Goal: Task Accomplishment & Management: Manage account settings

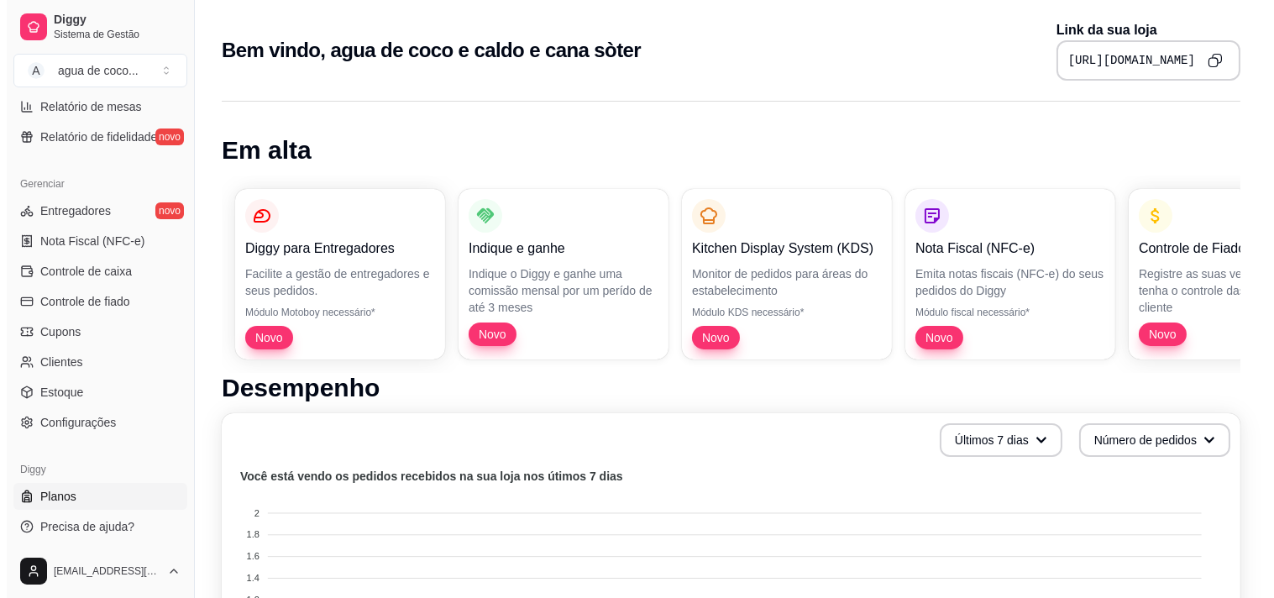
scroll to position [610, 0]
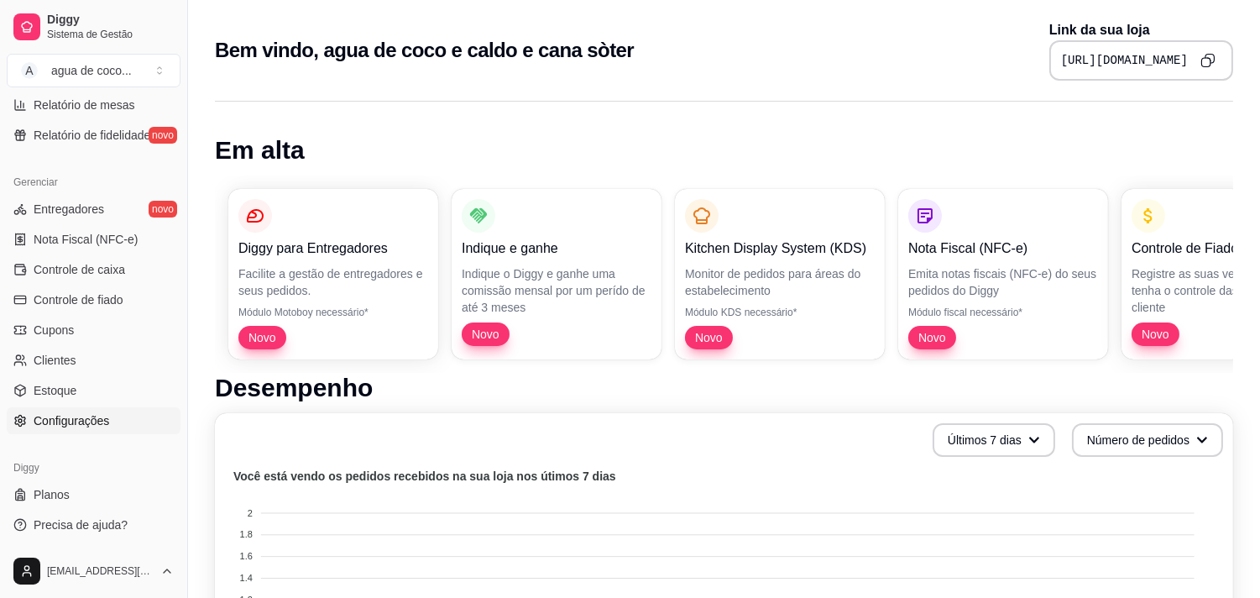
click at [88, 415] on span "Configurações" at bounding box center [72, 420] width 76 height 17
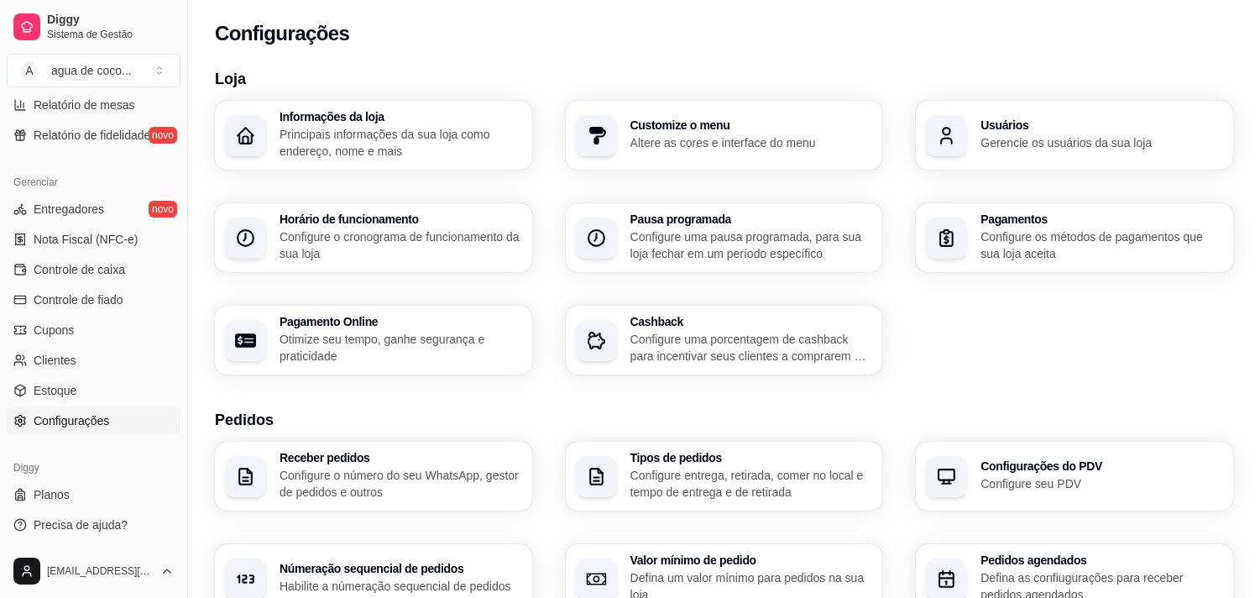
click at [405, 342] on p "Otimize seu tempo, ganhe segurança e praticidade" at bounding box center [401, 348] width 243 height 34
select select "4.98"
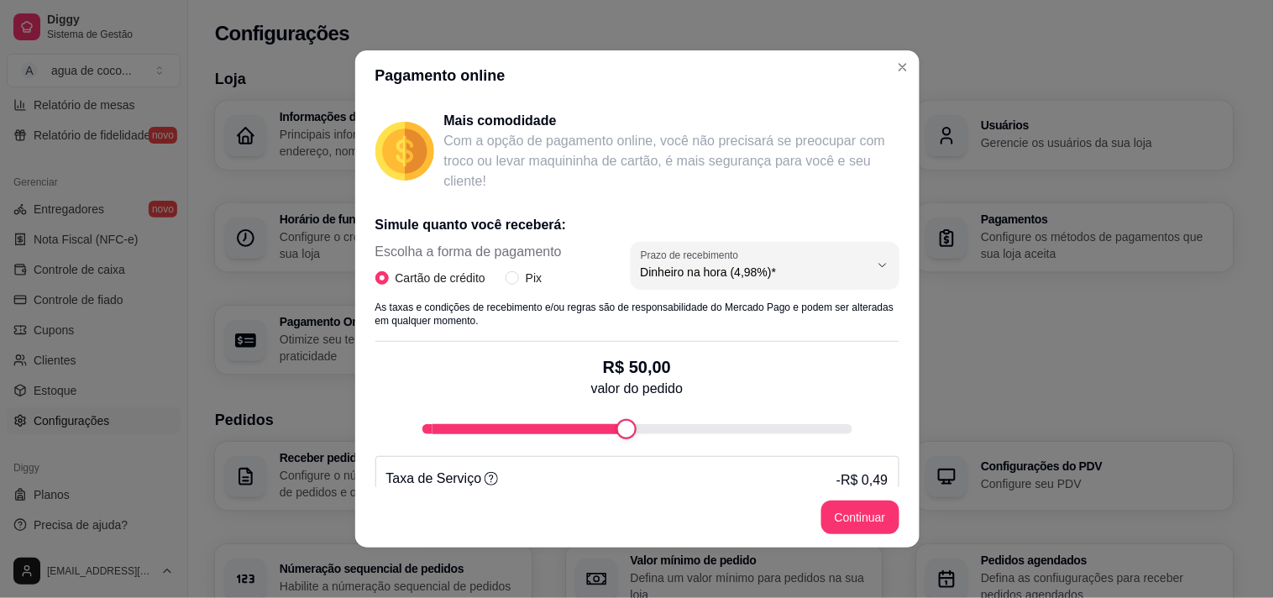
scroll to position [290, 0]
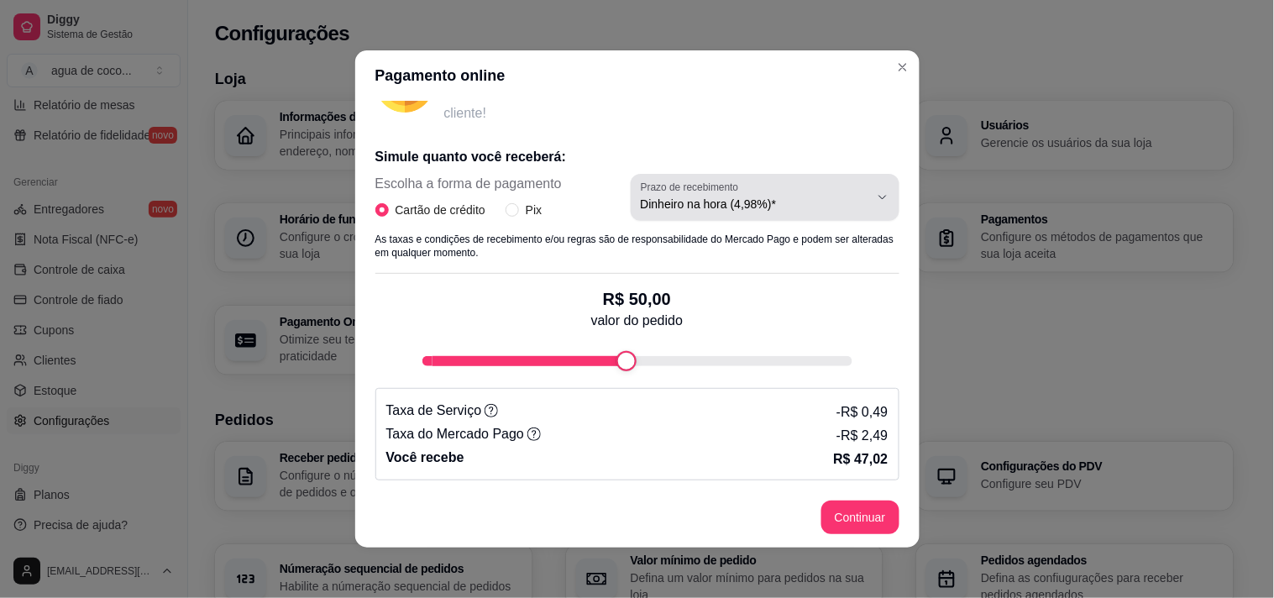
click at [673, 202] on span "Dinheiro na hora (4,98%)*" at bounding box center [755, 204] width 228 height 17
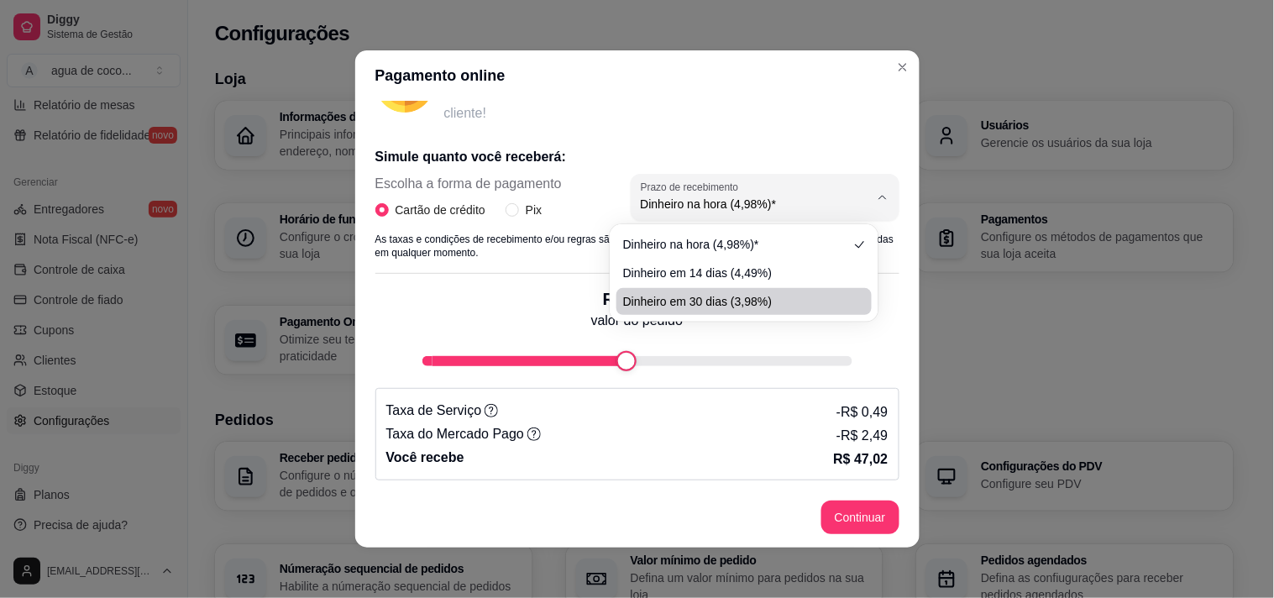
click at [1152, 329] on div "Pagamento online Receba na hora em sua conta do Mercado Pago! Agora você poderá…" at bounding box center [637, 299] width 1274 height 598
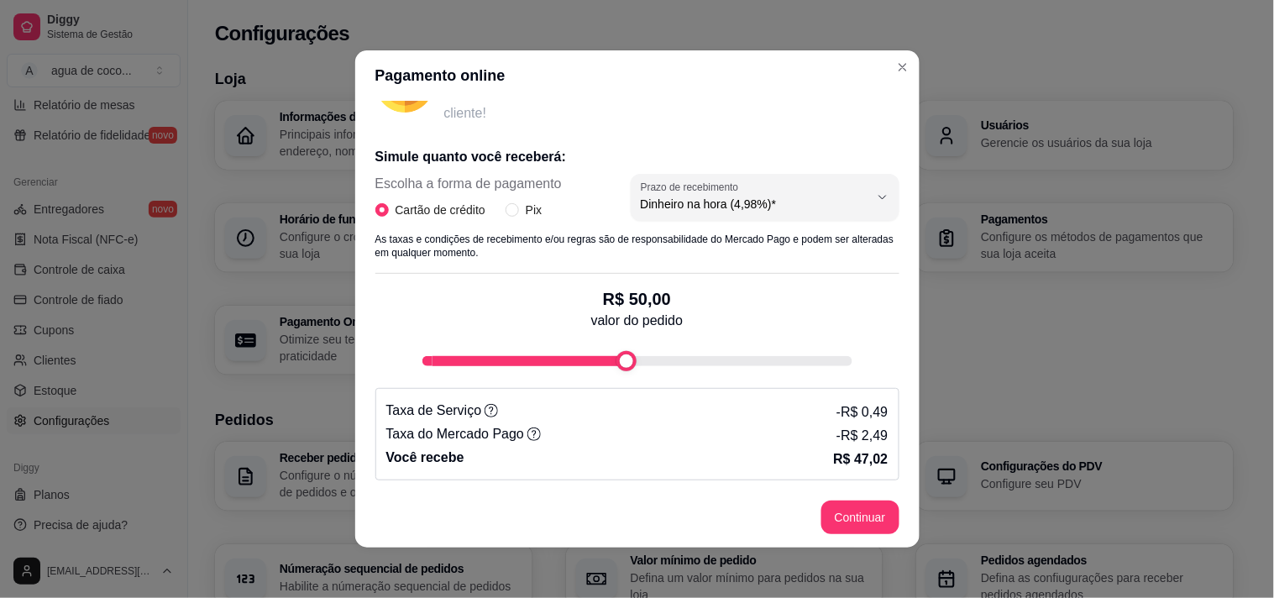
type input "100"
click at [1175, 333] on div "Pagamento online Receba na hora em sua conta do Mercado Pago! Agora você poderá…" at bounding box center [637, 299] width 1274 height 598
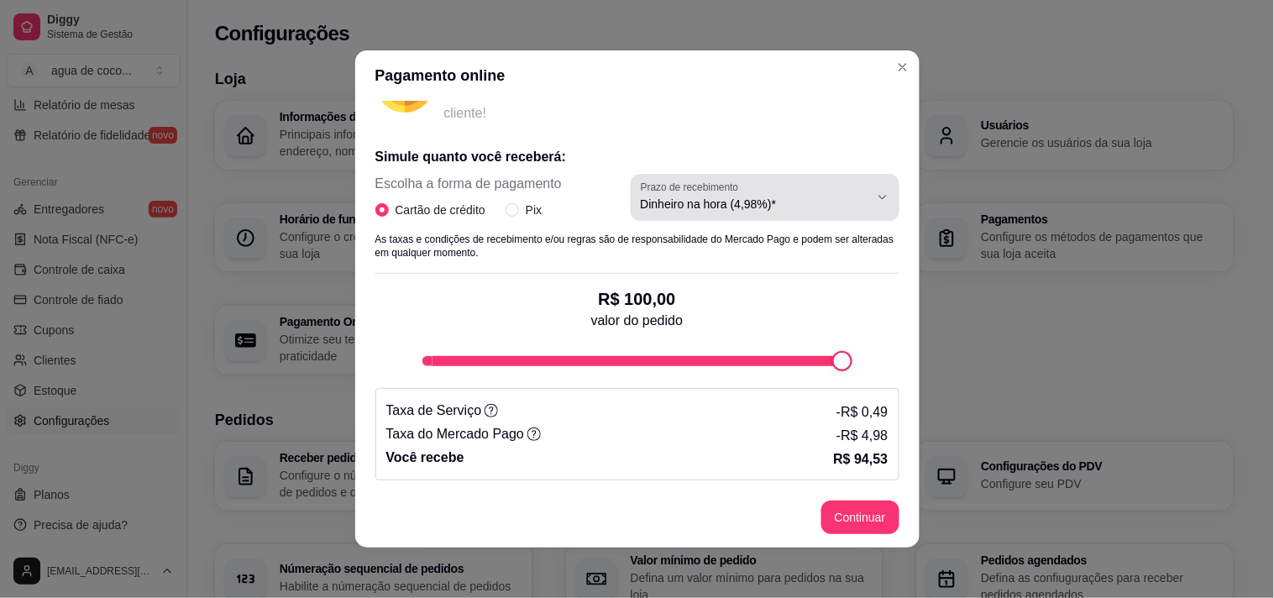
click at [831, 202] on span "Dinheiro na hora (4,98%)*" at bounding box center [755, 204] width 228 height 17
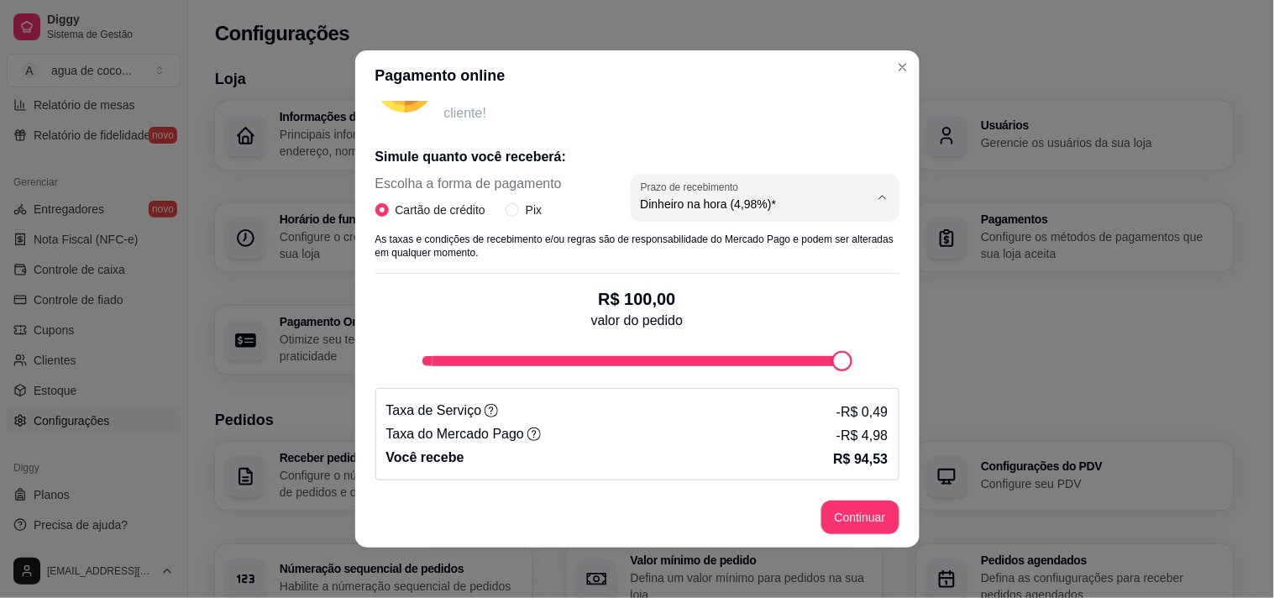
click at [782, 306] on span "Dinheiro em 30 dias (3,98%)" at bounding box center [736, 299] width 216 height 16
type input "3.98"
select select "3.98"
click at [858, 505] on button "Continuar" at bounding box center [860, 517] width 78 height 34
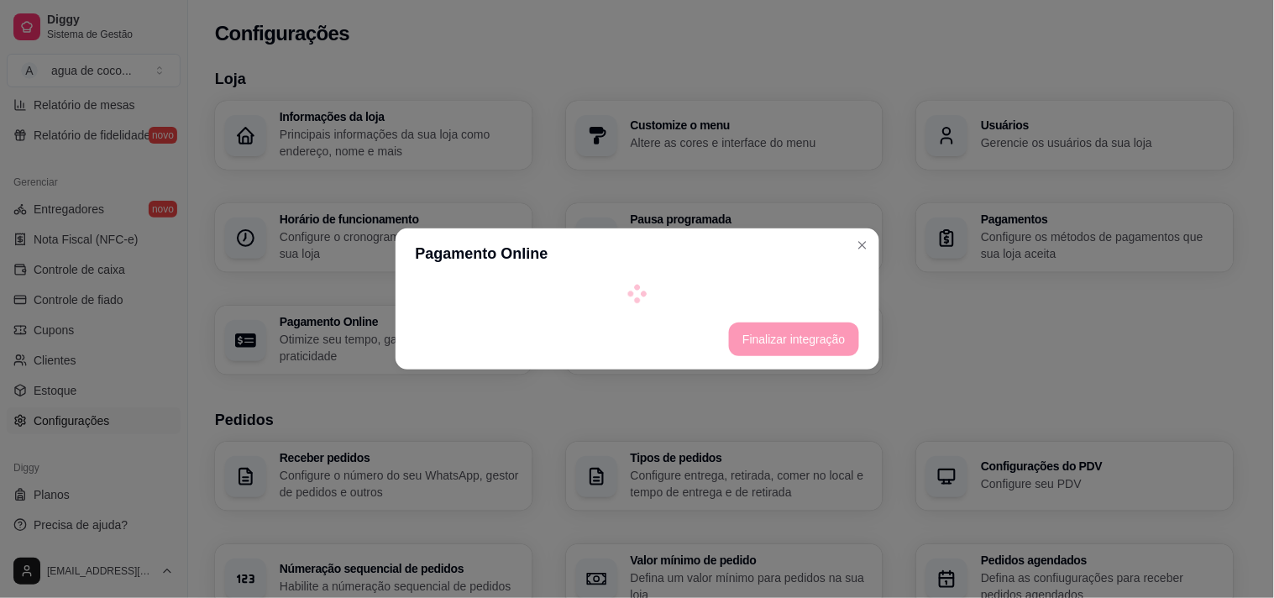
select select "4.98"
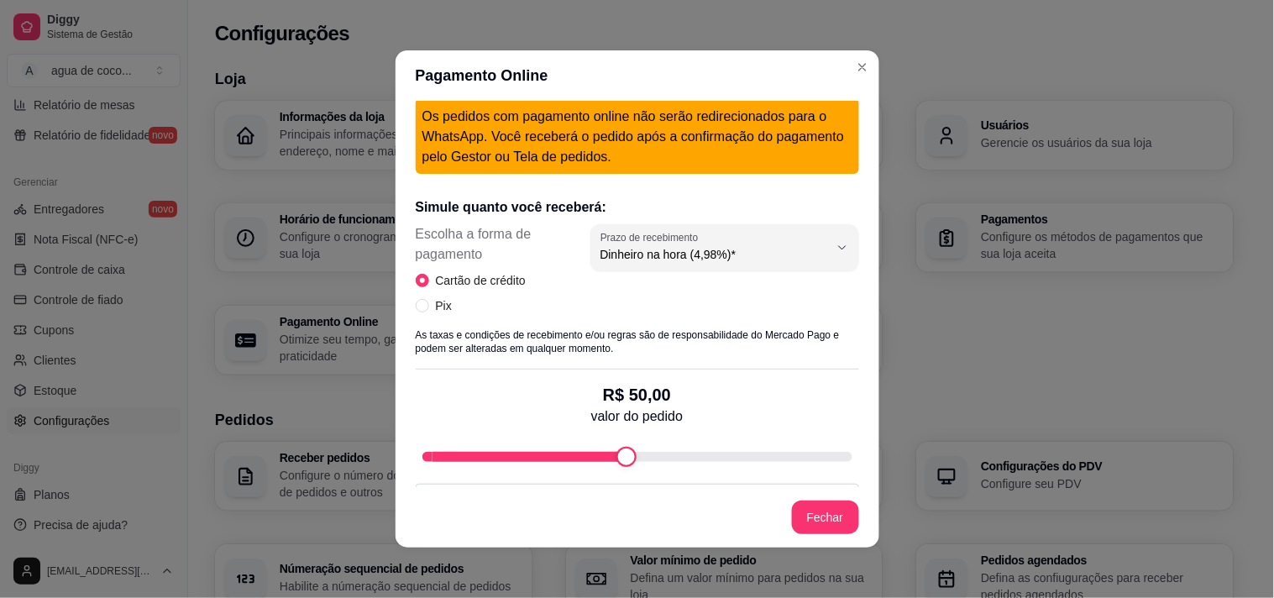
scroll to position [280, 0]
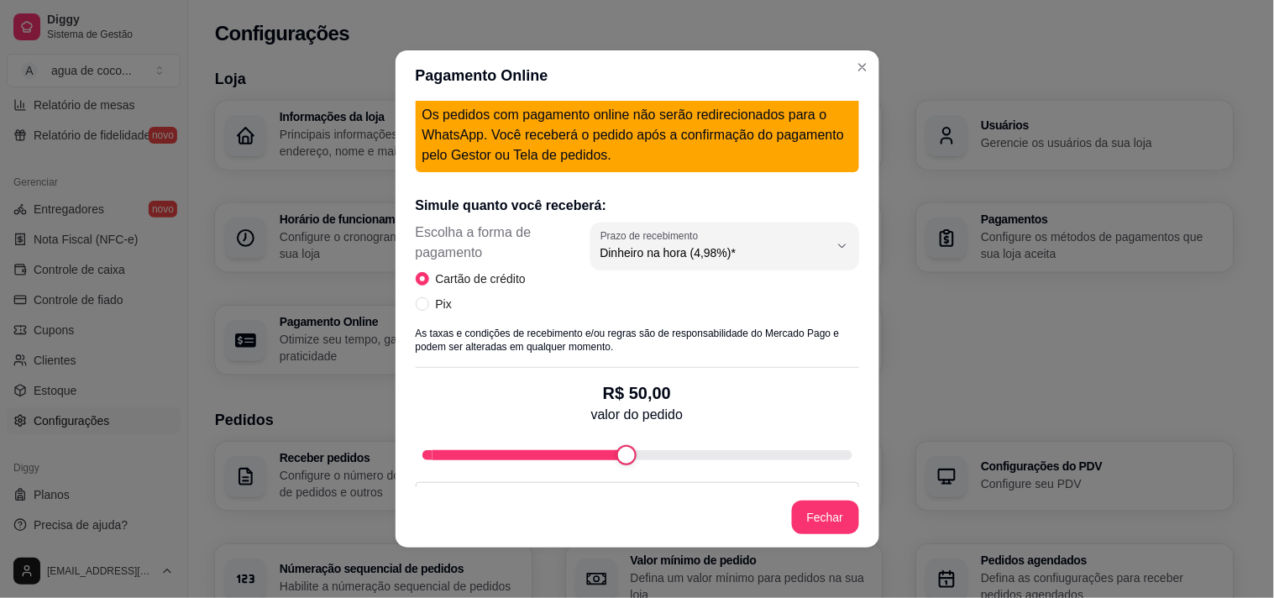
click at [416, 327] on p "As taxas e condições de recebimento e/ou regras são de responsabilidade do Merc…" at bounding box center [637, 340] width 443 height 27
click at [420, 307] on input "Pix" at bounding box center [422, 303] width 13 height 13
radio input "true"
radio input "false"
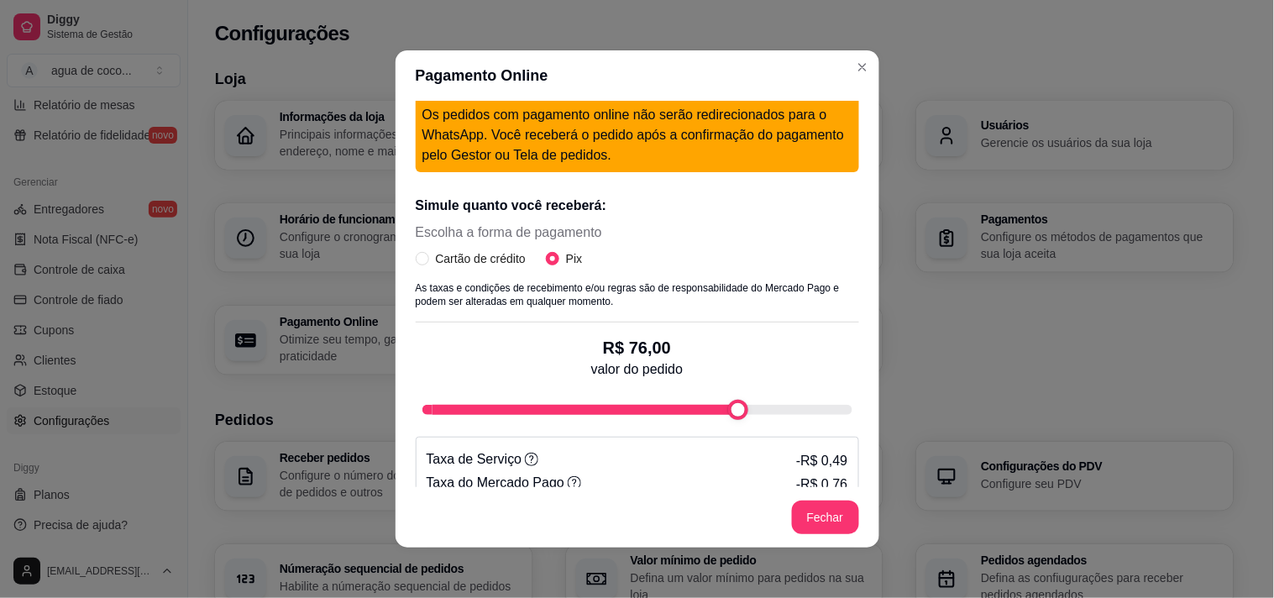
type input "100"
click at [922, 395] on div "Pagamento Online Novo Habilitar Crédito Online Com o crédito online cliente só …" at bounding box center [637, 299] width 1274 height 598
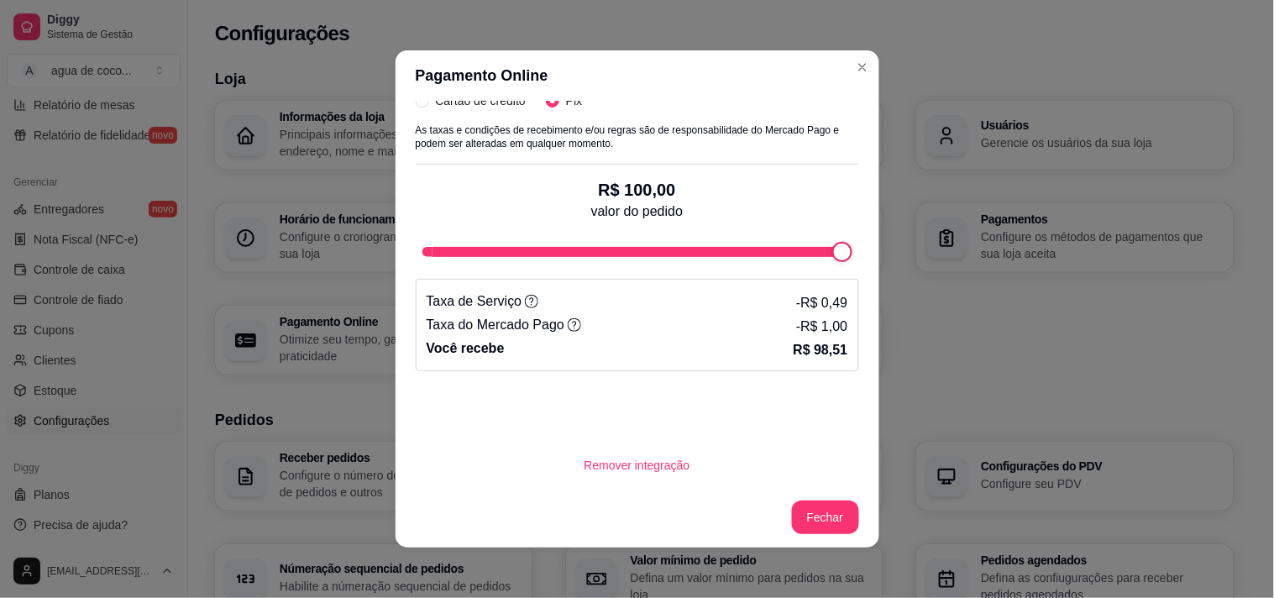
scroll to position [439, 0]
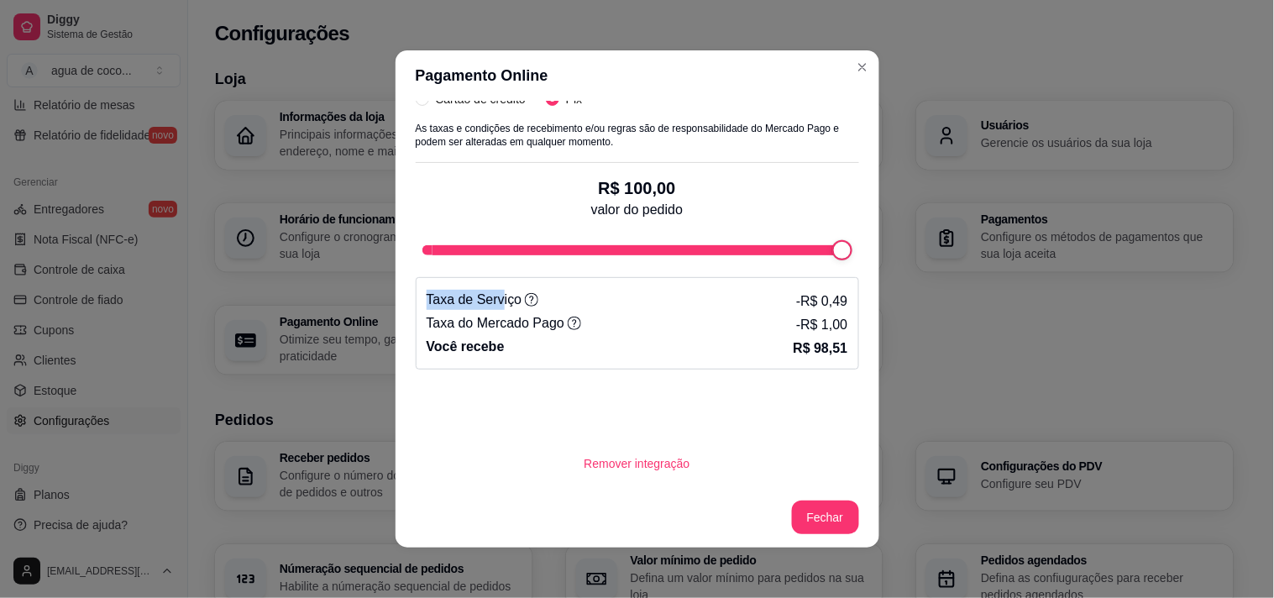
drag, startPoint x: 489, startPoint y: 262, endPoint x: 546, endPoint y: 244, distance: 59.0
click at [546, 244] on div "Simule quanto você receberá: Escolha a forma de pagamento Cartão de crédito Pix…" at bounding box center [637, 196] width 443 height 347
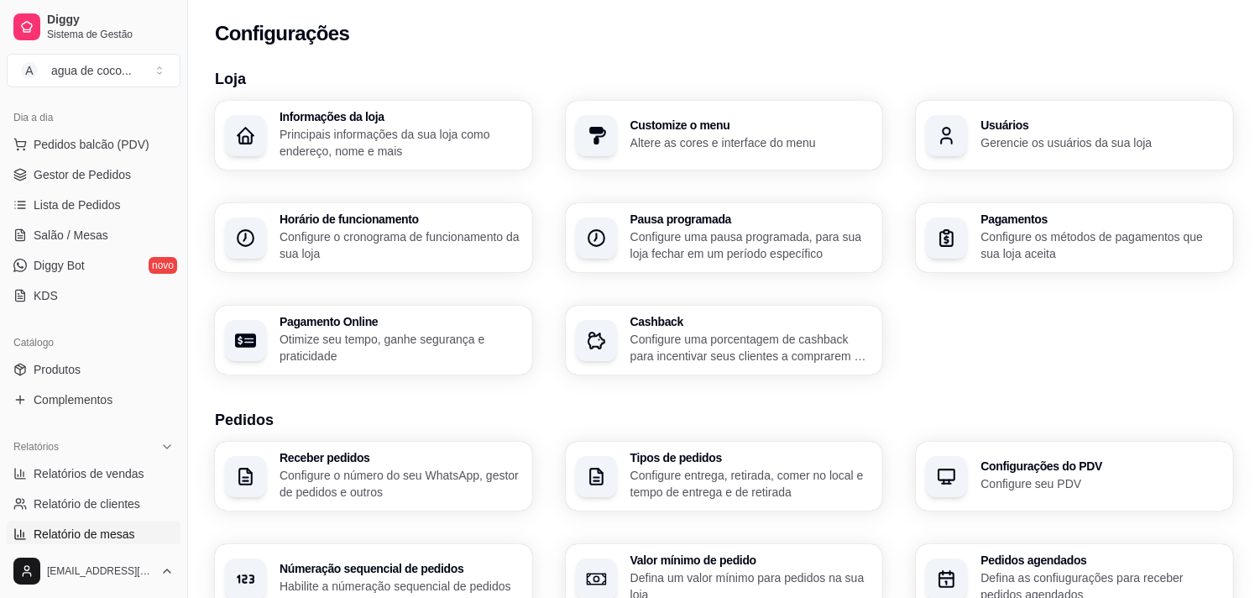
scroll to position [0, 0]
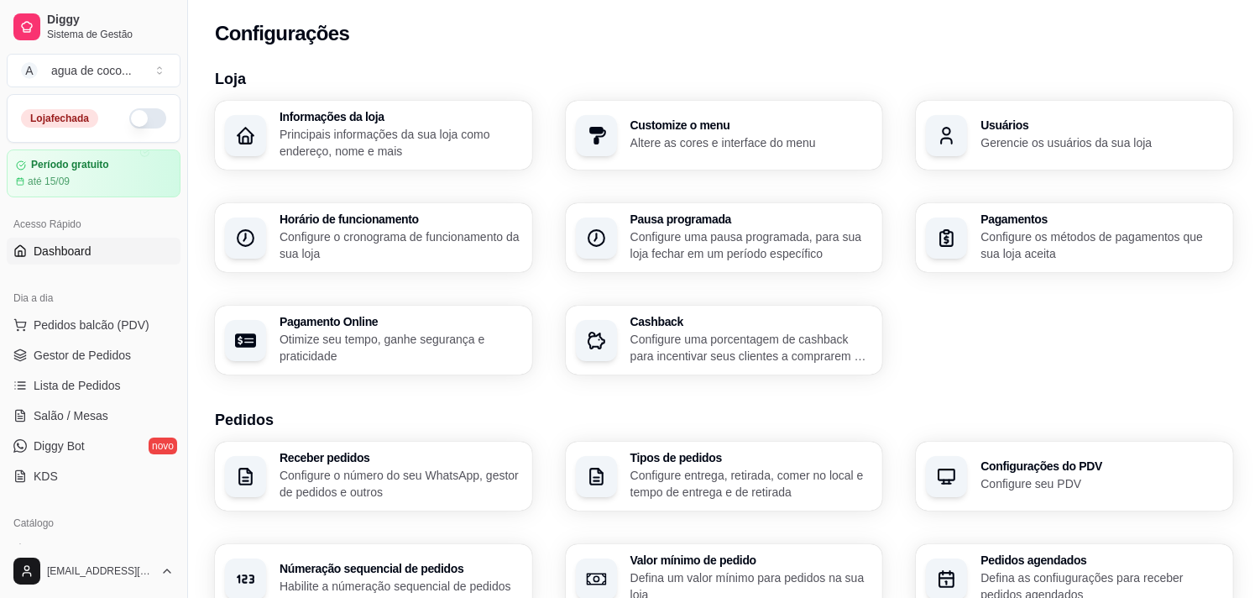
click at [96, 262] on link "Dashboard" at bounding box center [94, 251] width 174 height 27
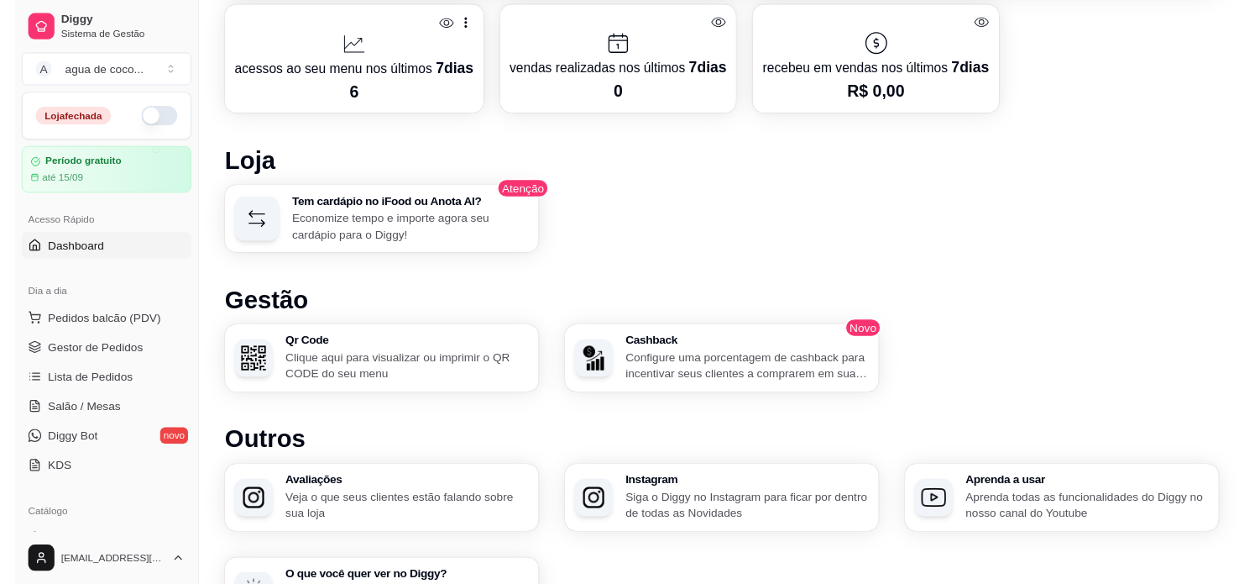
scroll to position [840, 0]
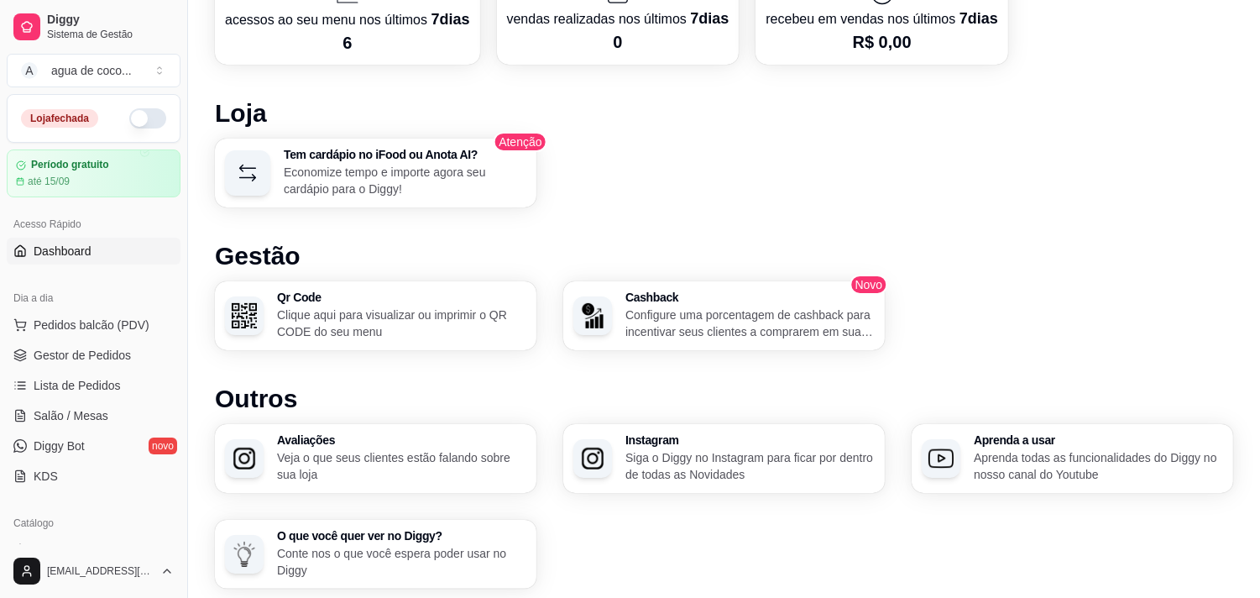
click at [396, 263] on h1 "Gestão" at bounding box center [724, 256] width 1018 height 30
click at [413, 338] on div "Qr Code Clique aqui para visualizar ou imprimir o QR CODE do seu menu" at bounding box center [376, 315] width 322 height 69
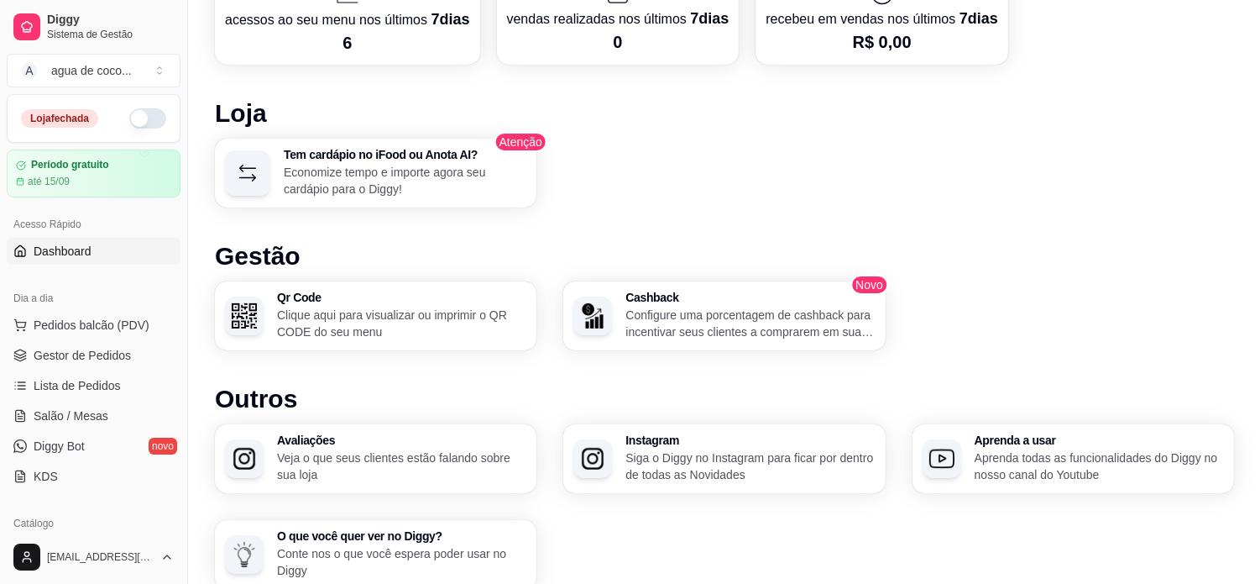
click at [129, 122] on button "button" at bounding box center [147, 118] width 37 height 20
click at [324, 323] on p "Clique aqui para visualizar ou imprimir o QR CODE do seu menu" at bounding box center [401, 323] width 249 height 34
click at [311, 311] on p "Clique aqui para visualizar ou imprimir o QR CODE do seu menu" at bounding box center [401, 323] width 249 height 34
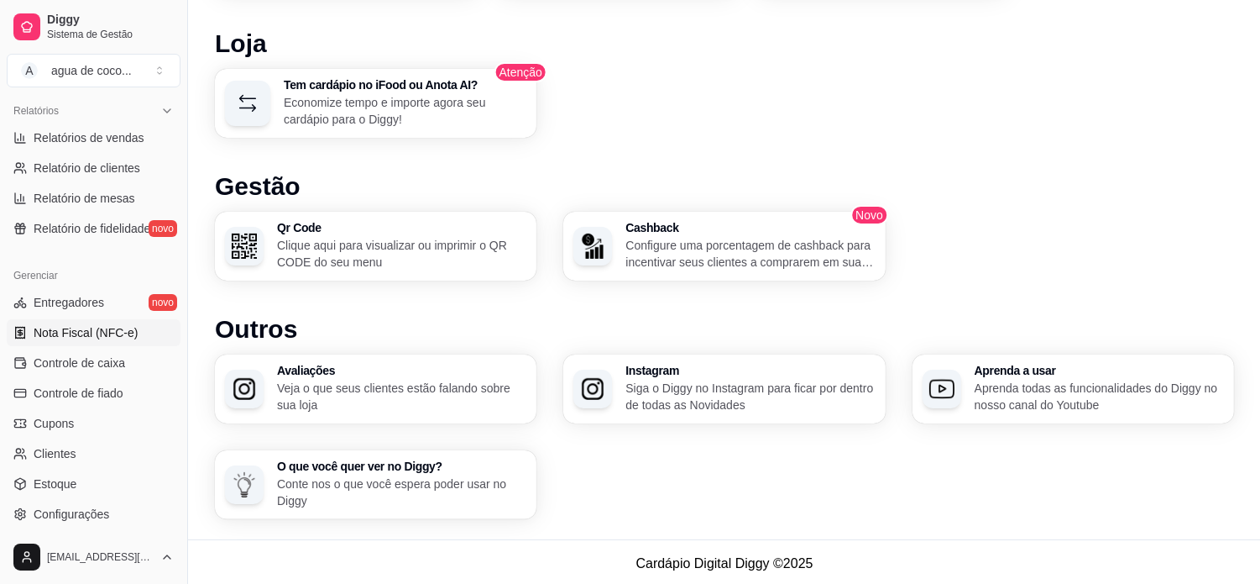
scroll to position [610, 0]
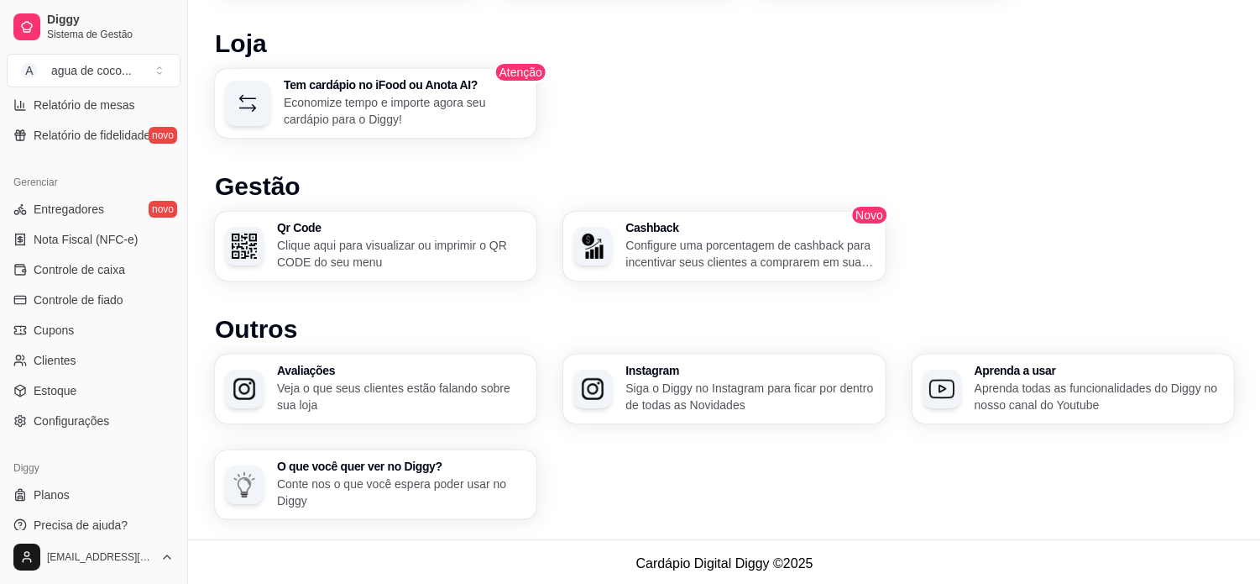
click at [81, 405] on ul "Entregadores novo Nota Fiscal (NFC-e) Controle de caixa Controle de fiado Cupon…" at bounding box center [94, 315] width 174 height 238
click at [81, 410] on link "Configurações" at bounding box center [94, 420] width 174 height 27
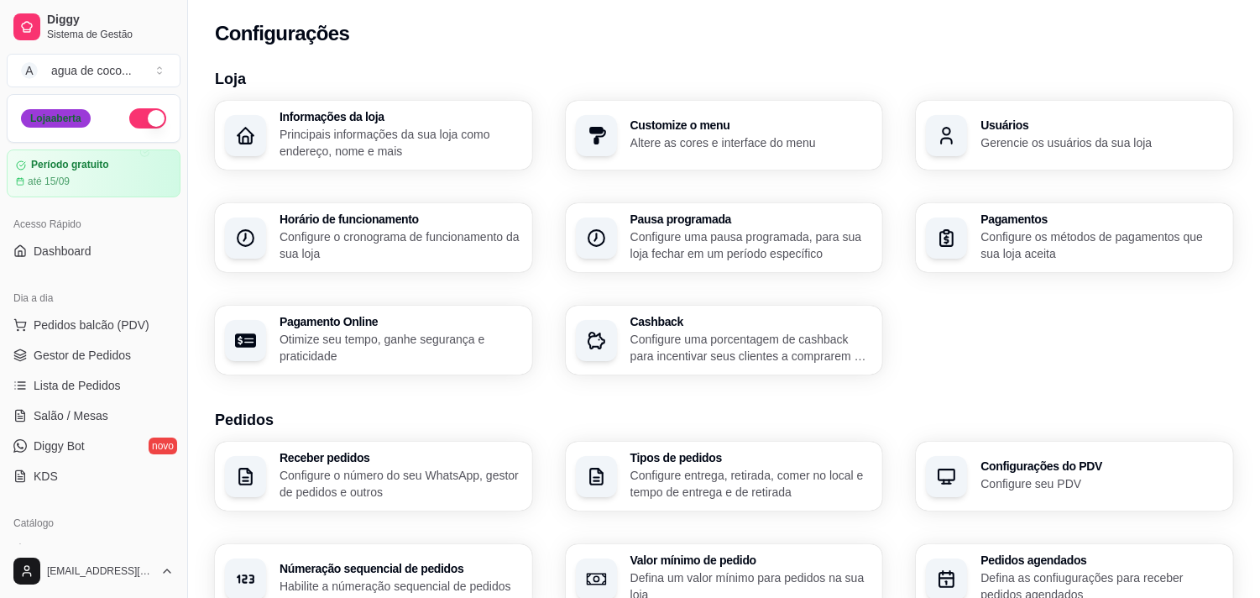
click at [64, 126] on div "Loja aberta" at bounding box center [56, 118] width 70 height 18
click at [102, 134] on div "Loja aberta" at bounding box center [94, 118] width 172 height 47
click at [170, 71] on button "A agua de coco ..." at bounding box center [94, 71] width 174 height 34
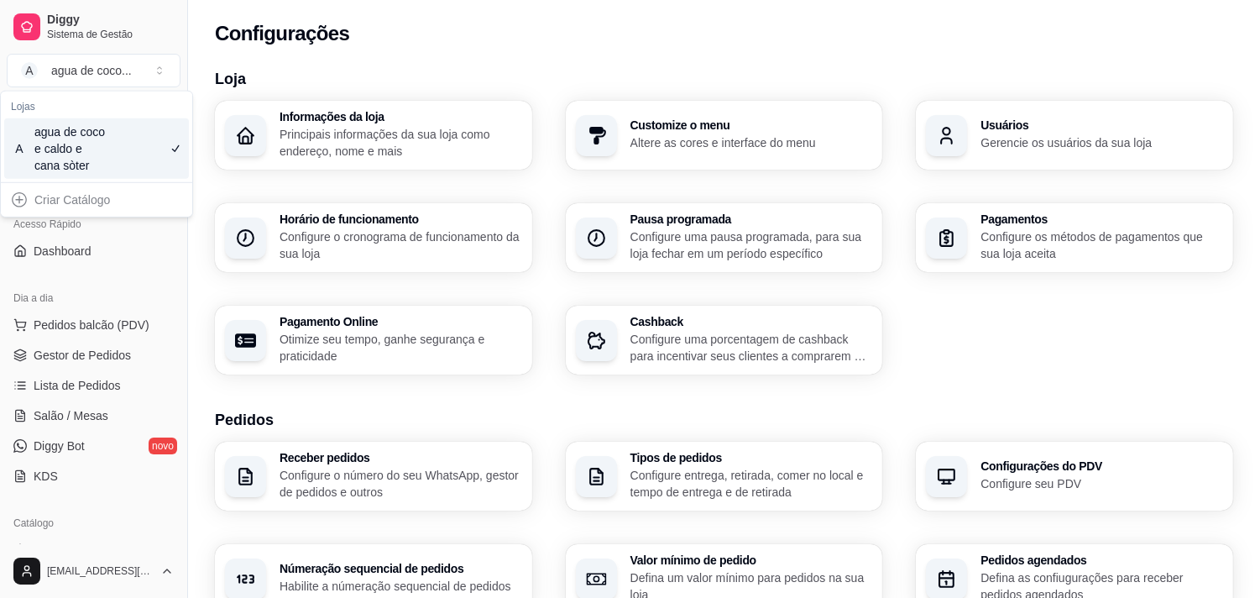
click at [157, 140] on div "A agua de coco e caldo e cana sòter" at bounding box center [96, 148] width 185 height 60
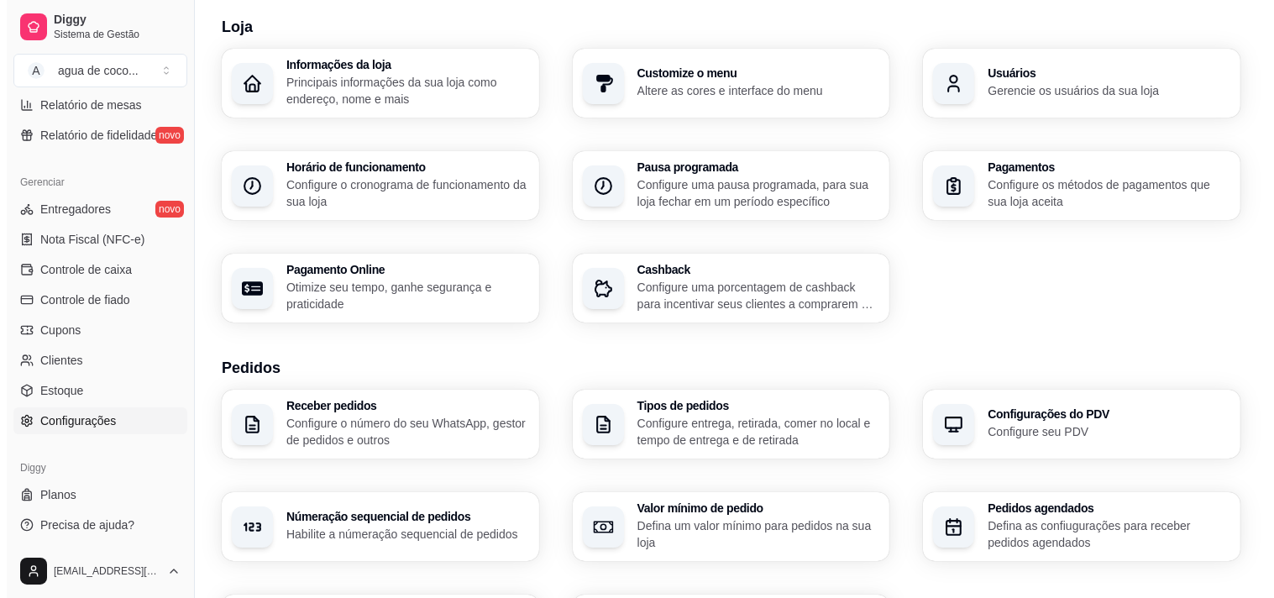
scroll to position [93, 0]
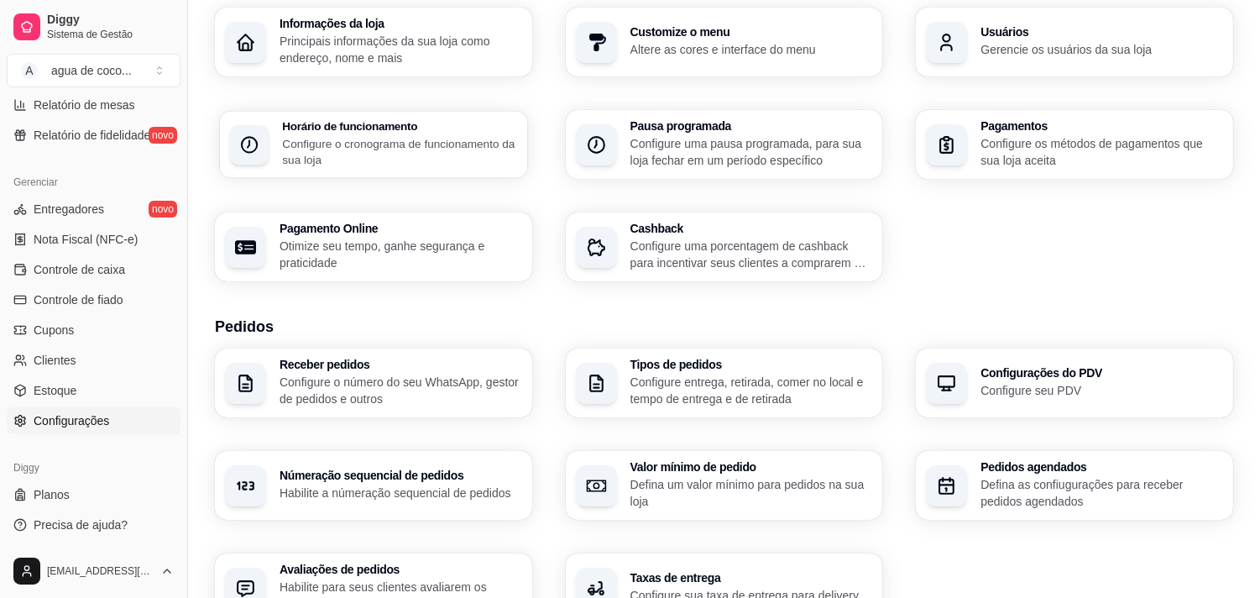
click at [343, 169] on div "Horário de funcionamento Configure o cronograma de funcionamento da sua loja" at bounding box center [373, 144] width 307 height 67
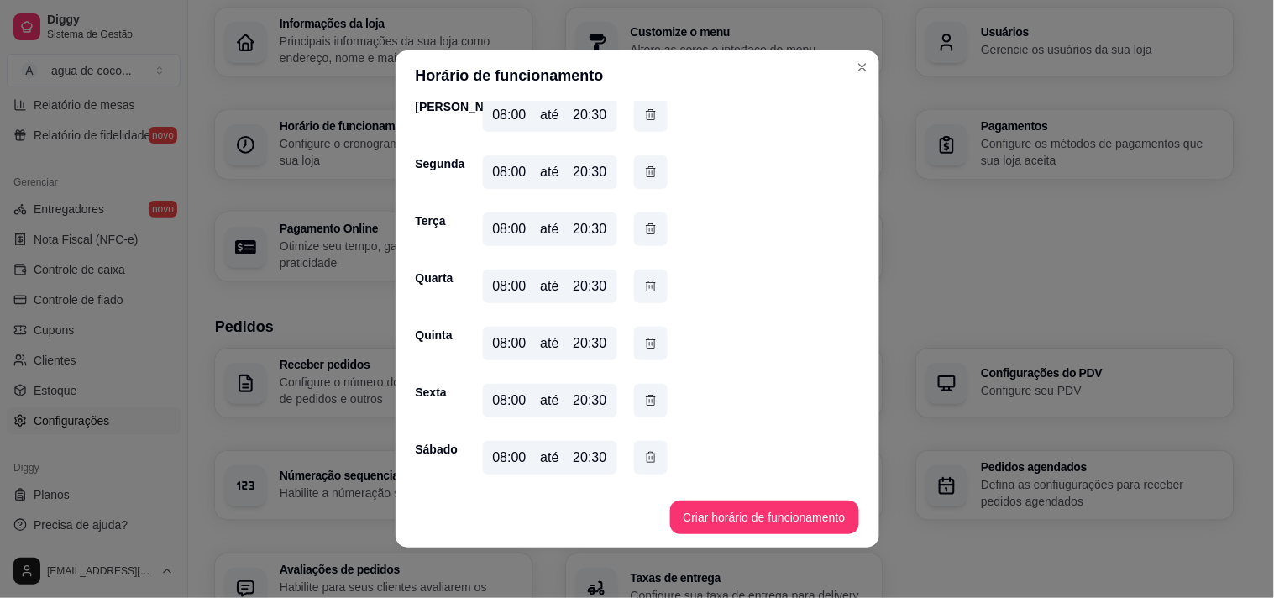
scroll to position [3, 0]
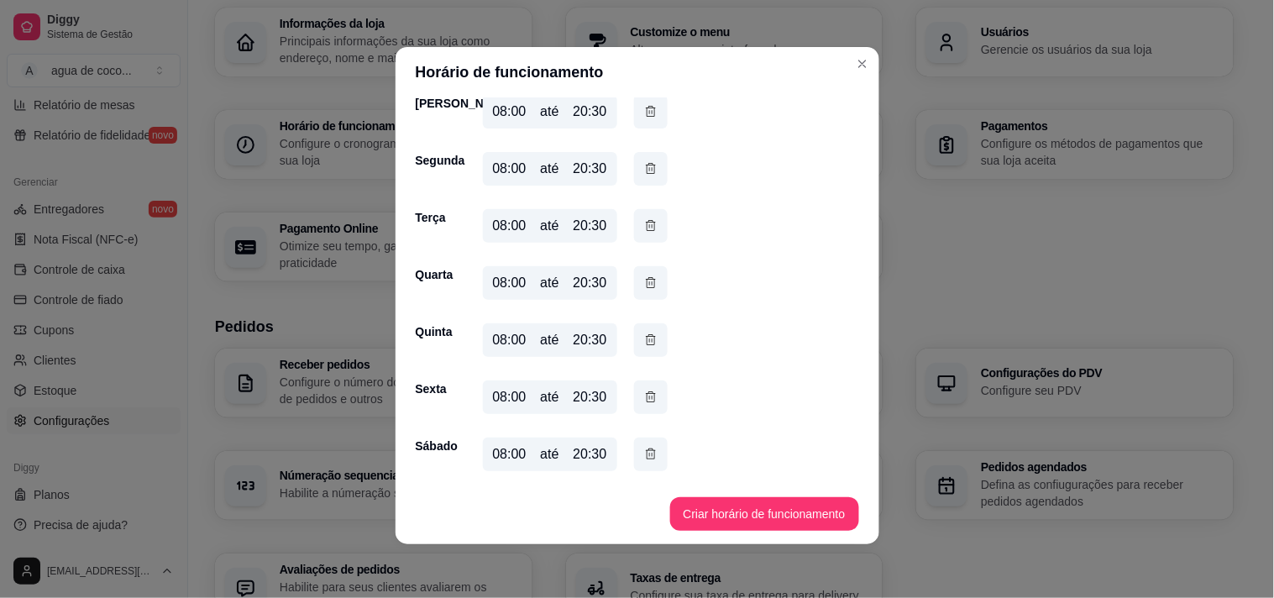
click at [582, 453] on div "20:30" at bounding box center [590, 454] width 34 height 20
drag, startPoint x: 583, startPoint y: 448, endPoint x: 583, endPoint y: 458, distance: 10.9
click at [583, 449] on div "20:30" at bounding box center [590, 454] width 34 height 20
drag, startPoint x: 589, startPoint y: 442, endPoint x: 593, endPoint y: 466, distance: 24.6
click at [589, 445] on div "08:00 até 20:30" at bounding box center [550, 454] width 134 height 34
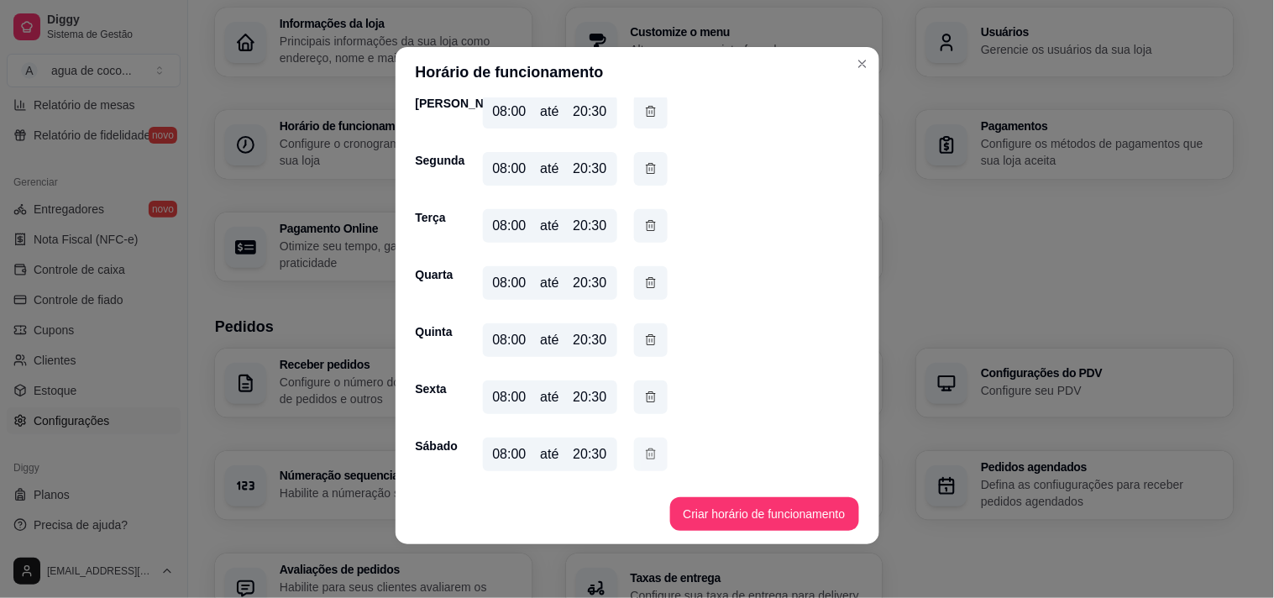
click at [650, 449] on icon "button" at bounding box center [650, 454] width 13 height 18
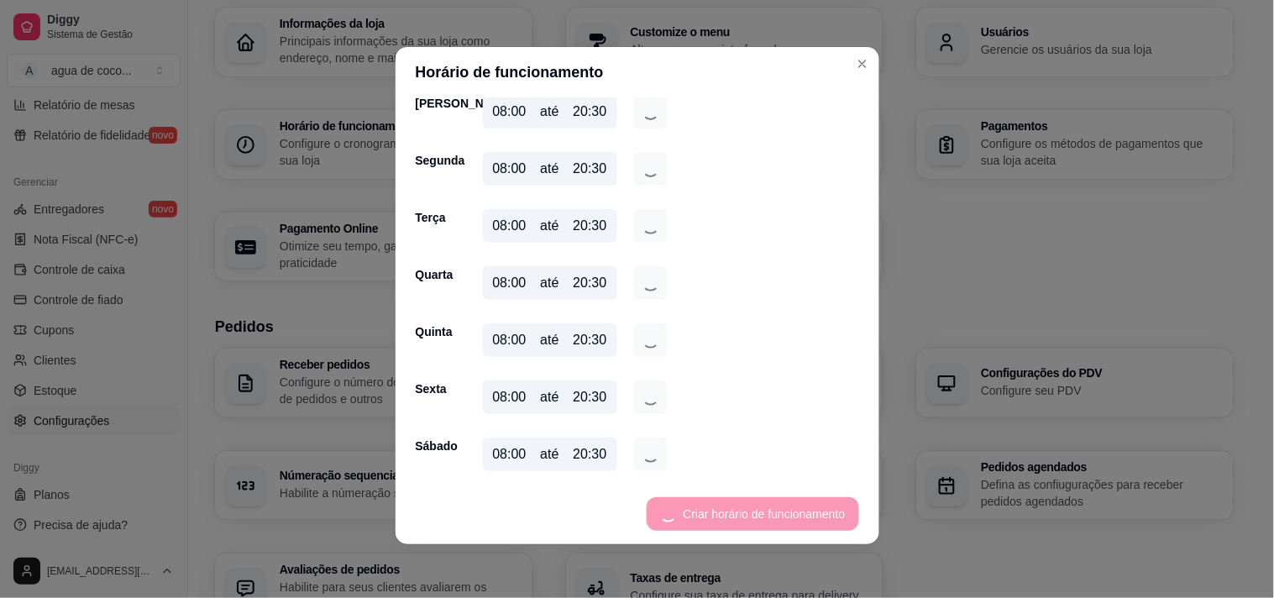
scroll to position [56, 0]
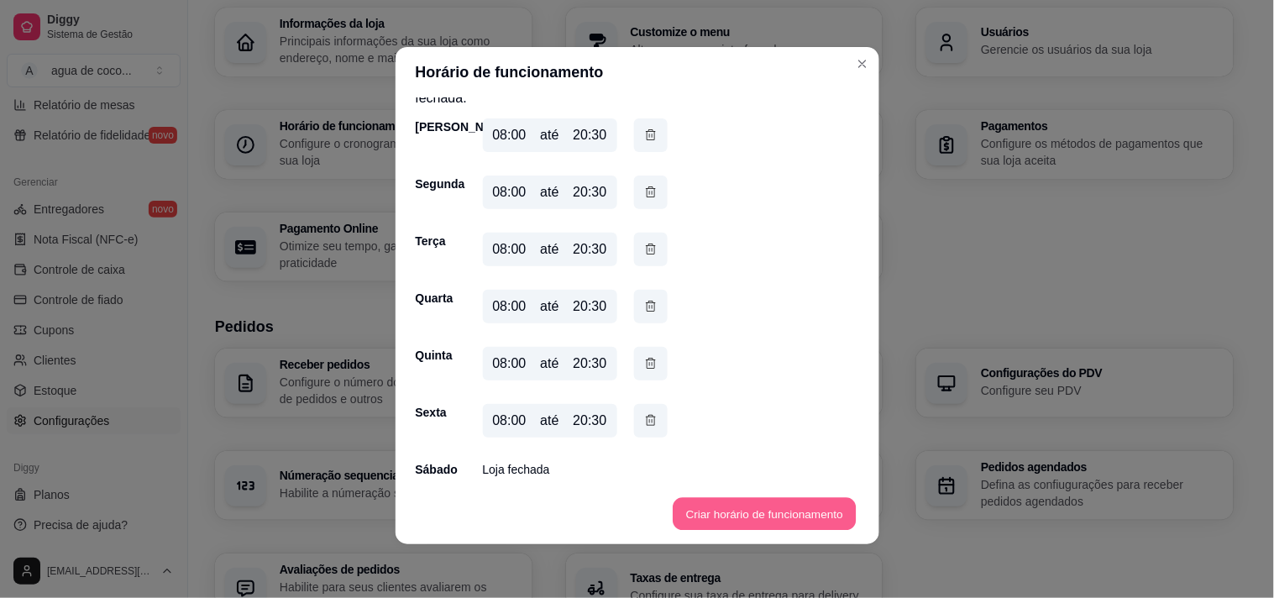
click at [678, 512] on button "Criar horário de funcionamento" at bounding box center [764, 514] width 183 height 33
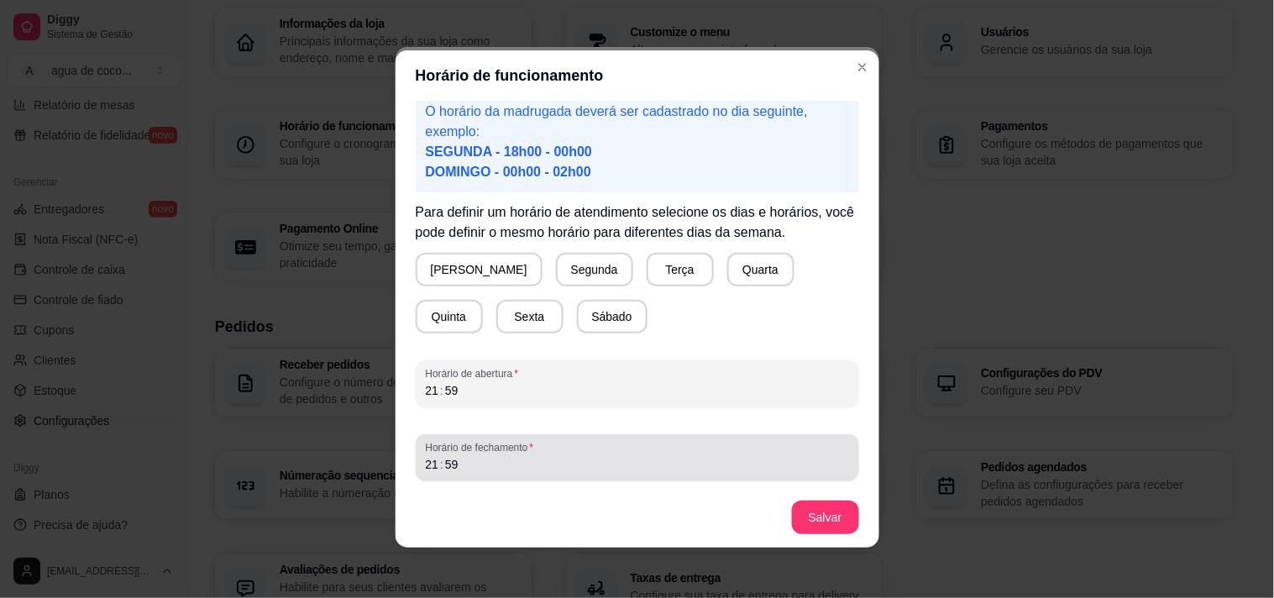
scroll to position [3, 0]
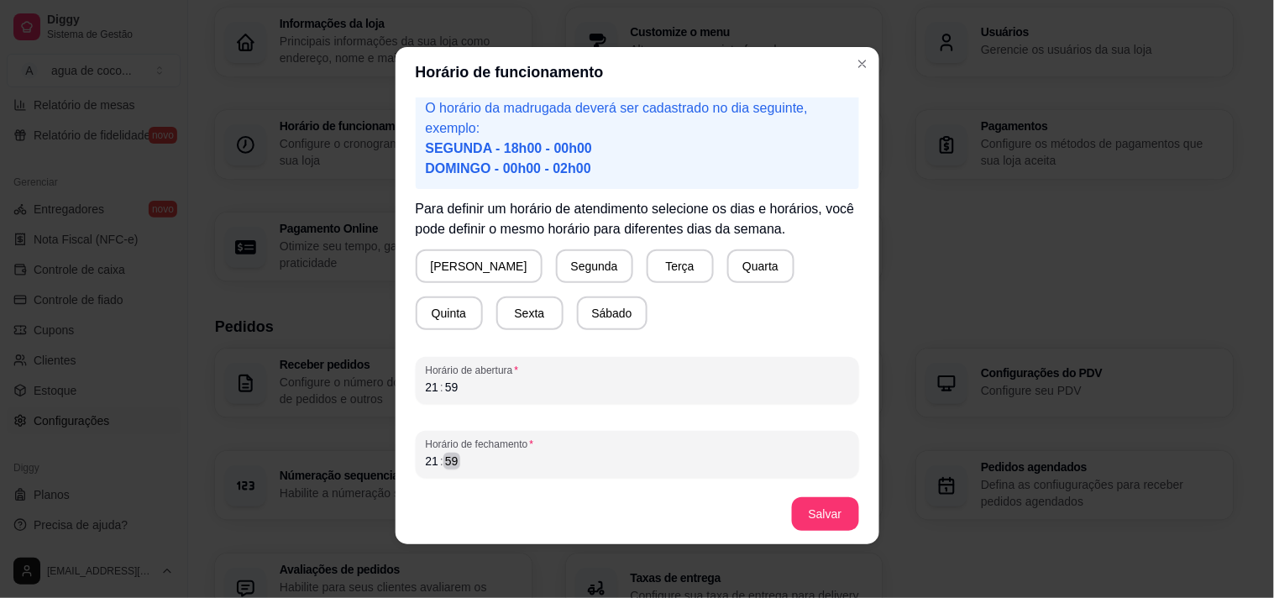
click at [443, 456] on div "59" at bounding box center [451, 461] width 17 height 17
click at [451, 387] on div "21 : 59" at bounding box center [637, 387] width 423 height 20
click at [468, 254] on button "[PERSON_NAME]" at bounding box center [479, 266] width 127 height 34
click at [496, 327] on button "Sexta" at bounding box center [529, 313] width 67 height 34
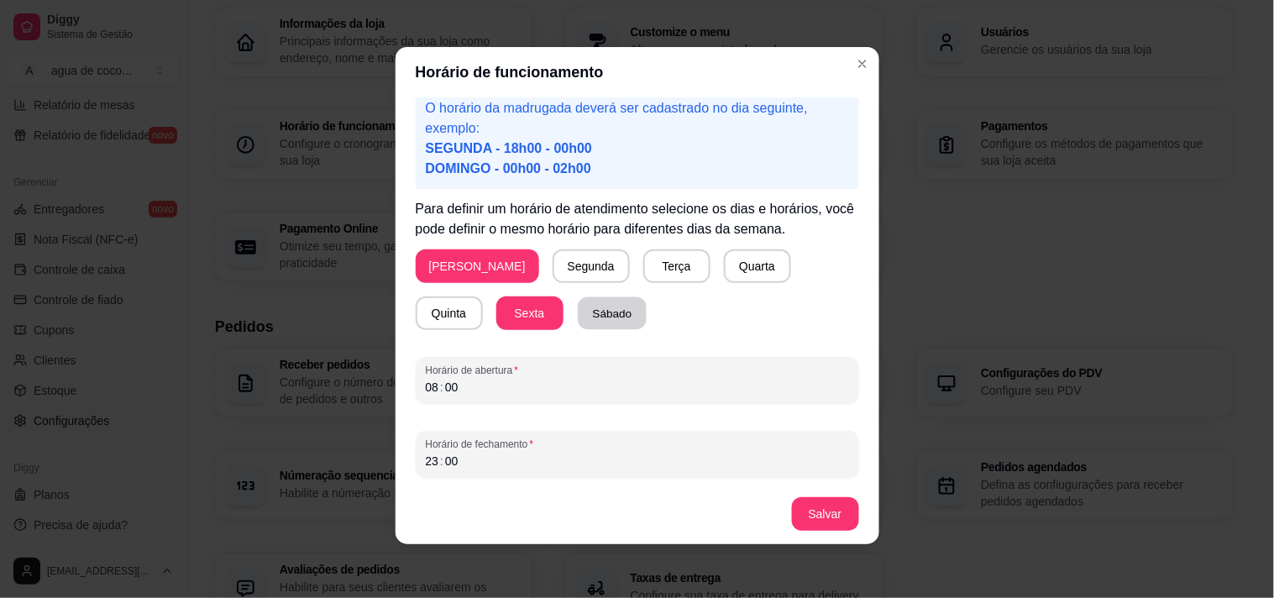
click at [578, 314] on button "Sábado" at bounding box center [612, 313] width 69 height 33
click at [552, 254] on button "Segunda" at bounding box center [590, 266] width 77 height 34
click at [635, 245] on div "Atenção! Caso seu horário de funcionamento se estenda pela madrugada por exempl…" at bounding box center [637, 290] width 484 height 386
click at [640, 270] on button "Terça" at bounding box center [673, 266] width 67 height 34
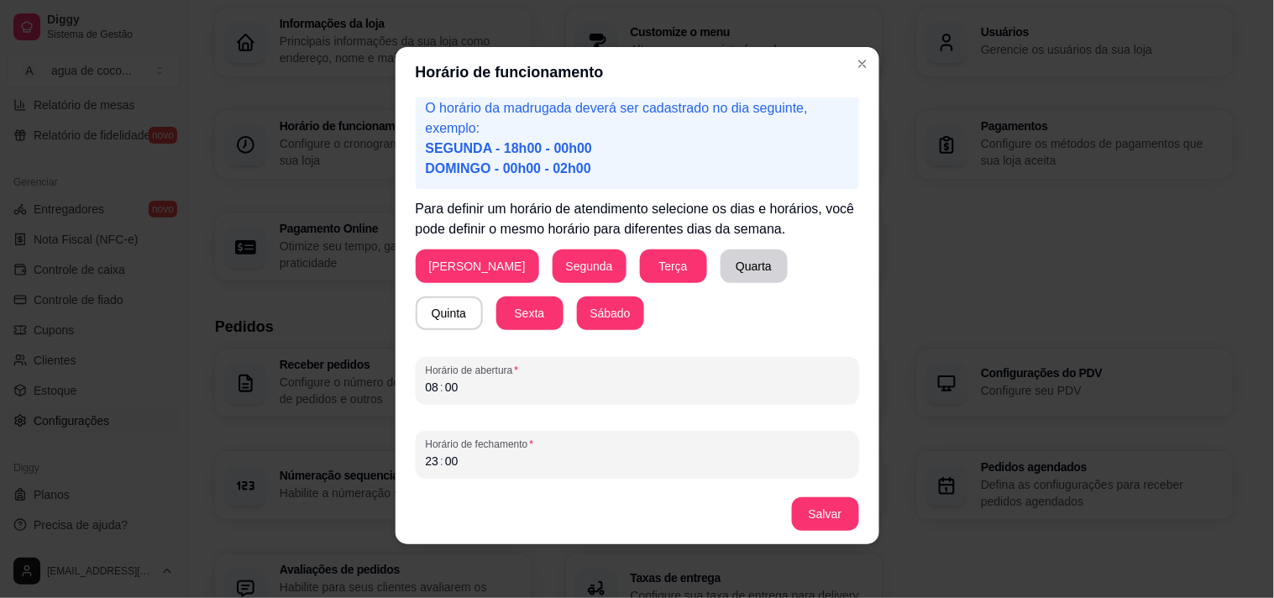
drag, startPoint x: 662, startPoint y: 270, endPoint x: 684, endPoint y: 269, distance: 22.7
click at [667, 270] on div "Domingo Segunda Terça Quarta Quinta Sexta Sábado" at bounding box center [637, 289] width 443 height 81
click at [483, 296] on button "Quinta" at bounding box center [449, 313] width 67 height 34
click at [825, 521] on button "Salvar" at bounding box center [825, 514] width 65 height 33
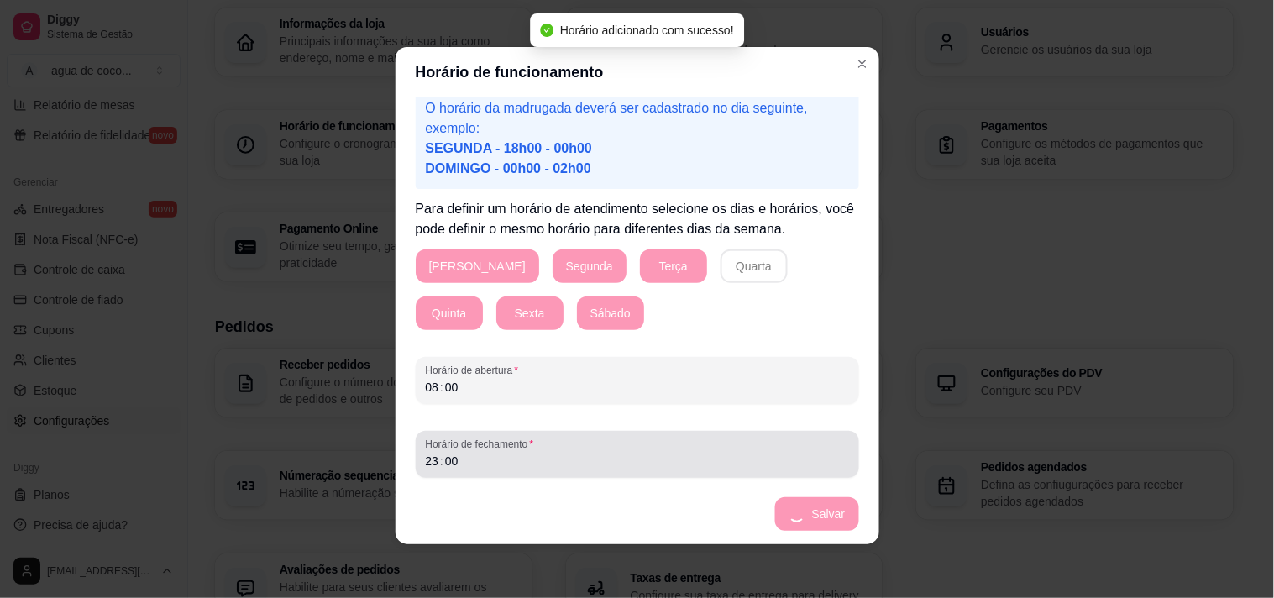
scroll to position [80, 0]
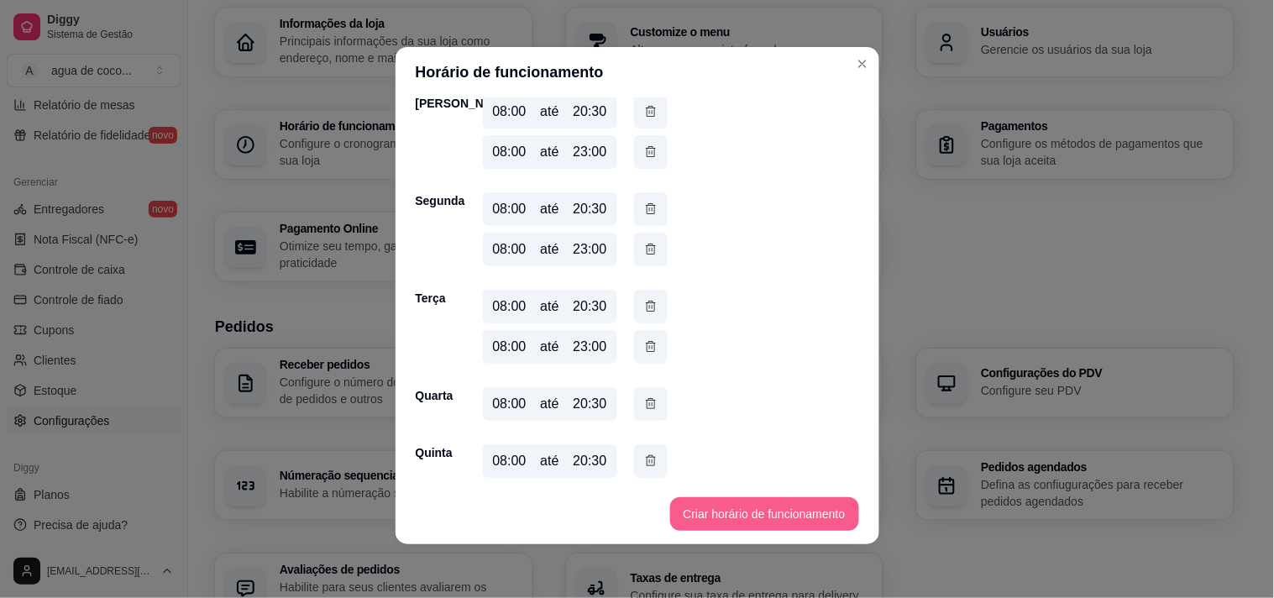
click at [836, 522] on button "Criar horário de funcionamento" at bounding box center [764, 514] width 189 height 34
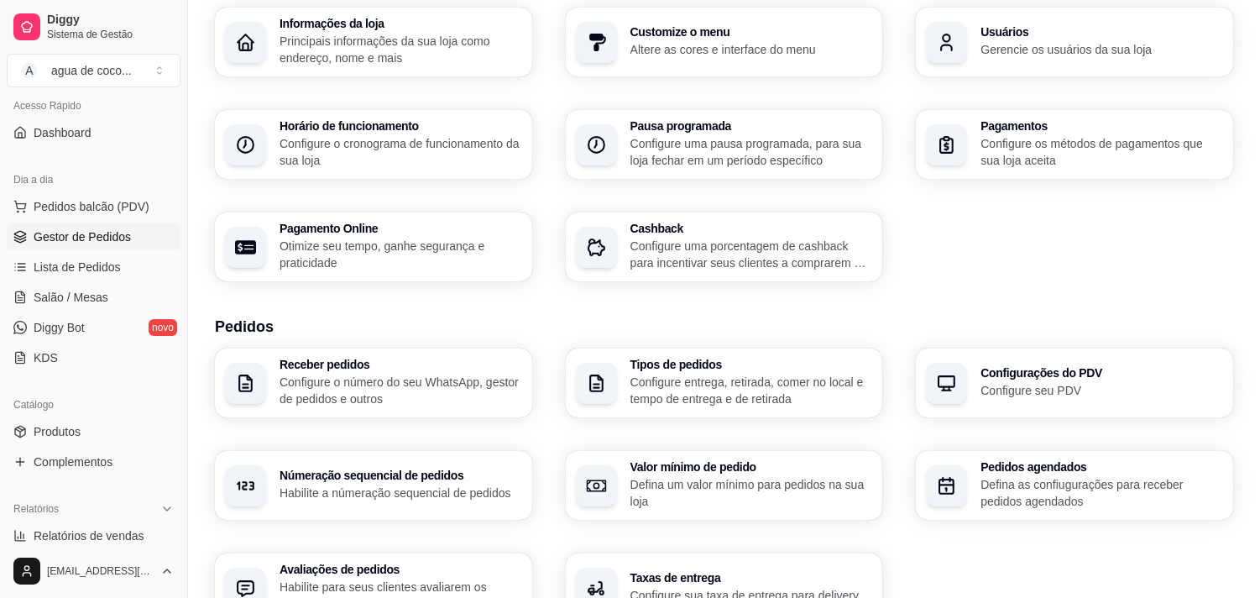
scroll to position [0, 0]
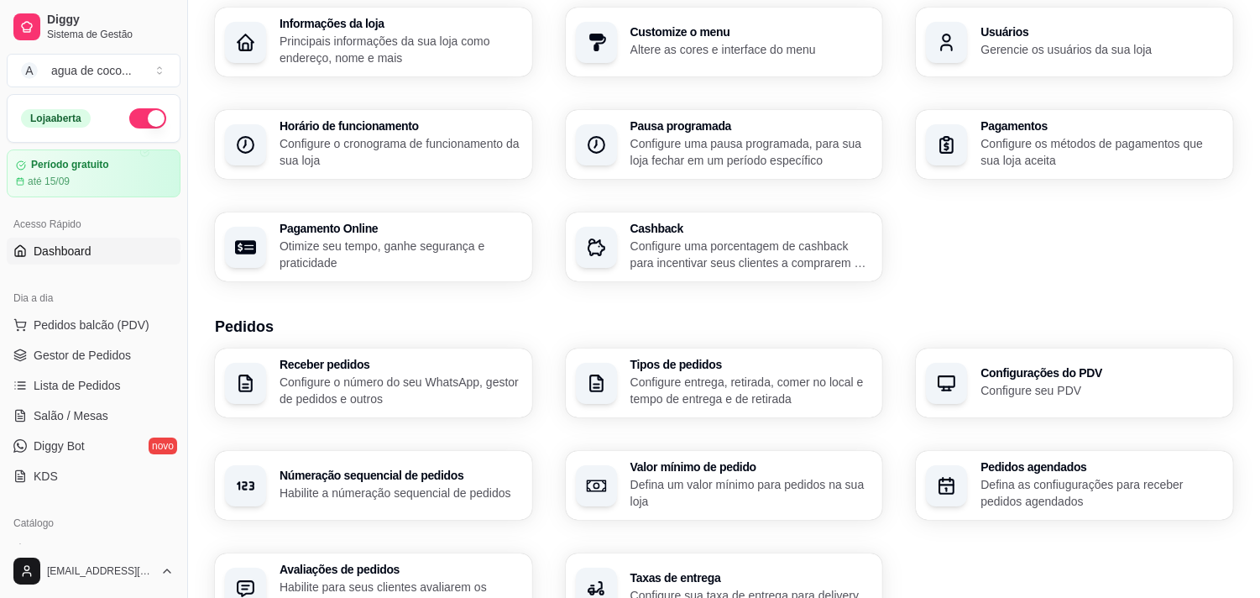
click at [121, 254] on link "Dashboard" at bounding box center [94, 251] width 174 height 27
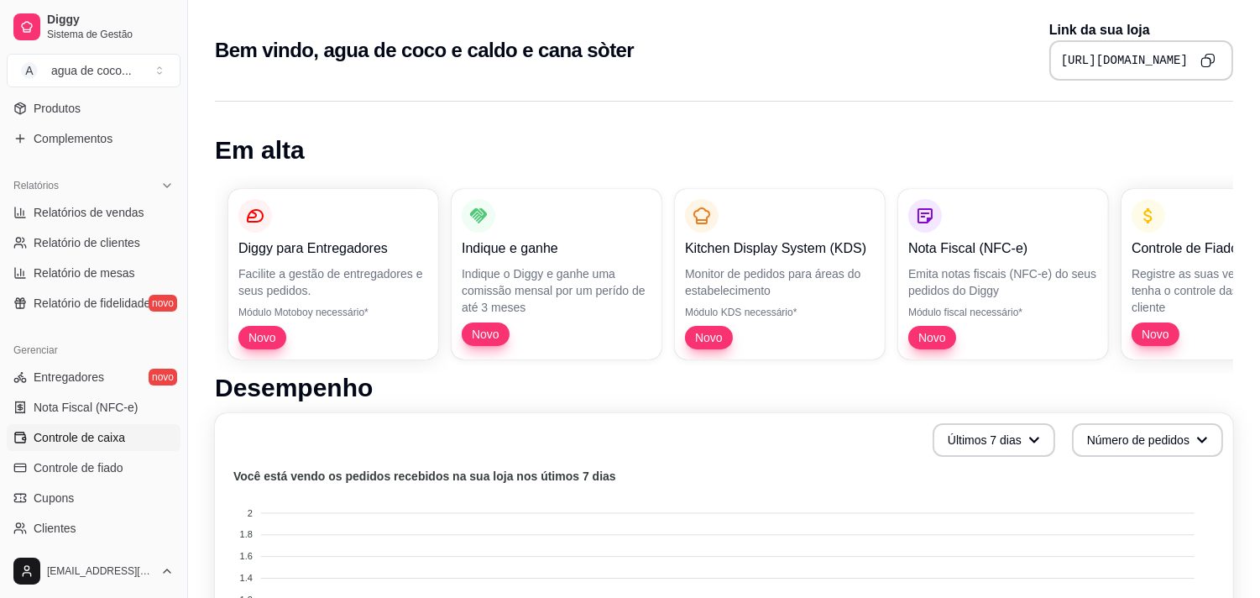
scroll to position [559, 0]
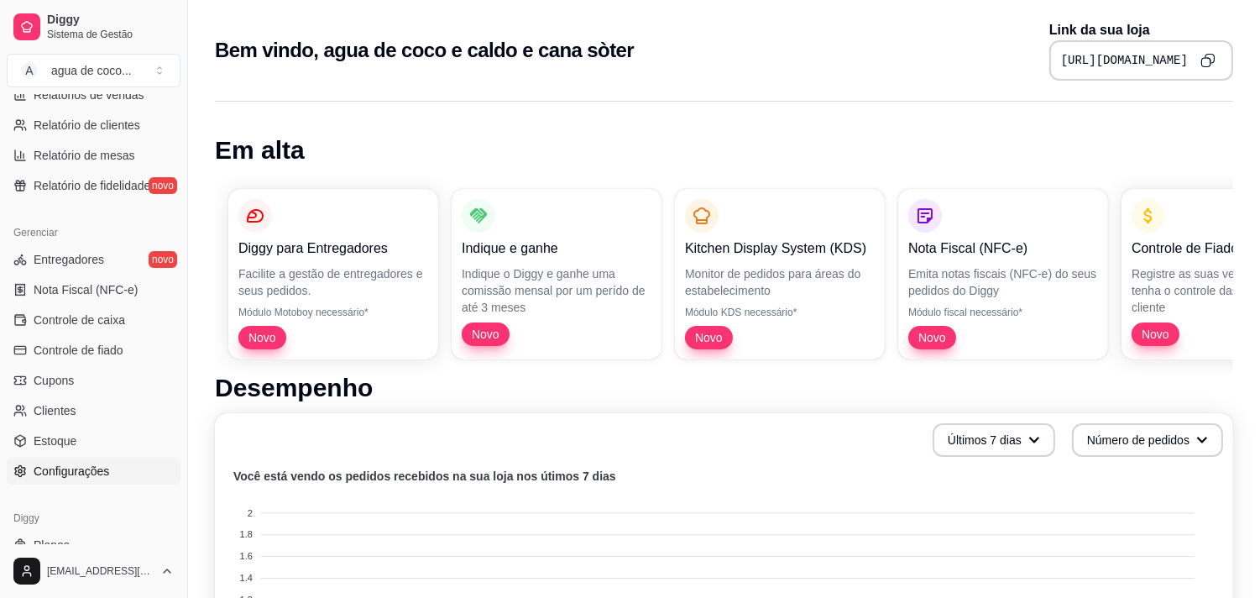
click at [97, 458] on link "Configurações" at bounding box center [94, 471] width 174 height 27
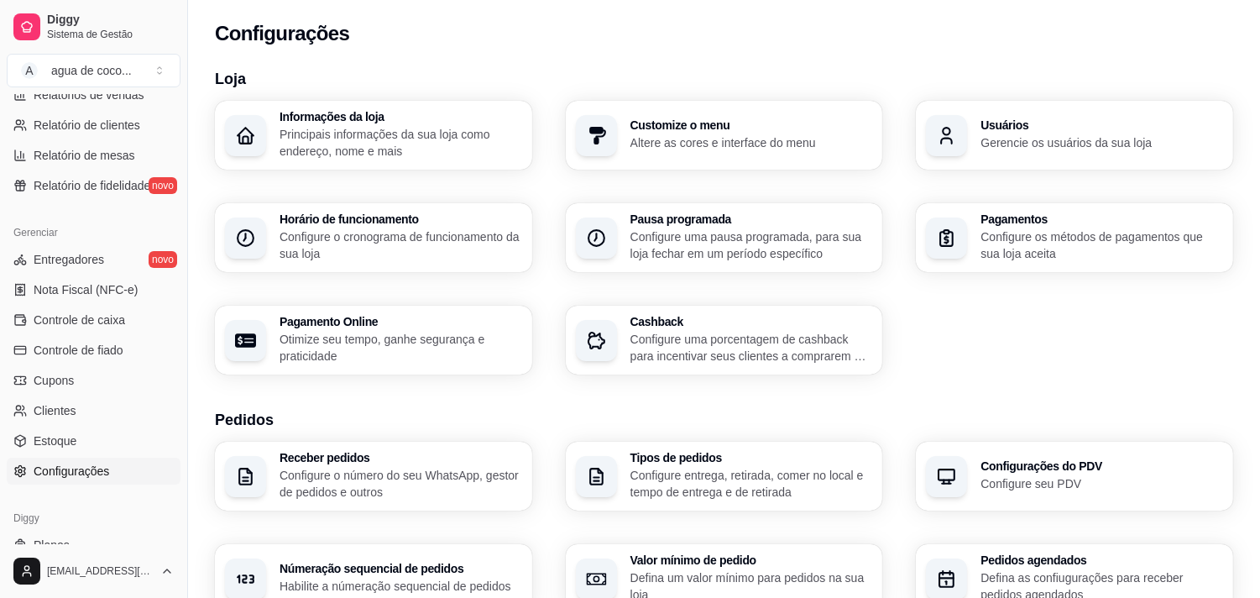
click at [966, 139] on div "button" at bounding box center [946, 135] width 41 height 41
click at [452, 127] on p "Principais informações da sua loja como endereço, nome e mais" at bounding box center [401, 143] width 243 height 34
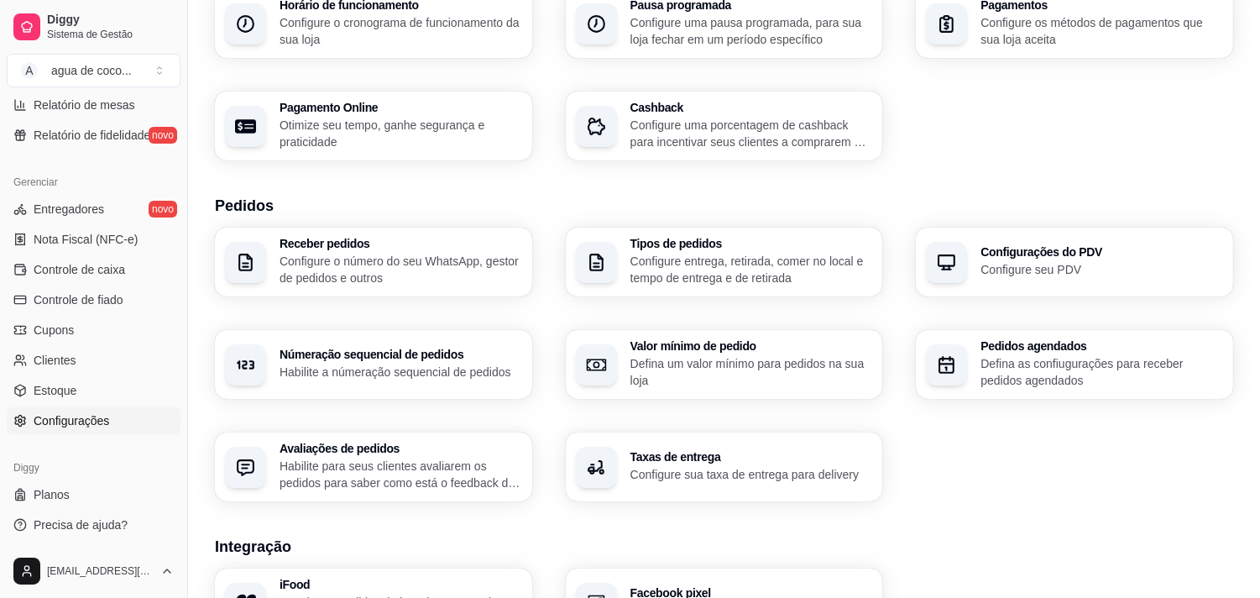
scroll to position [280, 0]
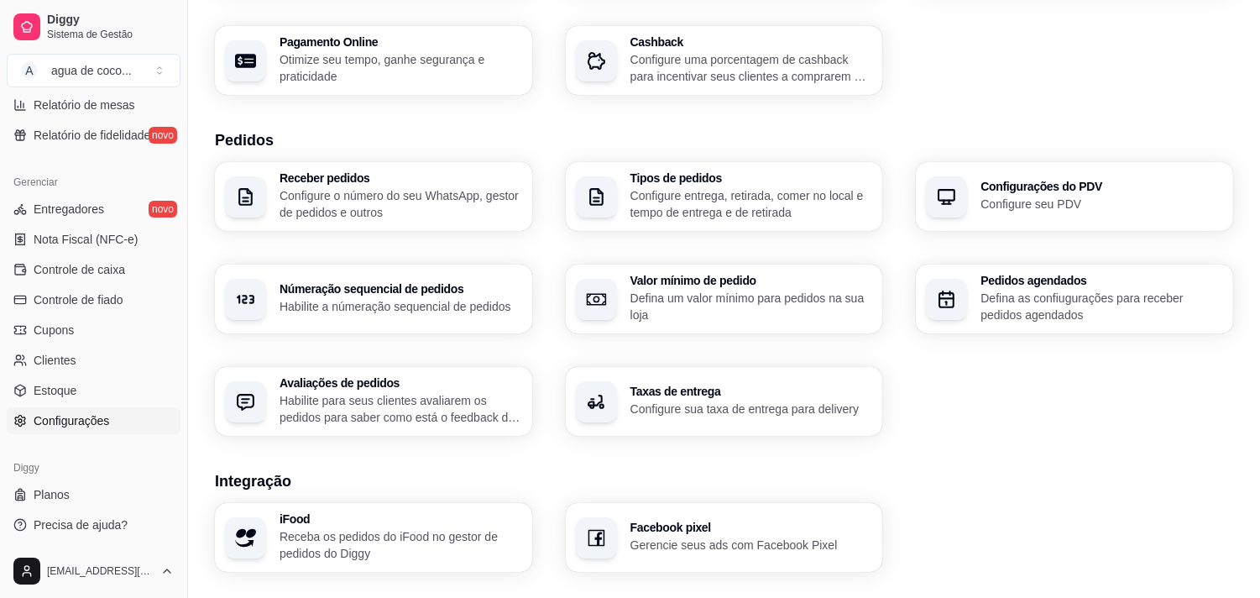
click at [56, 416] on span "Configurações" at bounding box center [72, 420] width 76 height 17
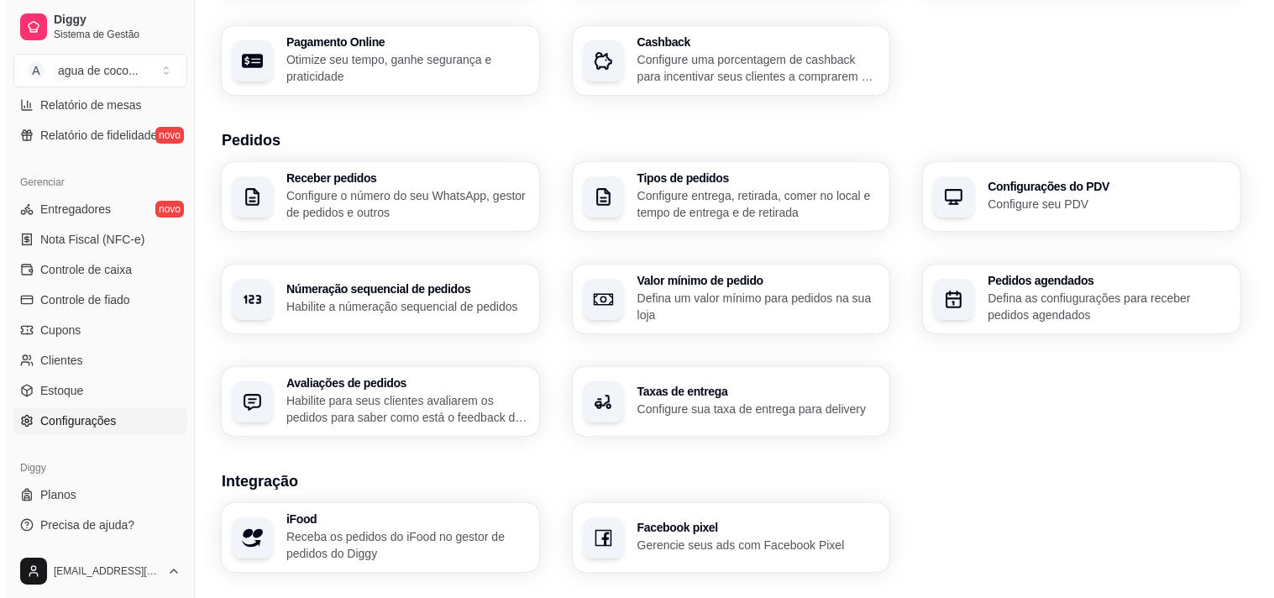
scroll to position [0, 0]
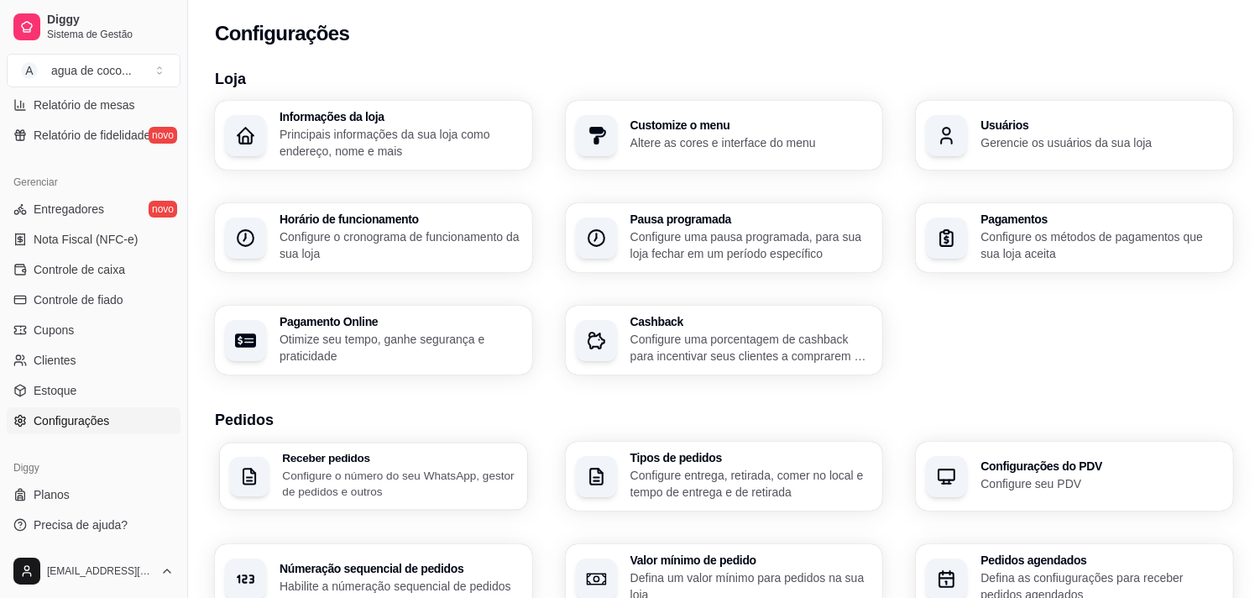
click at [500, 453] on h3 "Receber pedidos" at bounding box center [399, 459] width 235 height 12
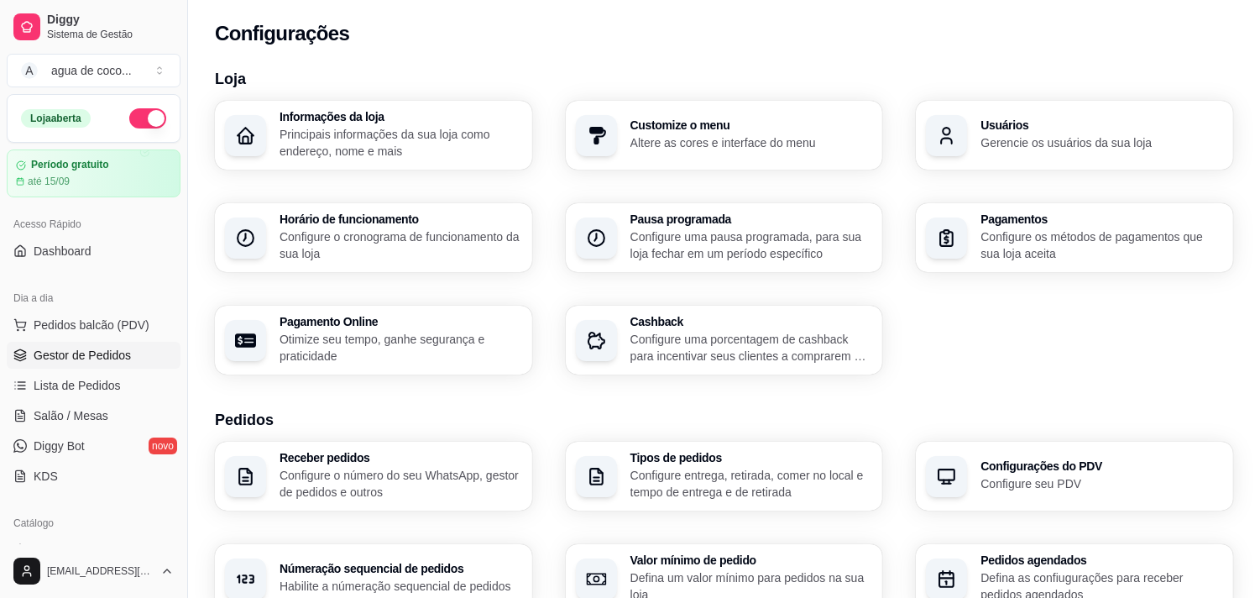
click at [60, 365] on link "Gestor de Pedidos" at bounding box center [94, 355] width 174 height 27
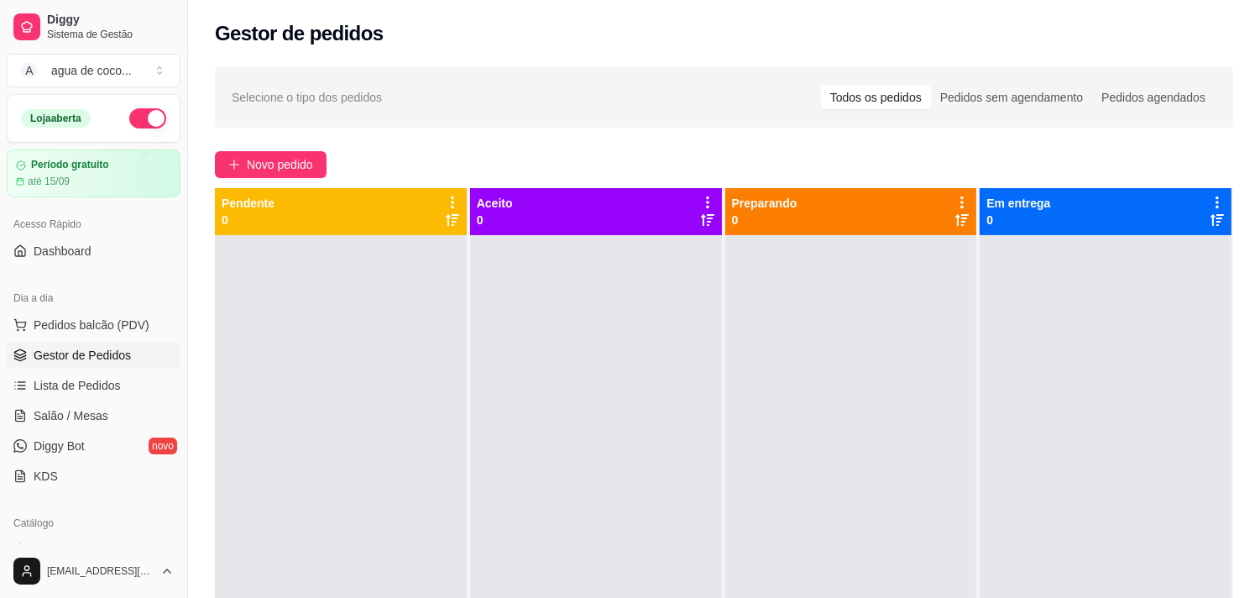
drag, startPoint x: 328, startPoint y: 227, endPoint x: 702, endPoint y: 270, distance: 376.2
click at [333, 227] on div "Pendente 0" at bounding box center [341, 212] width 238 height 34
click at [925, 279] on div at bounding box center [851, 534] width 252 height 598
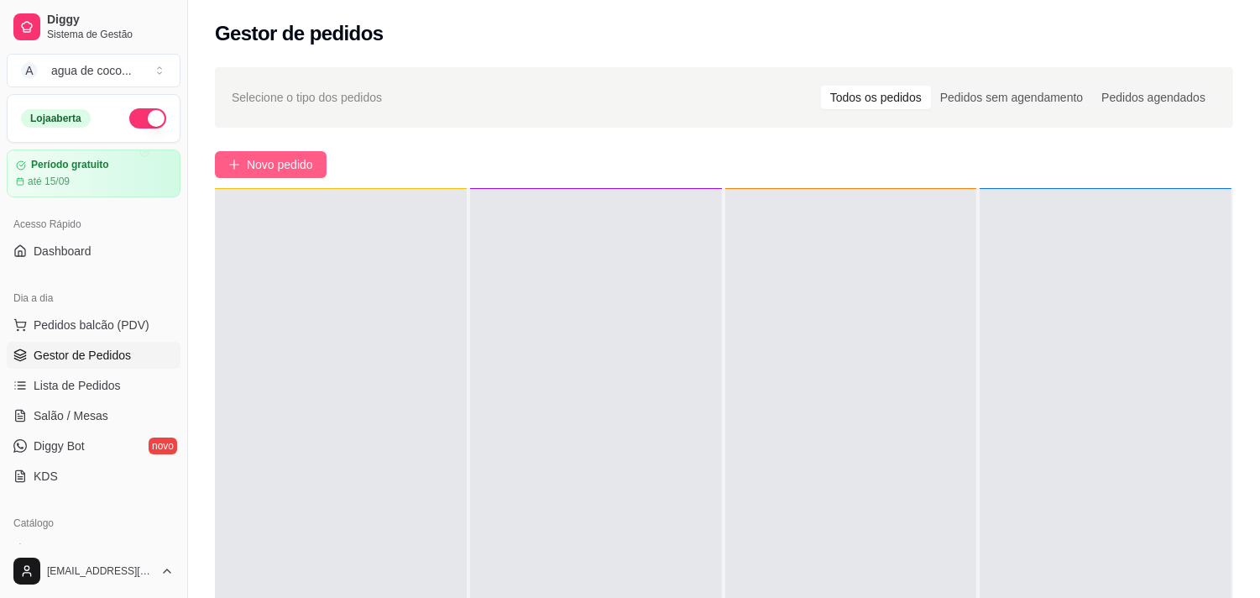
click at [317, 173] on button "Novo pedido" at bounding box center [271, 164] width 112 height 27
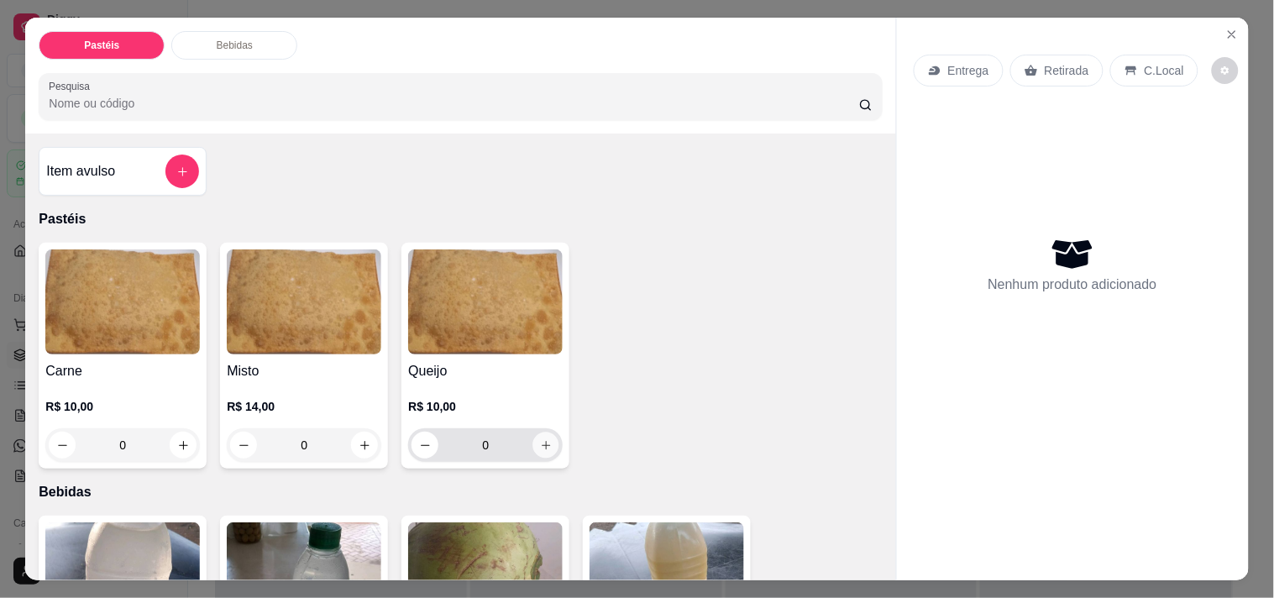
click at [543, 439] on icon "increase-product-quantity" at bounding box center [546, 445] width 13 height 13
type input "1"
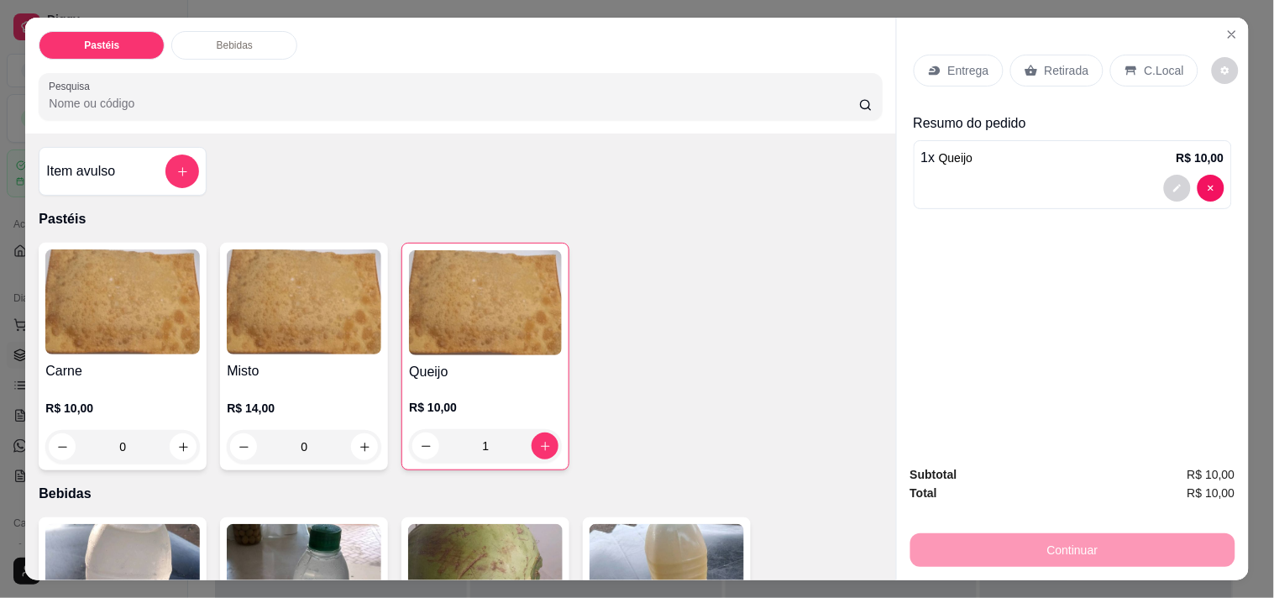
click at [1162, 539] on div "Continuar" at bounding box center [1072, 548] width 325 height 38
click at [1025, 65] on icon at bounding box center [1030, 70] width 13 height 11
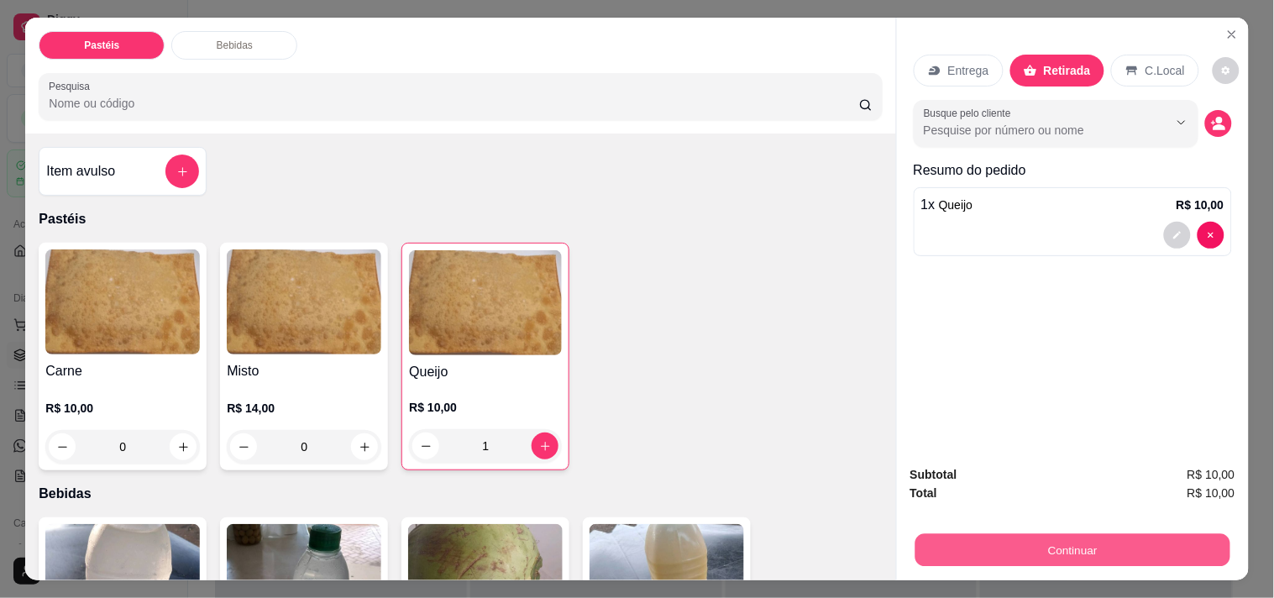
click at [1013, 538] on button "Continuar" at bounding box center [1071, 549] width 315 height 33
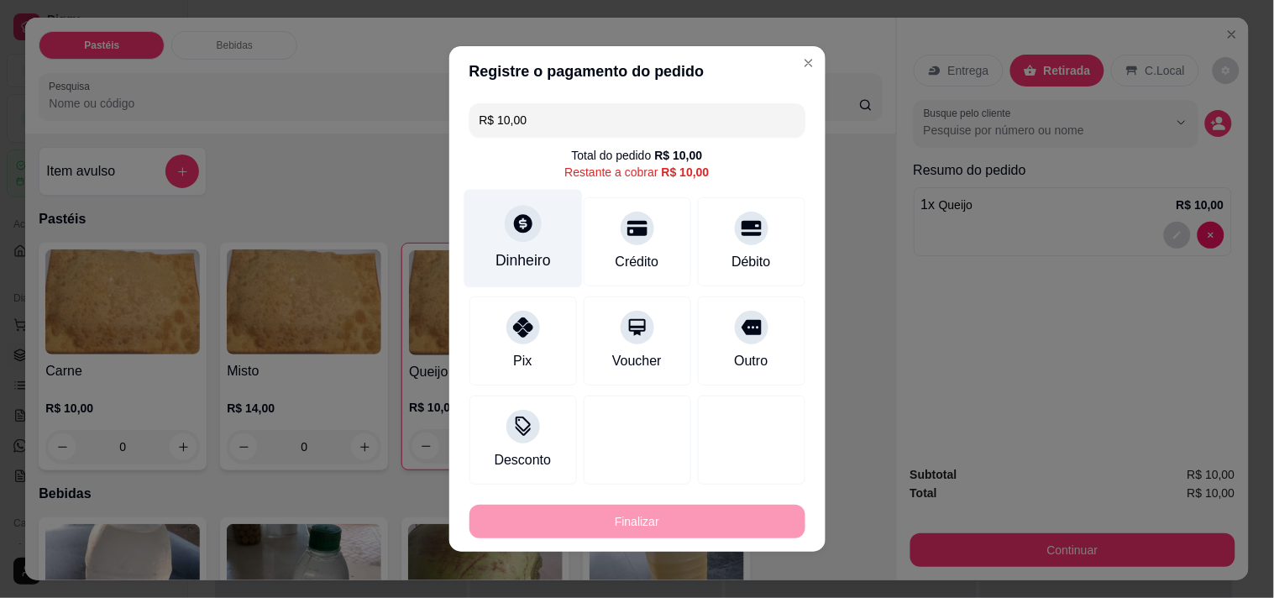
click at [505, 237] on div at bounding box center [523, 223] width 37 height 37
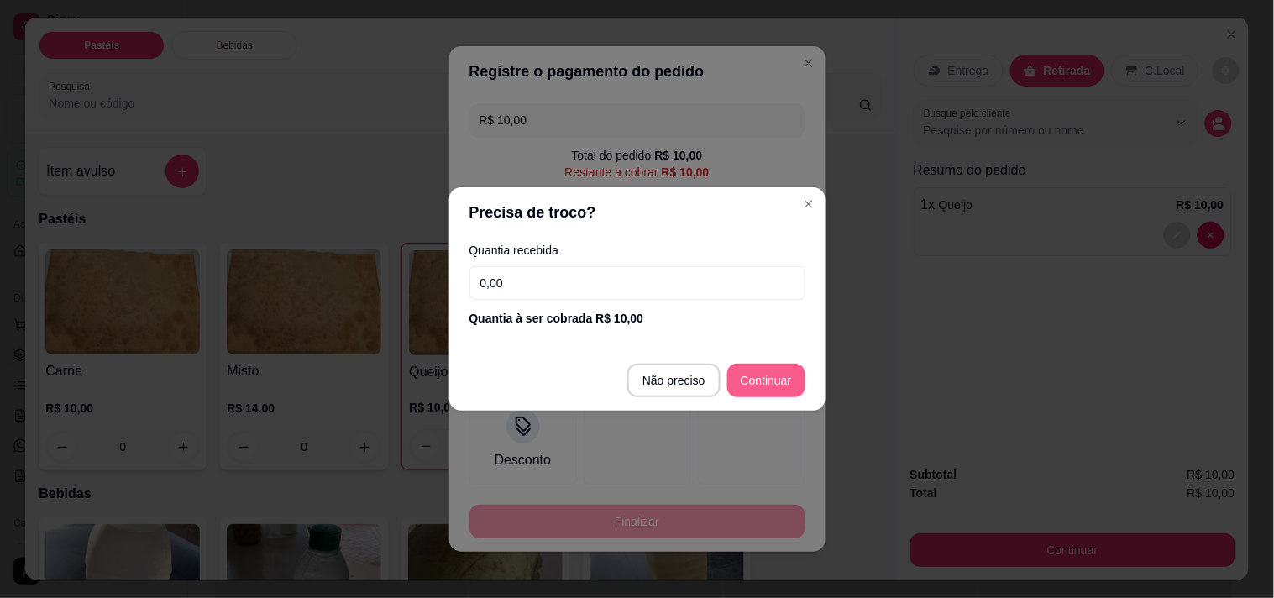
type input "R$ 0,00"
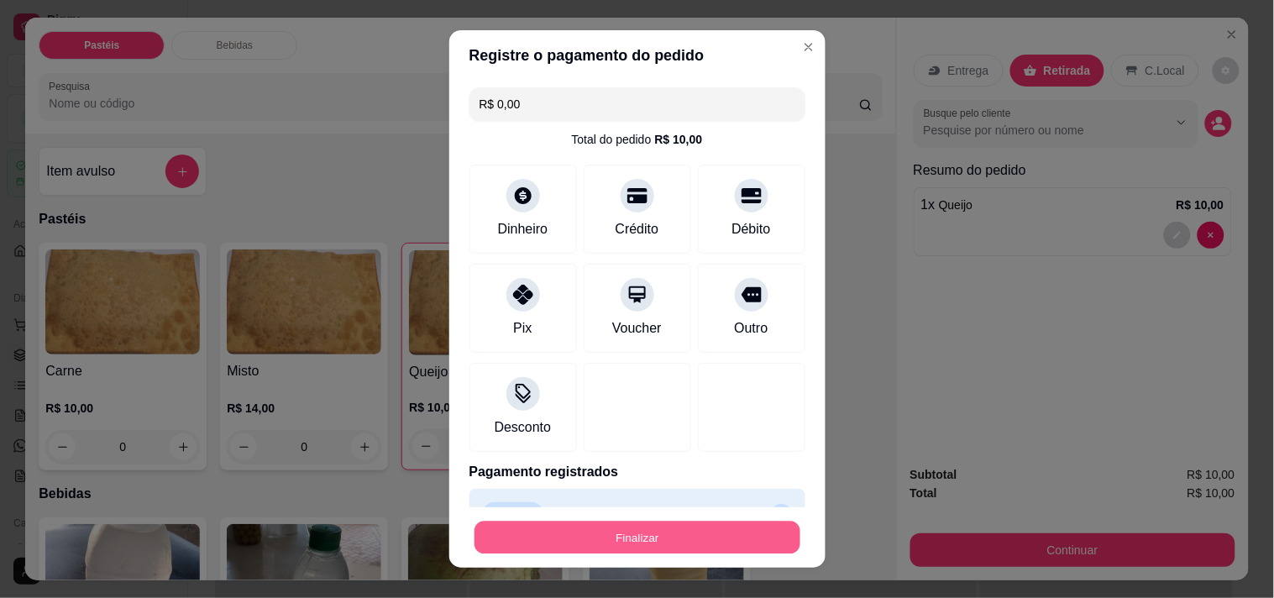
click at [645, 531] on button "Finalizar" at bounding box center [637, 537] width 326 height 33
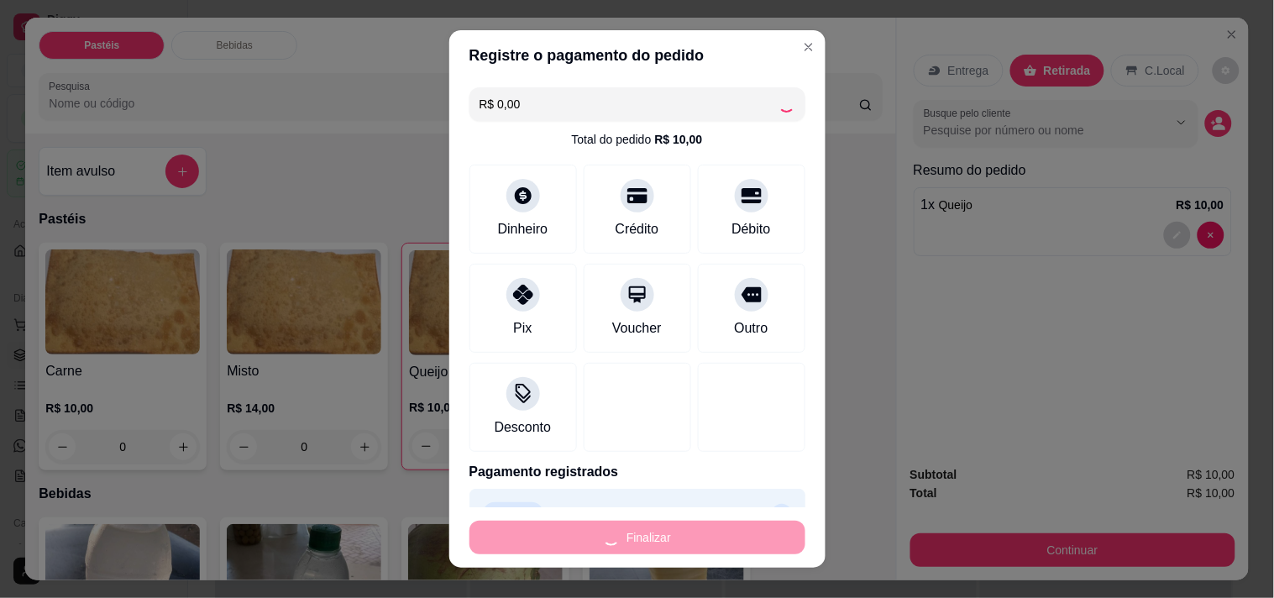
type input "0"
type input "-R$ 10,00"
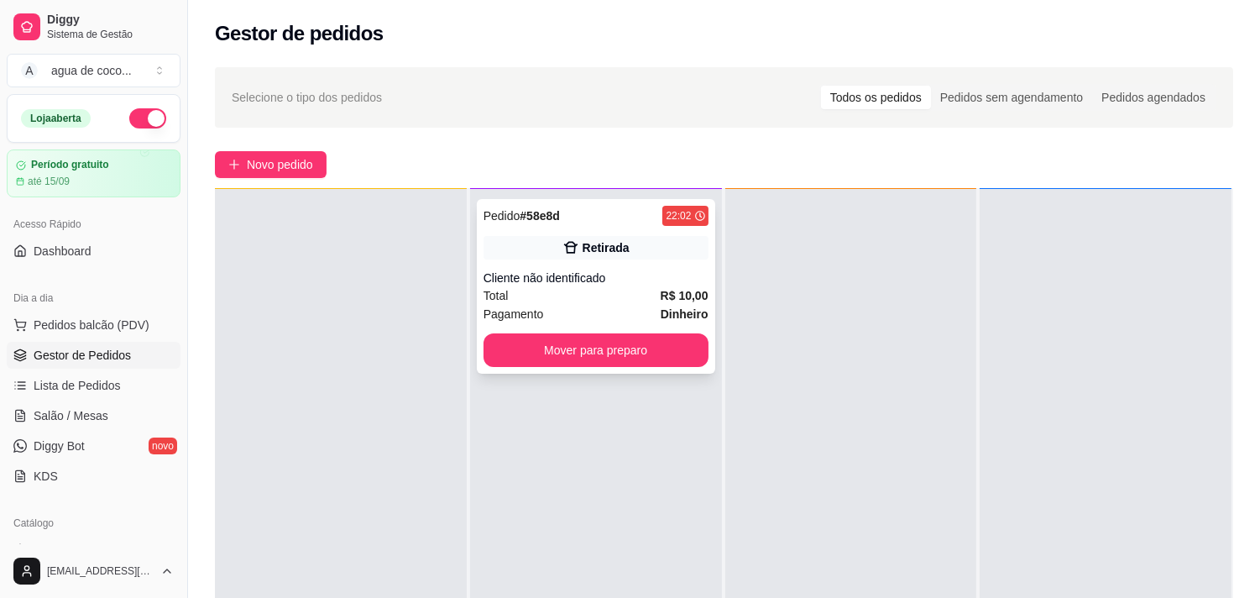
click at [565, 325] on div "Pedido # 58e8d 22:02 Retirada Cliente não identificado Total R$ 10,00 Pagamento…" at bounding box center [596, 286] width 238 height 175
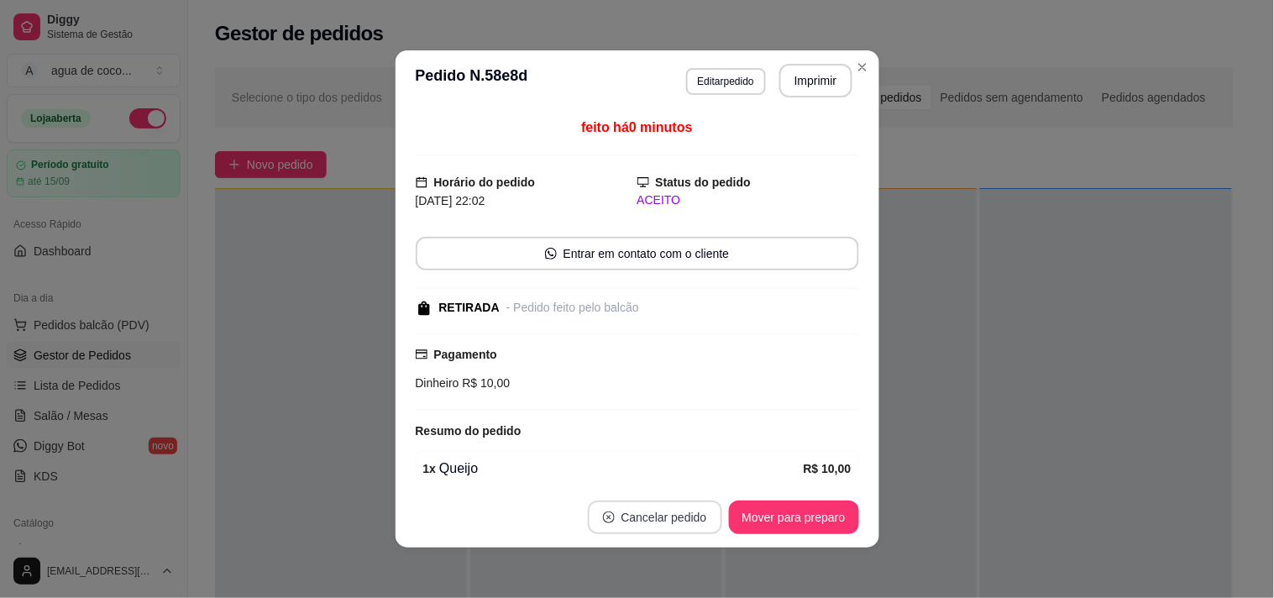
click at [624, 514] on button "Cancelar pedido" at bounding box center [655, 517] width 134 height 34
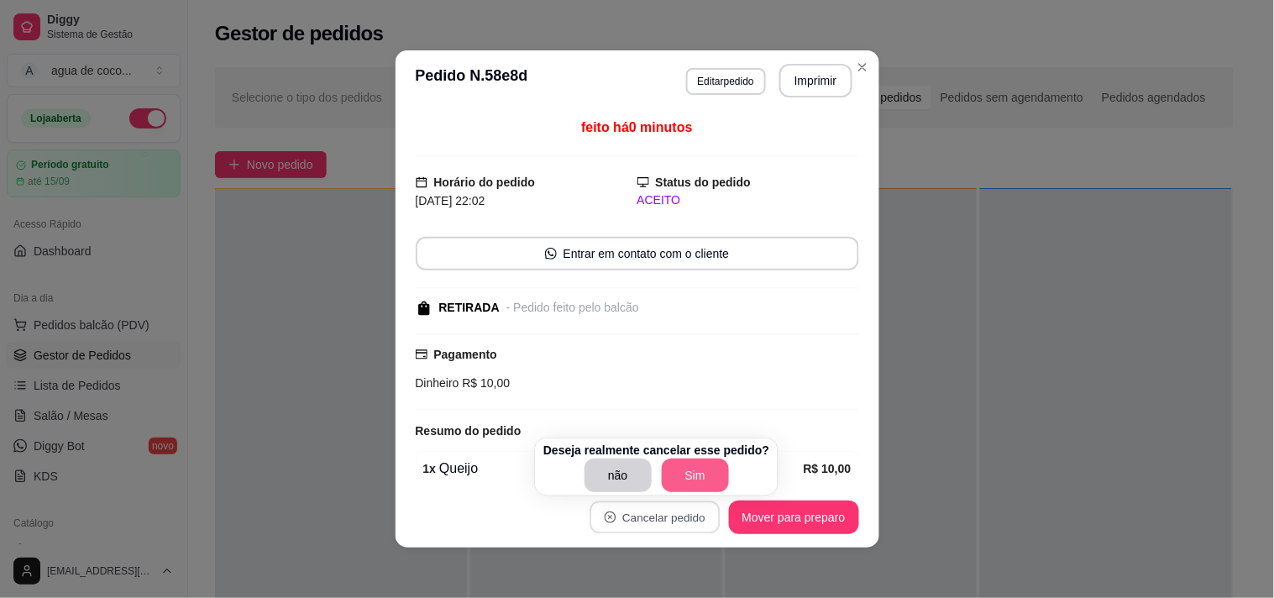
click at [709, 477] on button "Sim" at bounding box center [695, 475] width 67 height 34
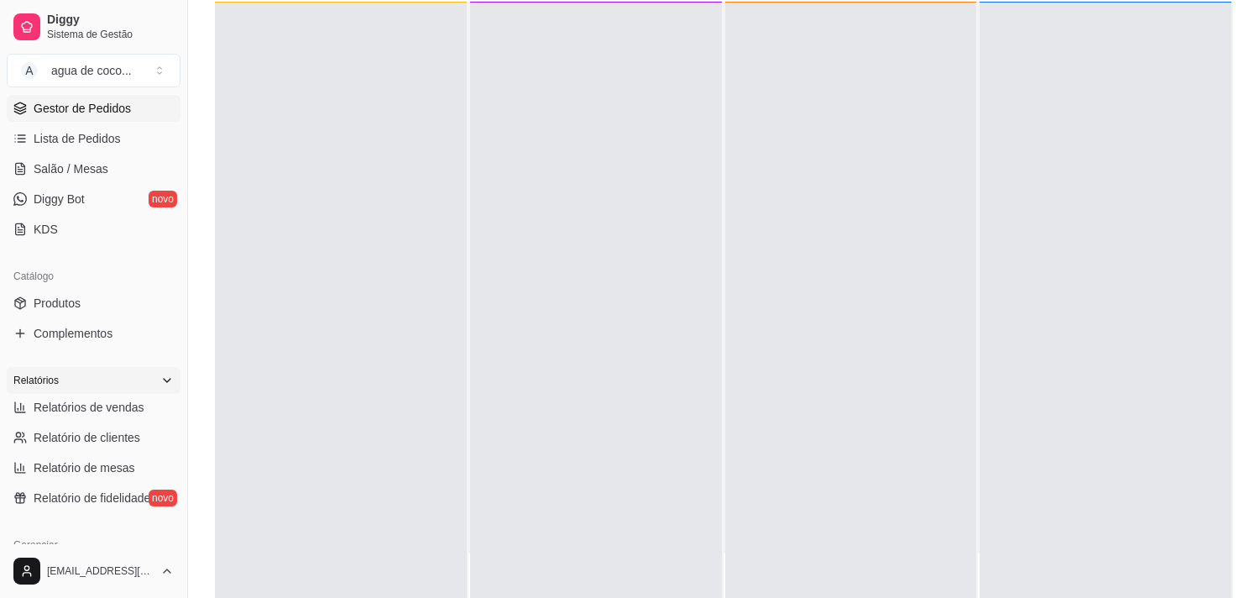
scroll to position [280, 0]
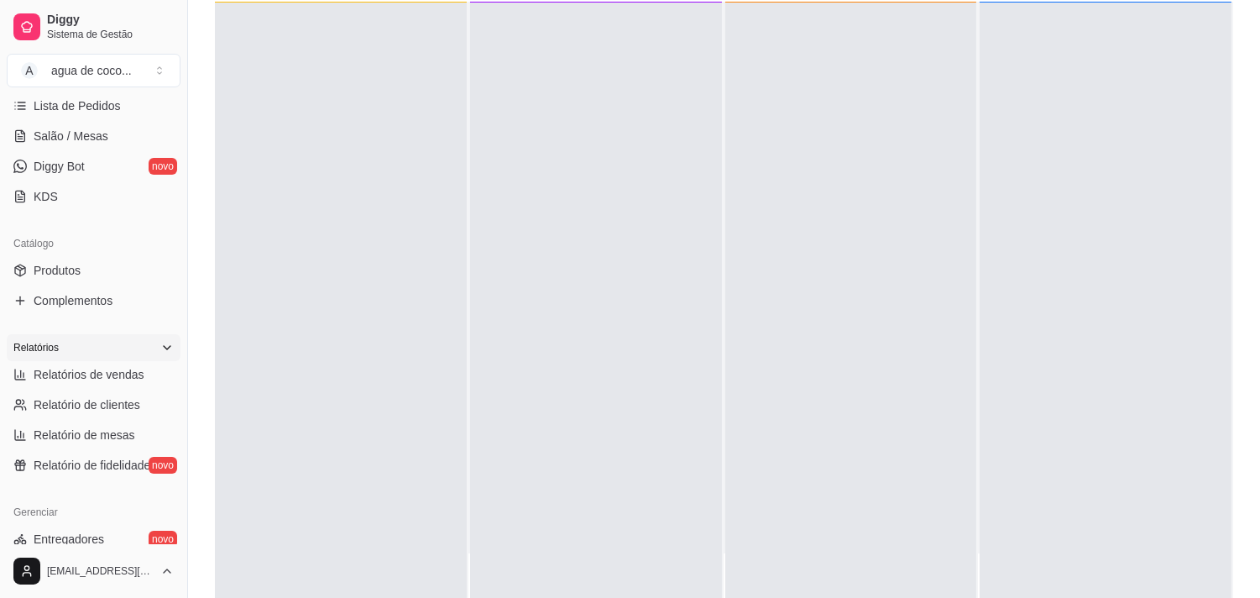
click at [104, 351] on div "Relatórios" at bounding box center [94, 347] width 174 height 27
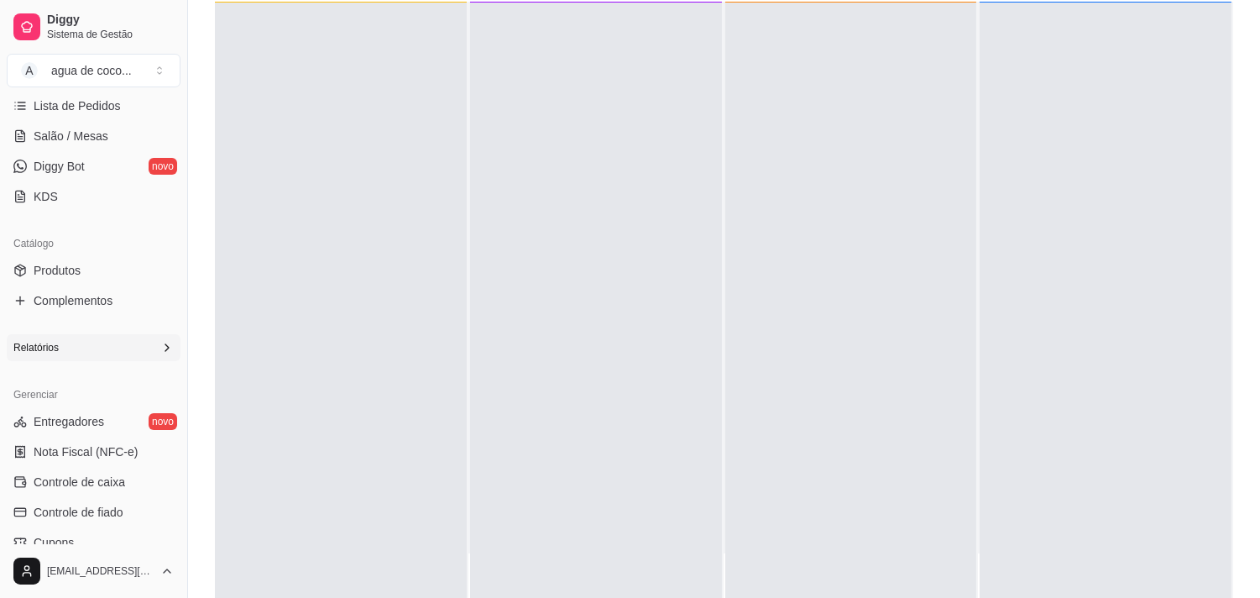
click at [104, 351] on div "Relatórios" at bounding box center [94, 347] width 174 height 27
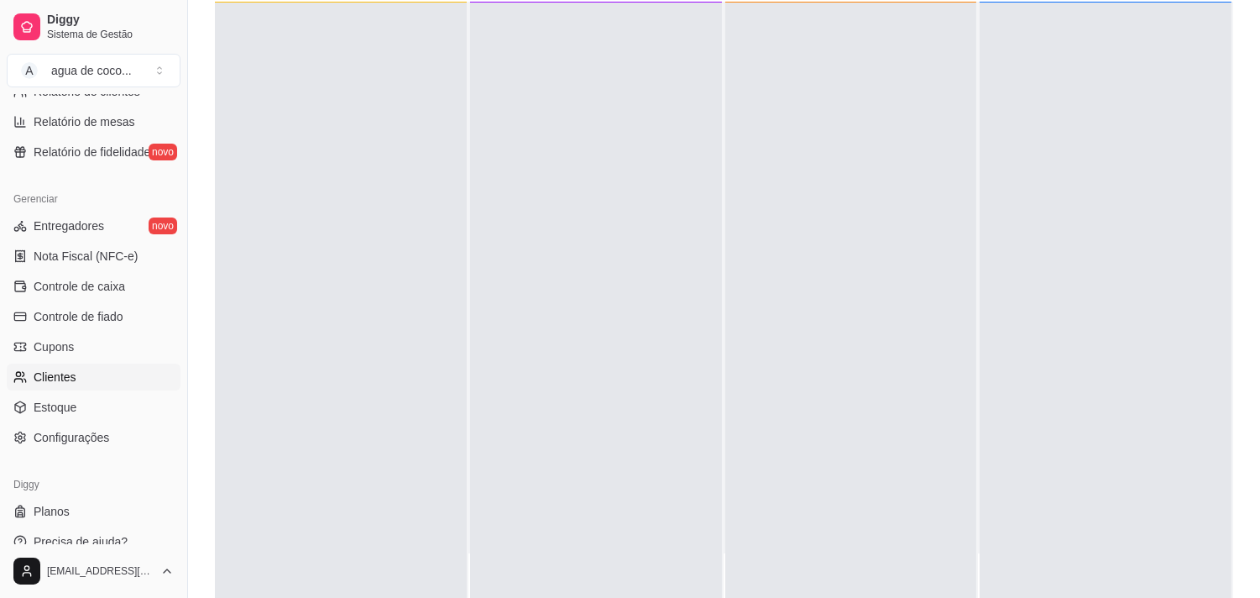
scroll to position [610, 0]
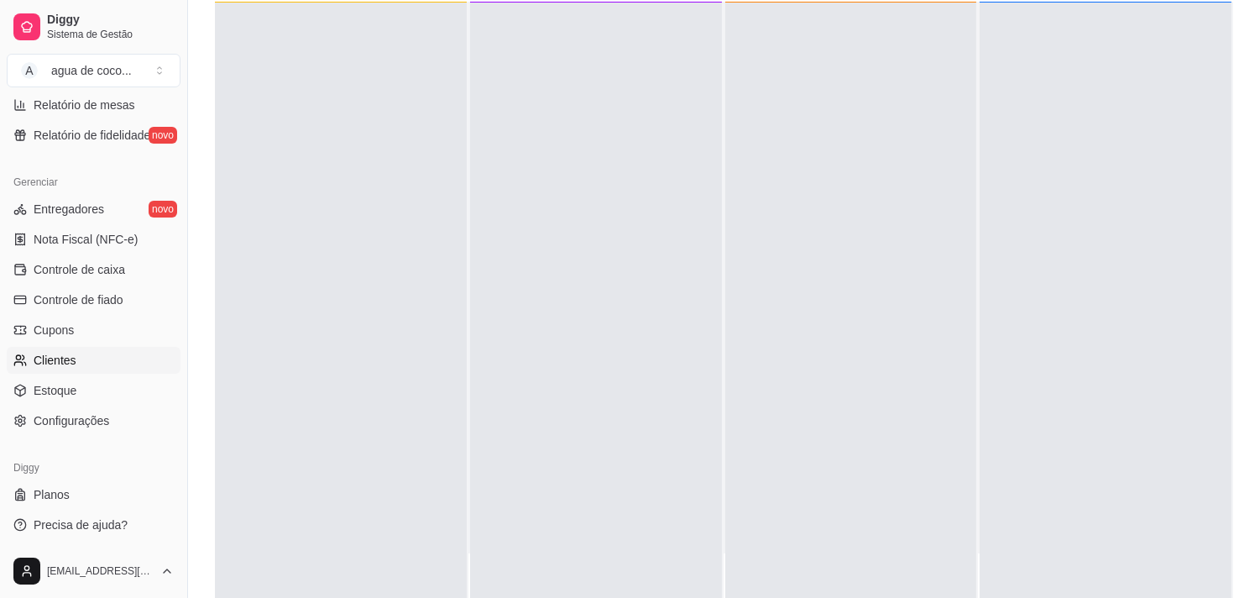
click at [107, 422] on link "Configurações" at bounding box center [94, 420] width 174 height 27
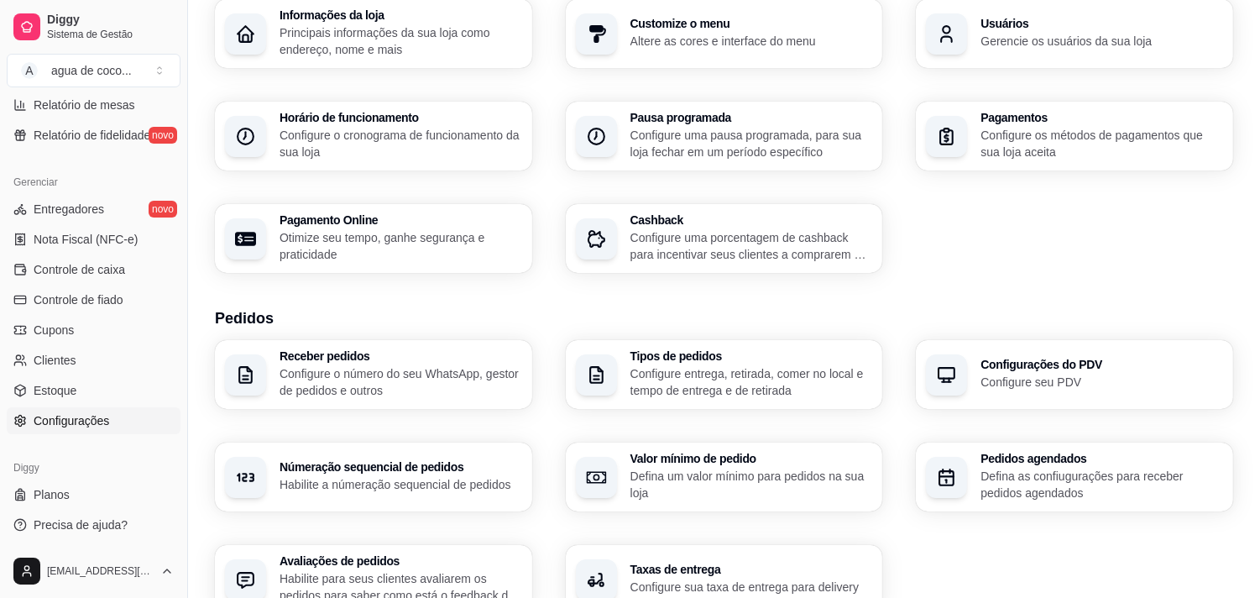
scroll to position [186, 0]
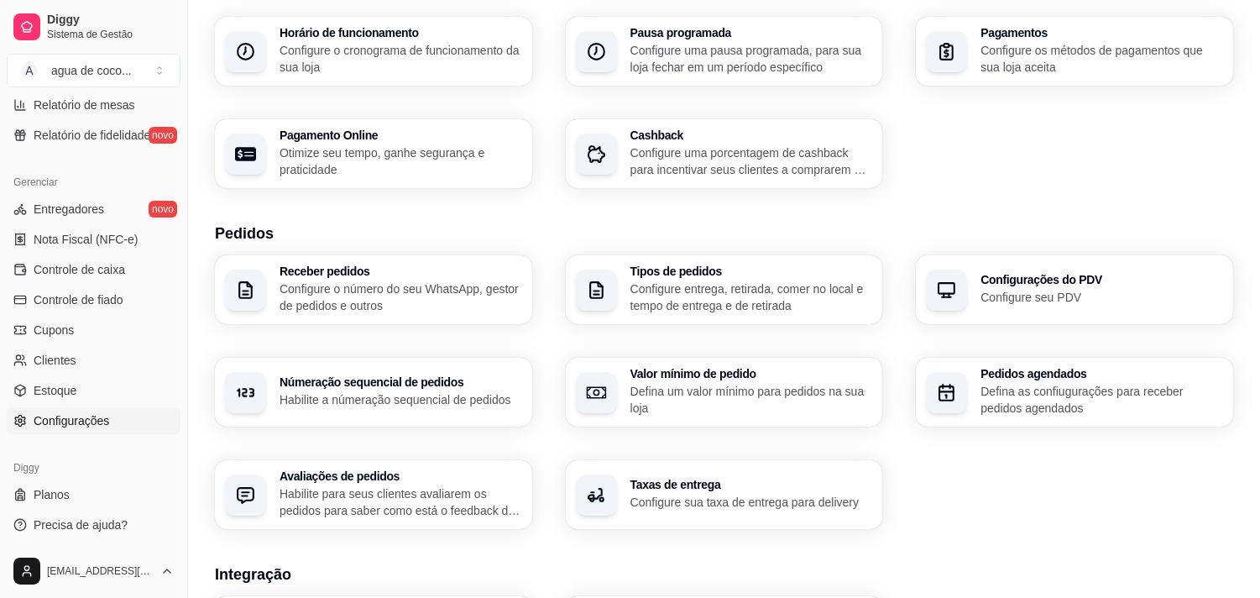
click at [472, 563] on h3 "Integração" at bounding box center [724, 575] width 1018 height 24
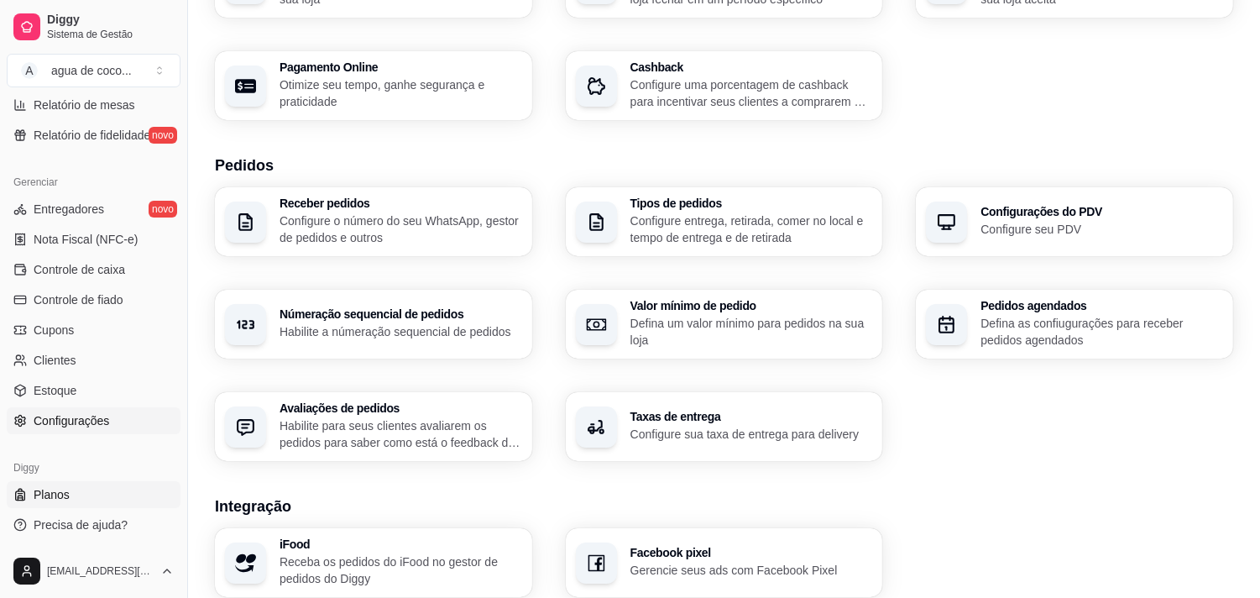
scroll to position [280, 0]
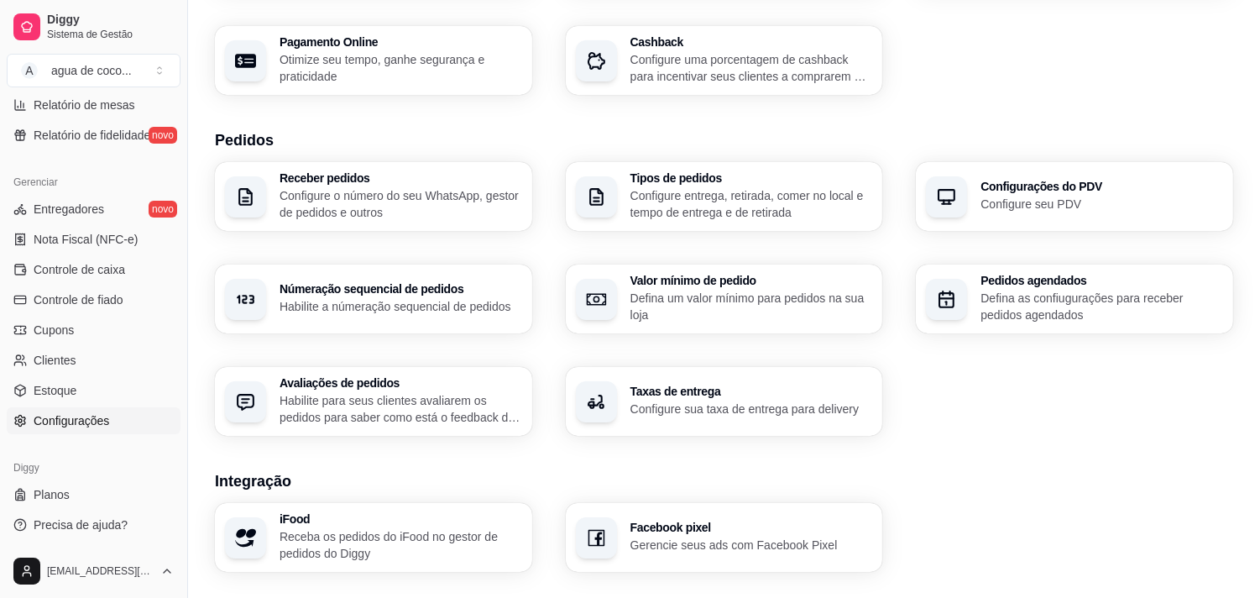
click at [129, 415] on link "Configurações" at bounding box center [94, 420] width 174 height 27
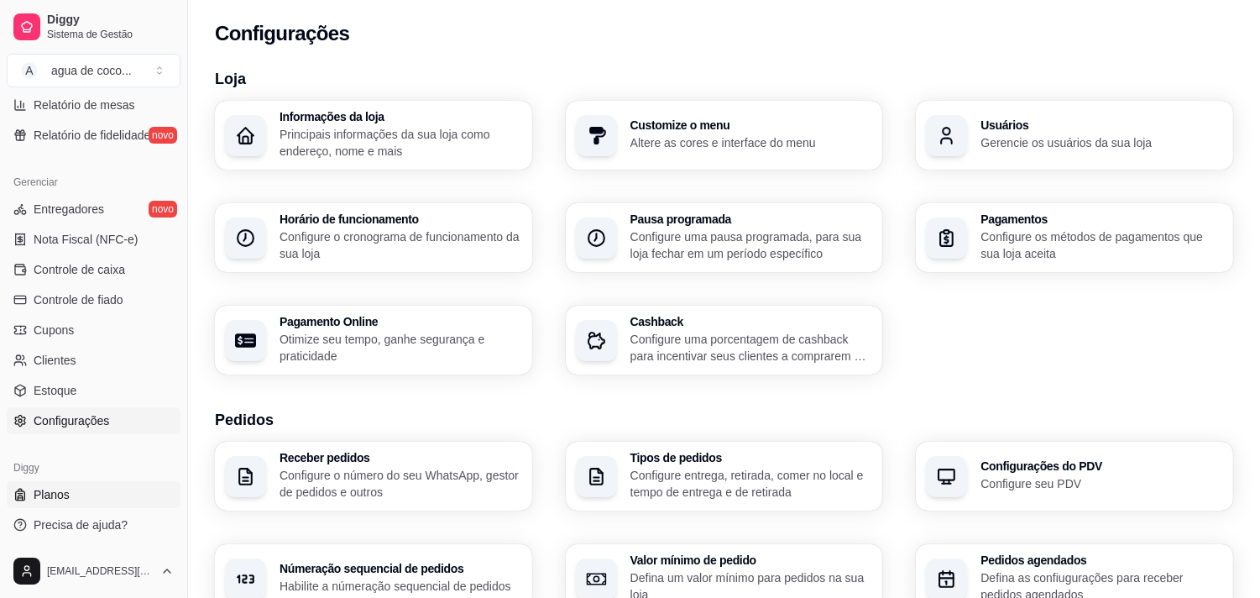
click at [54, 489] on span "Planos" at bounding box center [52, 494] width 36 height 17
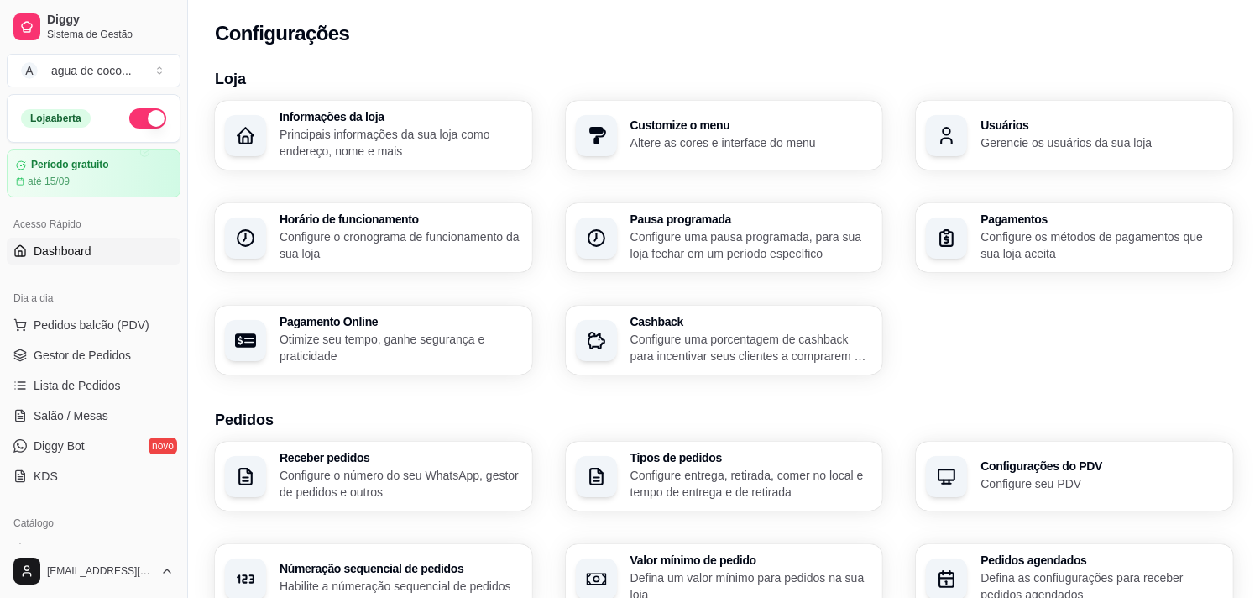
click at [37, 254] on span "Dashboard" at bounding box center [63, 251] width 58 height 17
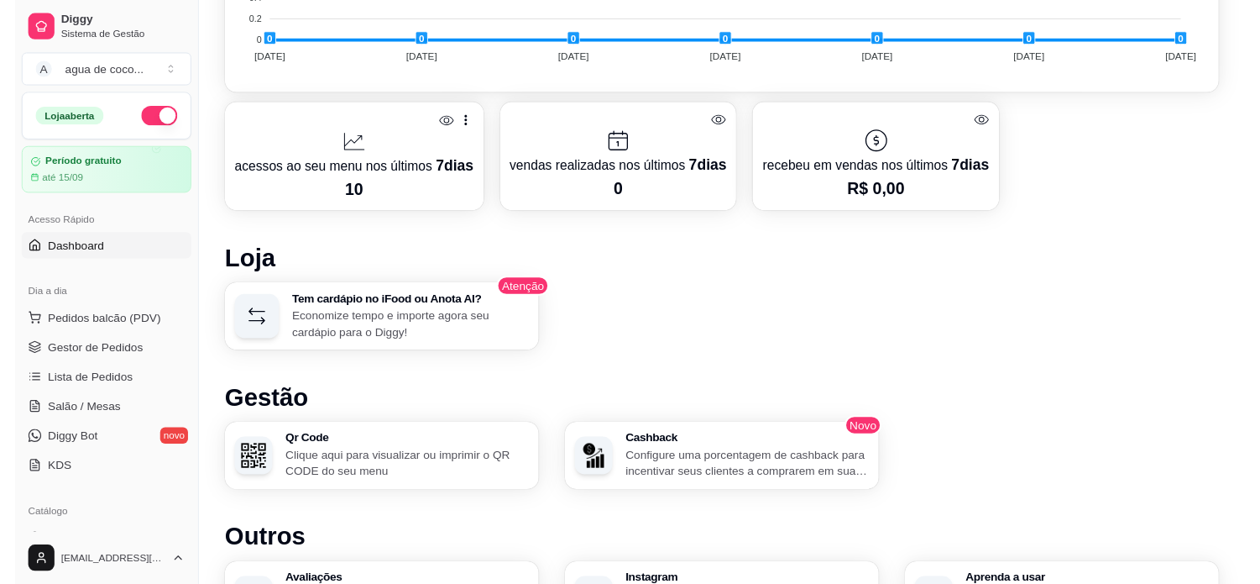
scroll to position [840, 0]
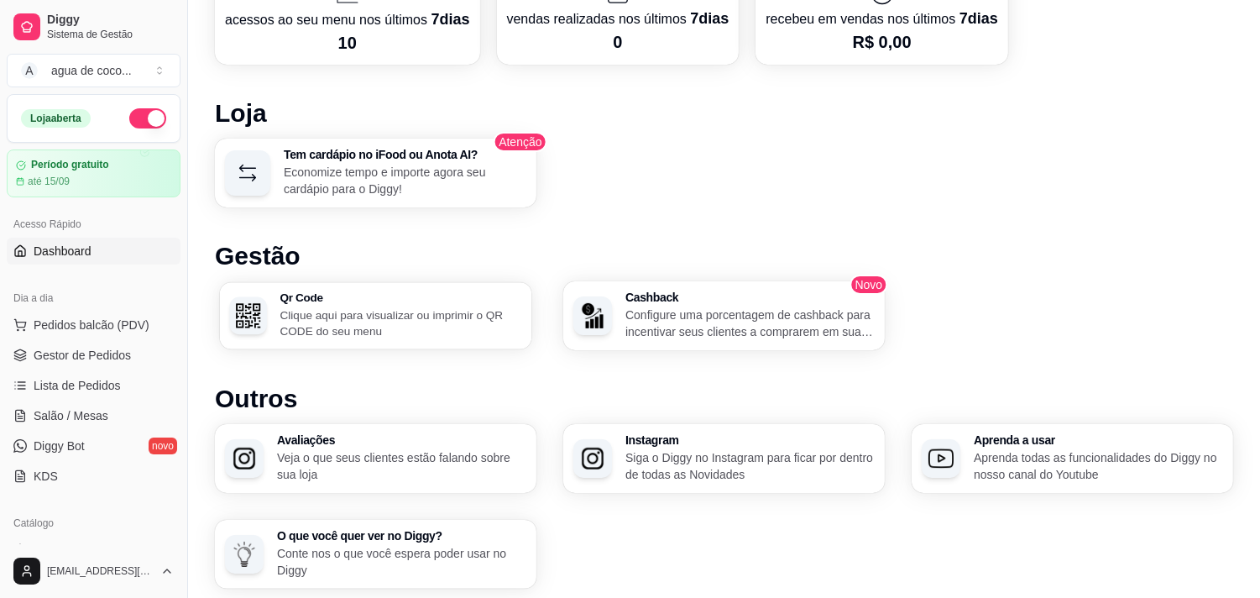
click at [400, 320] on p "Clique aqui para visualizar ou imprimir o QR CODE do seu menu" at bounding box center [401, 322] width 242 height 33
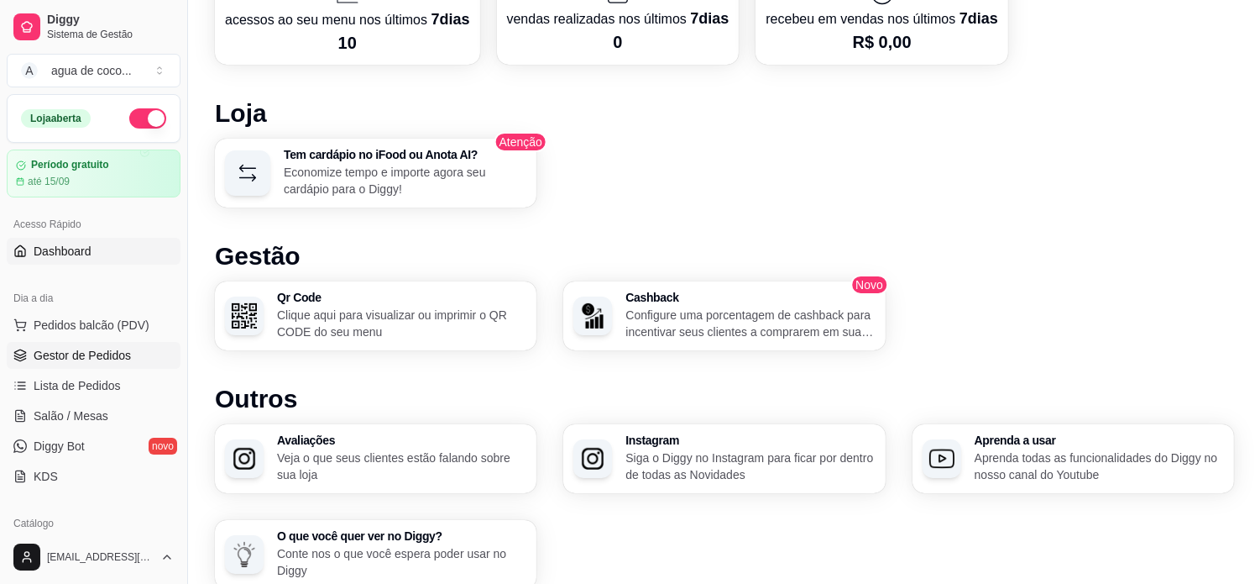
click at [151, 359] on link "Gestor de Pedidos" at bounding box center [94, 355] width 174 height 27
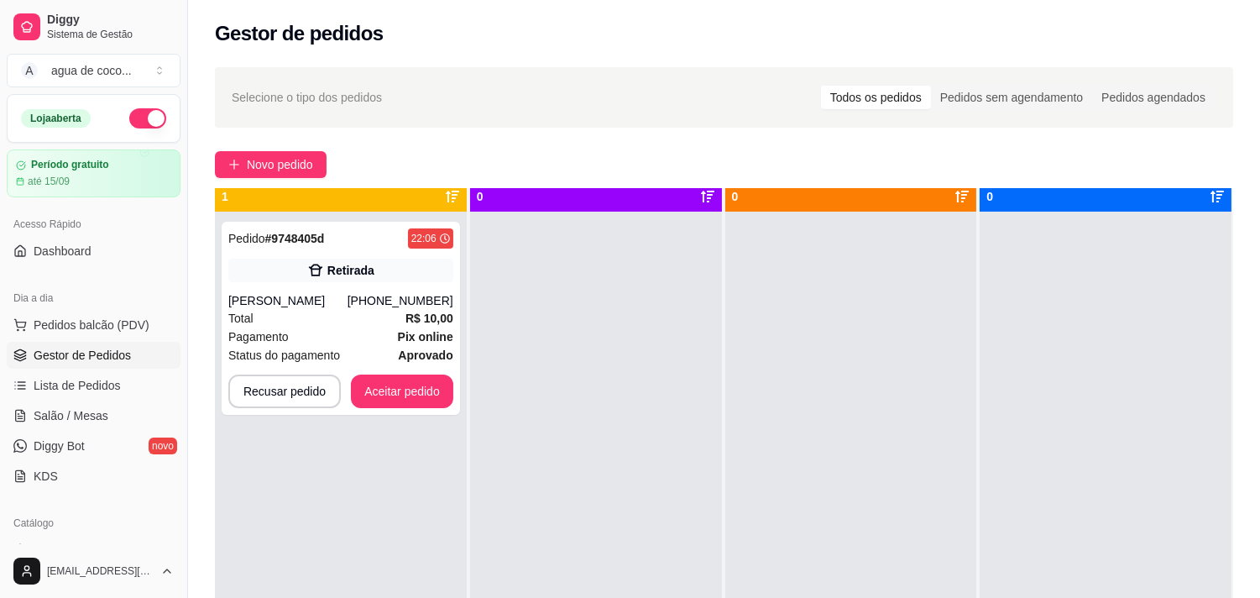
scroll to position [46, 0]
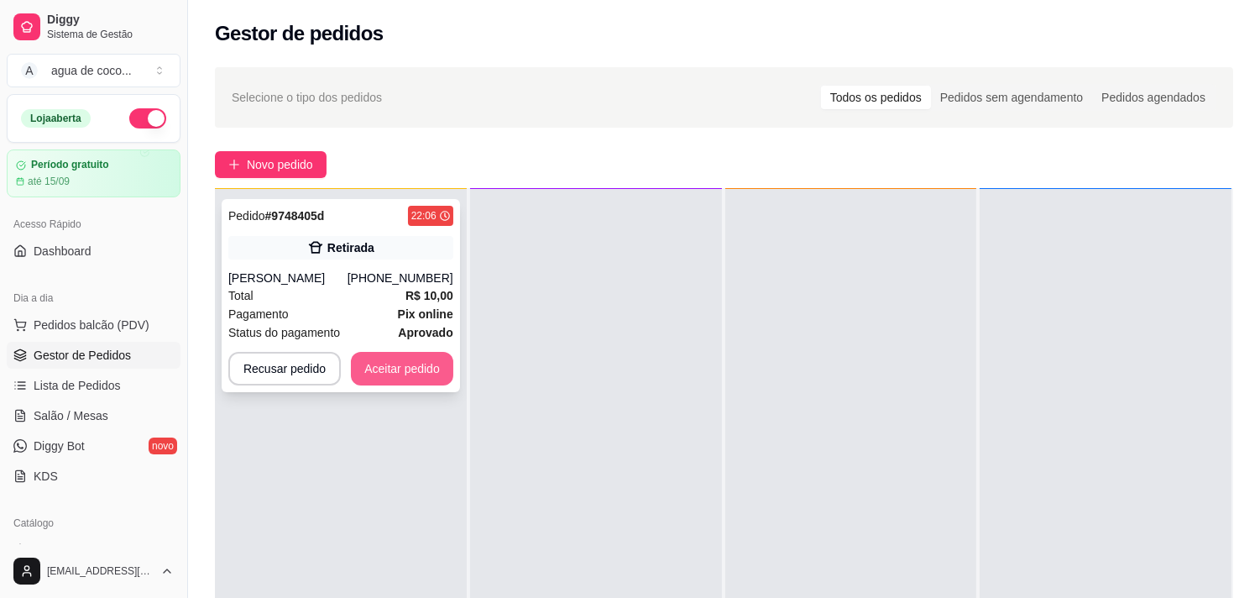
click at [423, 372] on button "Aceitar pedido" at bounding box center [402, 369] width 102 height 34
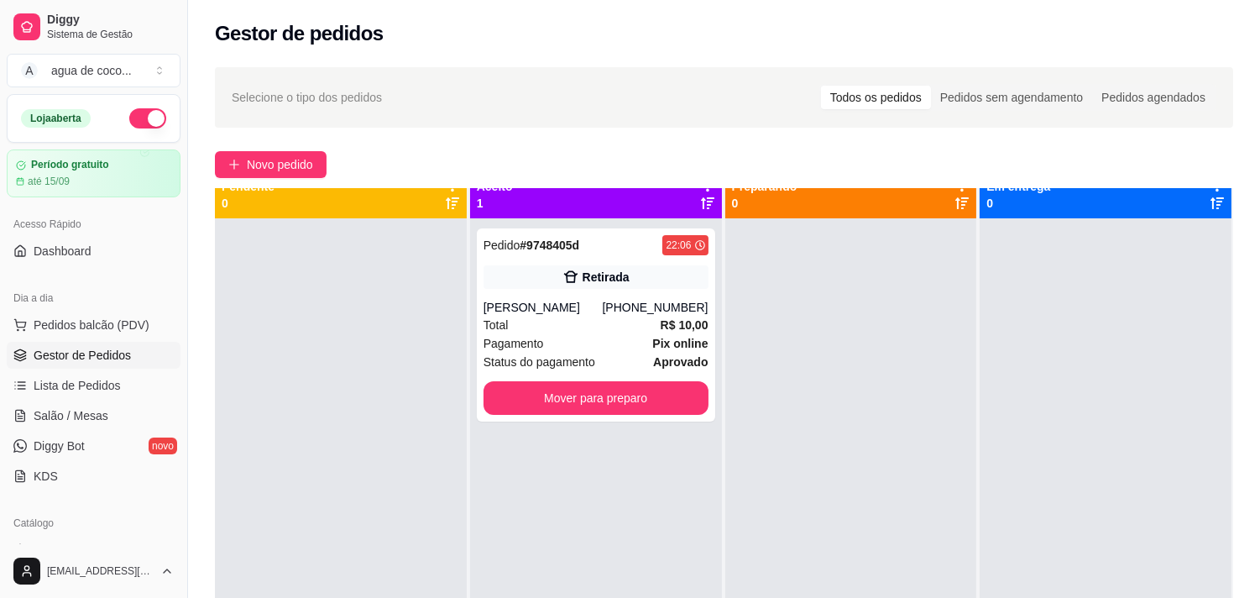
scroll to position [0, 0]
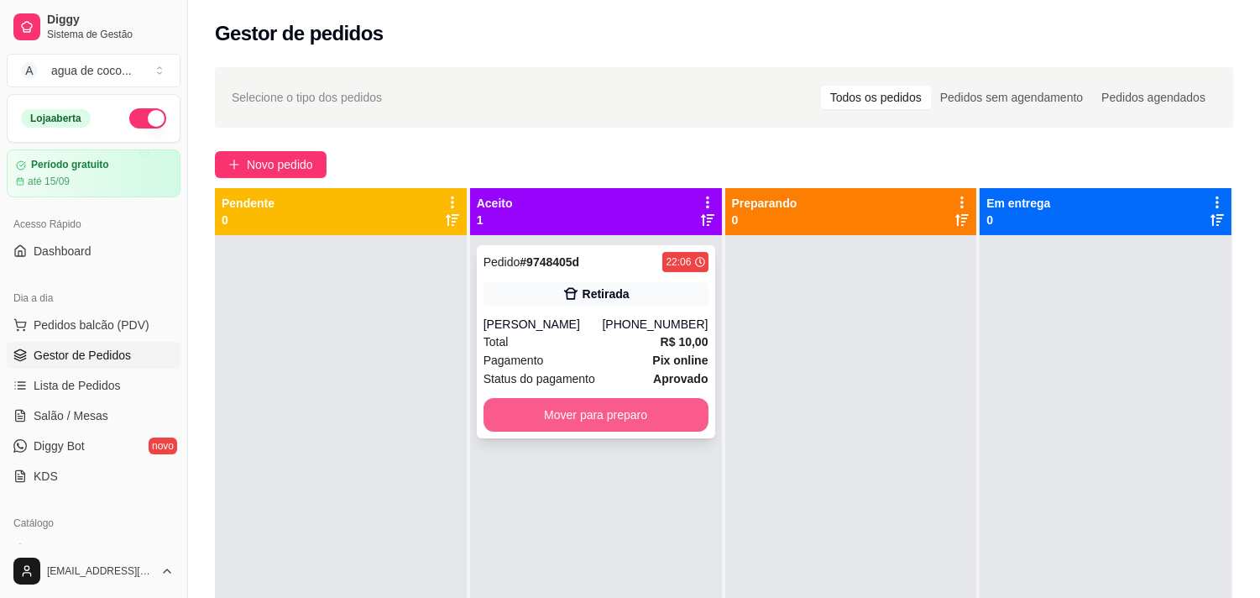
click at [550, 420] on button "Mover para preparo" at bounding box center [596, 415] width 225 height 34
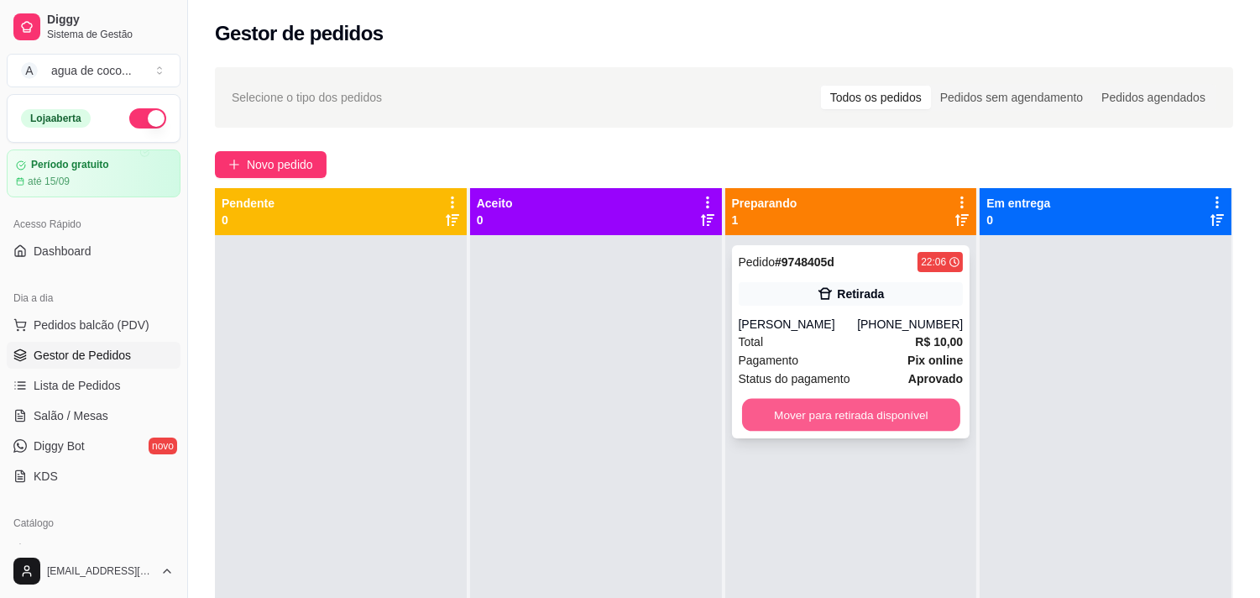
click at [873, 417] on button "Mover para retirada disponível" at bounding box center [851, 415] width 218 height 33
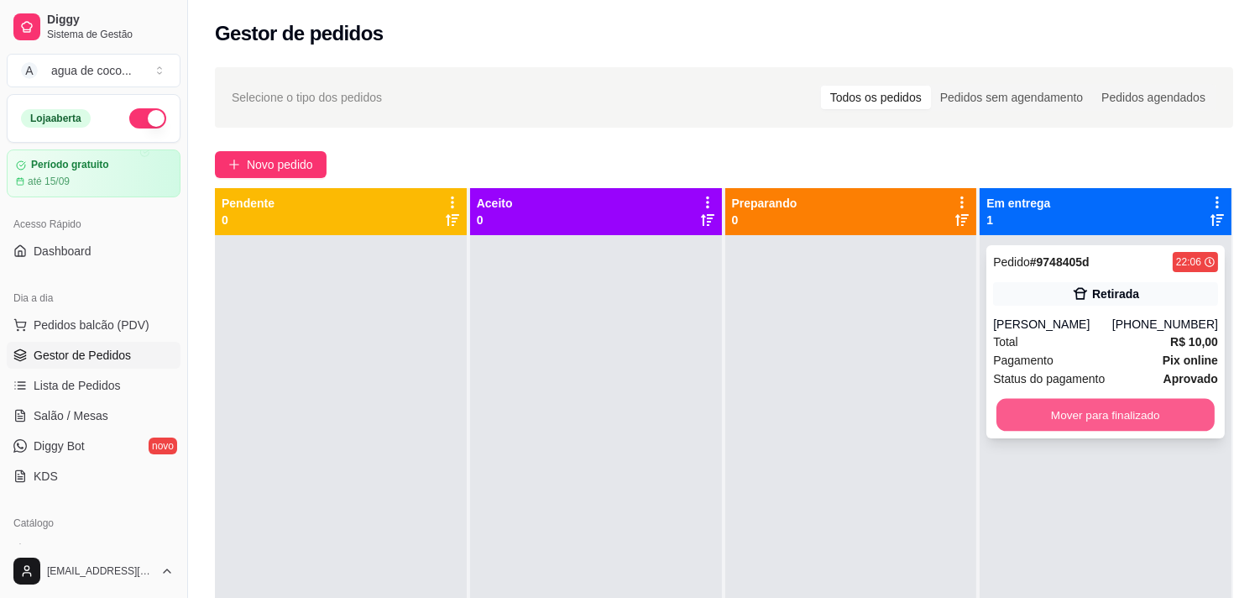
click at [1111, 405] on button "Mover para finalizado" at bounding box center [1106, 415] width 218 height 33
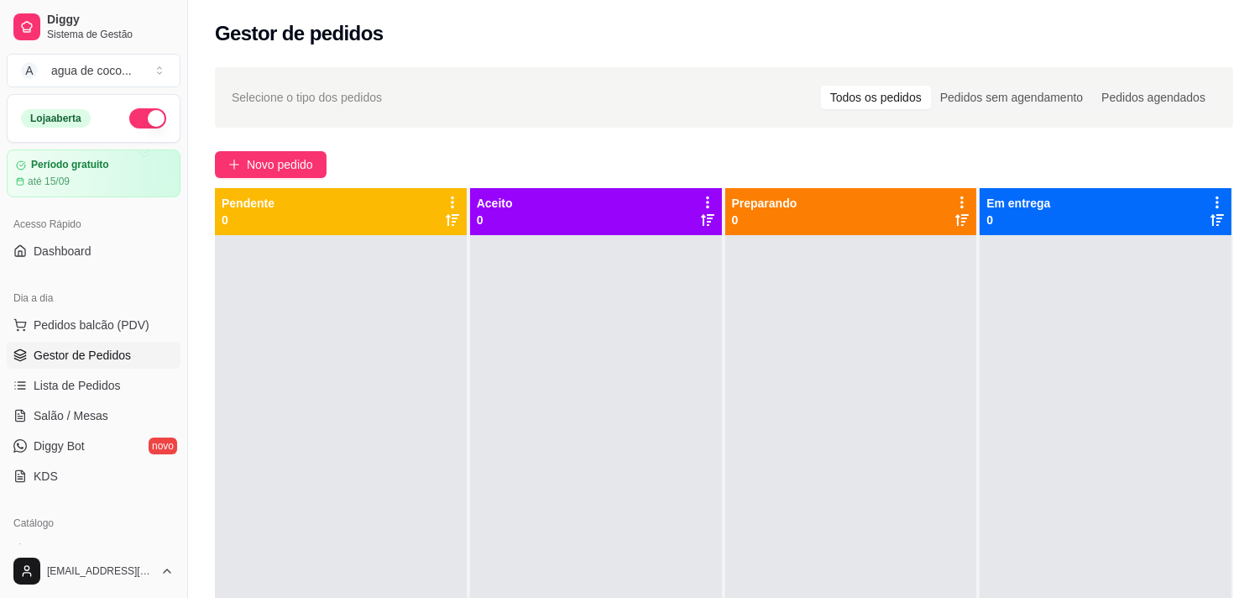
click at [1151, 408] on div at bounding box center [1106, 534] width 252 height 598
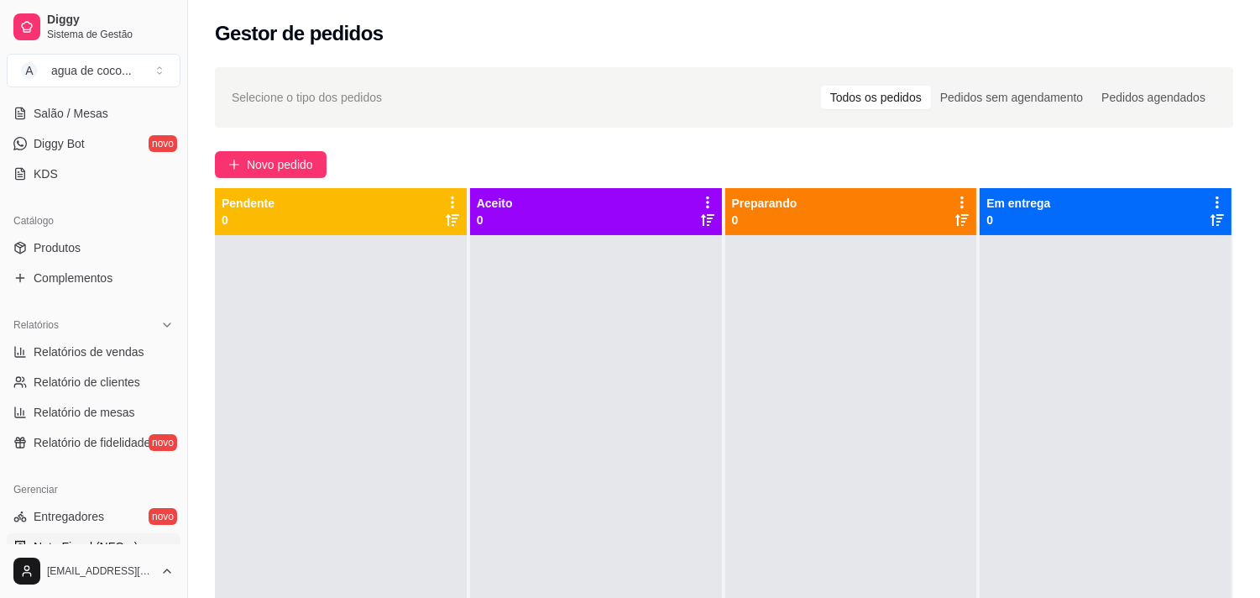
scroll to position [373, 0]
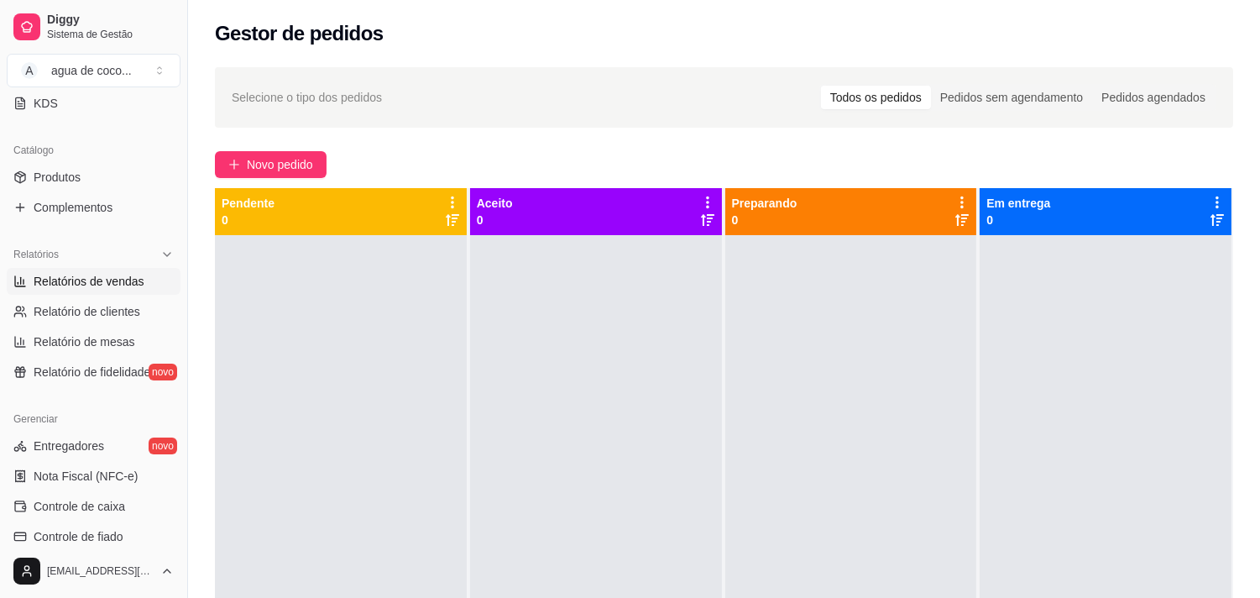
click at [107, 278] on span "Relatórios de vendas" at bounding box center [89, 281] width 111 height 17
select select "ALL"
select select "0"
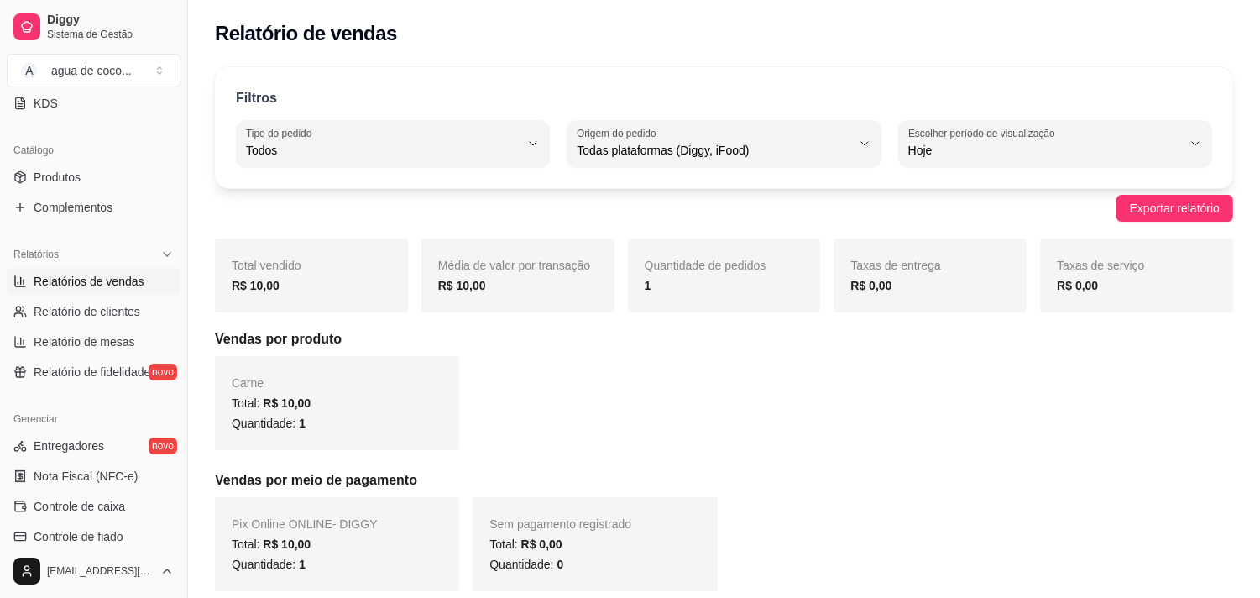
click at [287, 291] on div "R$ 10,00" at bounding box center [312, 285] width 160 height 20
click at [288, 287] on div "R$ 10,00" at bounding box center [312, 285] width 160 height 20
click at [504, 287] on div "R$ 10,00" at bounding box center [518, 285] width 160 height 20
click at [128, 322] on link "Relatório de clientes" at bounding box center [94, 311] width 174 height 27
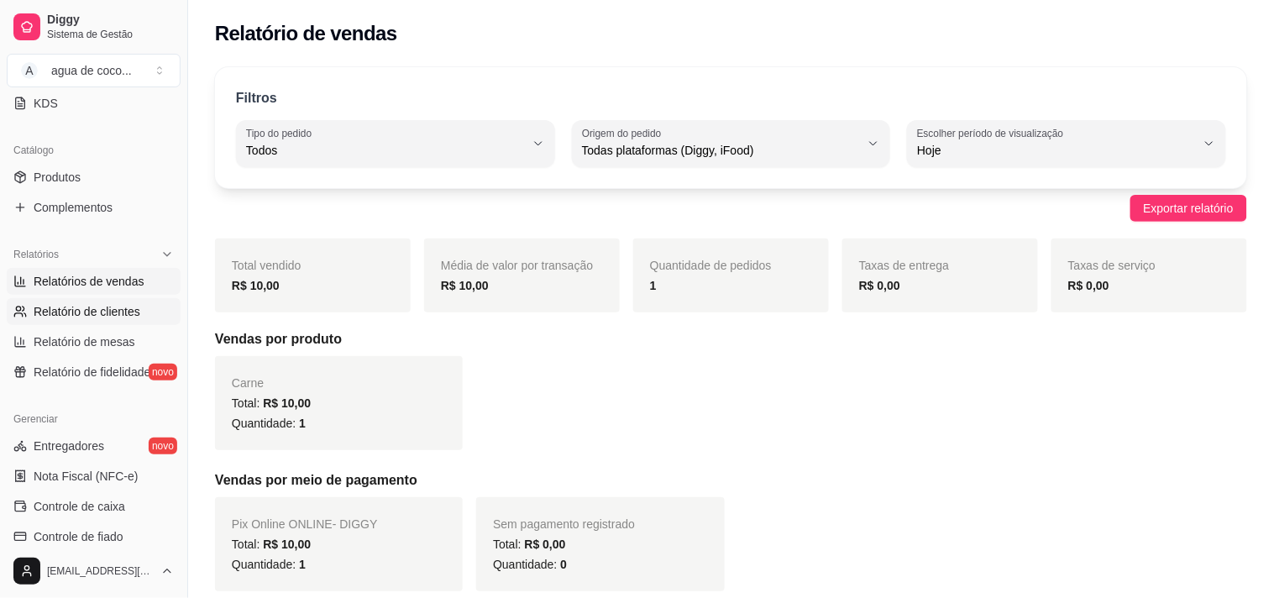
select select "30"
select select "HIGHEST_TOTAL_SPENT_WITH_ORDERS"
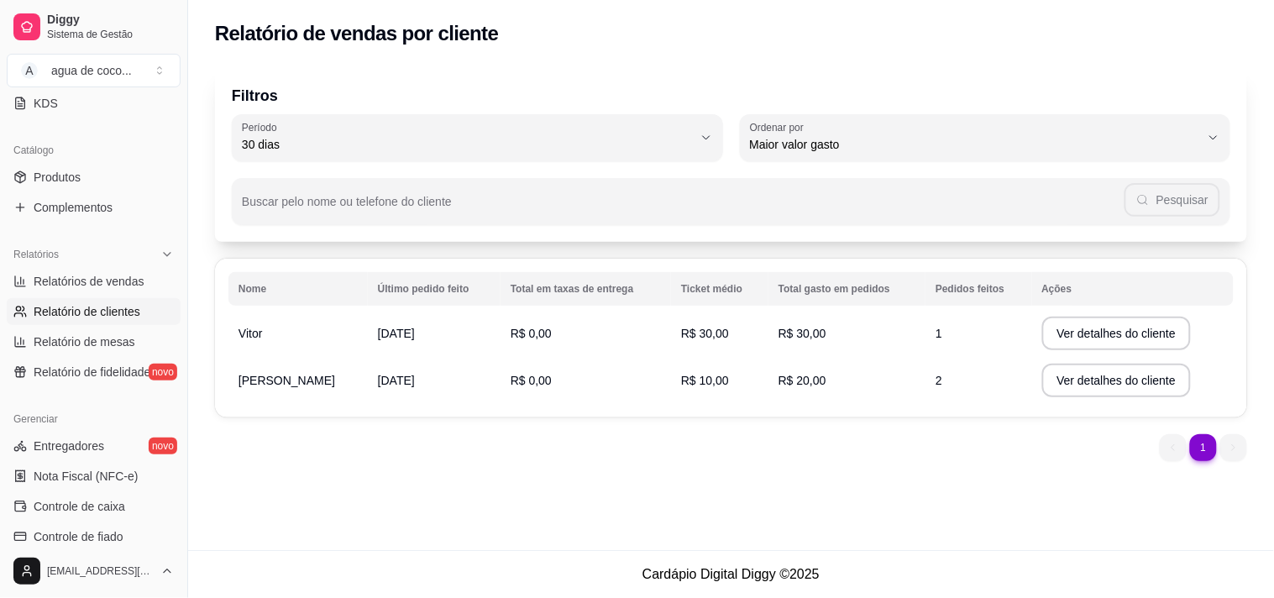
click at [1211, 448] on li "1" at bounding box center [1203, 447] width 26 height 26
click at [78, 346] on span "Relatório de mesas" at bounding box center [85, 341] width 102 height 17
select select "TOTAL_OF_ORDERS"
select select "7"
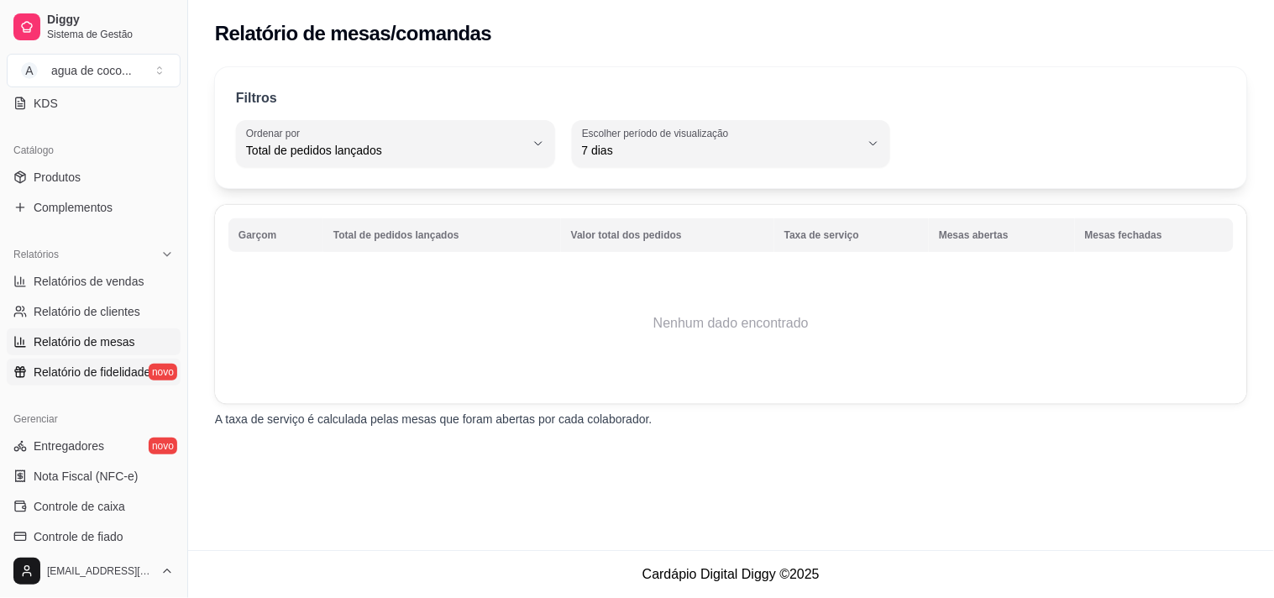
click at [78, 373] on span "Relatório de fidelidade" at bounding box center [92, 372] width 117 height 17
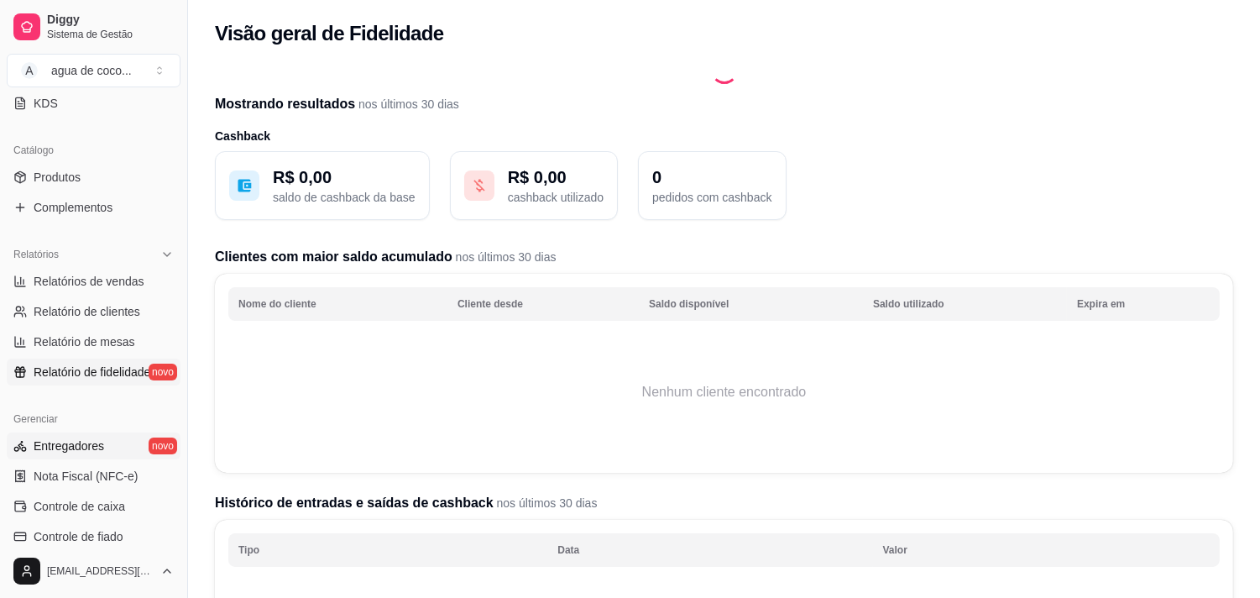
click at [64, 453] on span "Entregadores" at bounding box center [69, 445] width 71 height 17
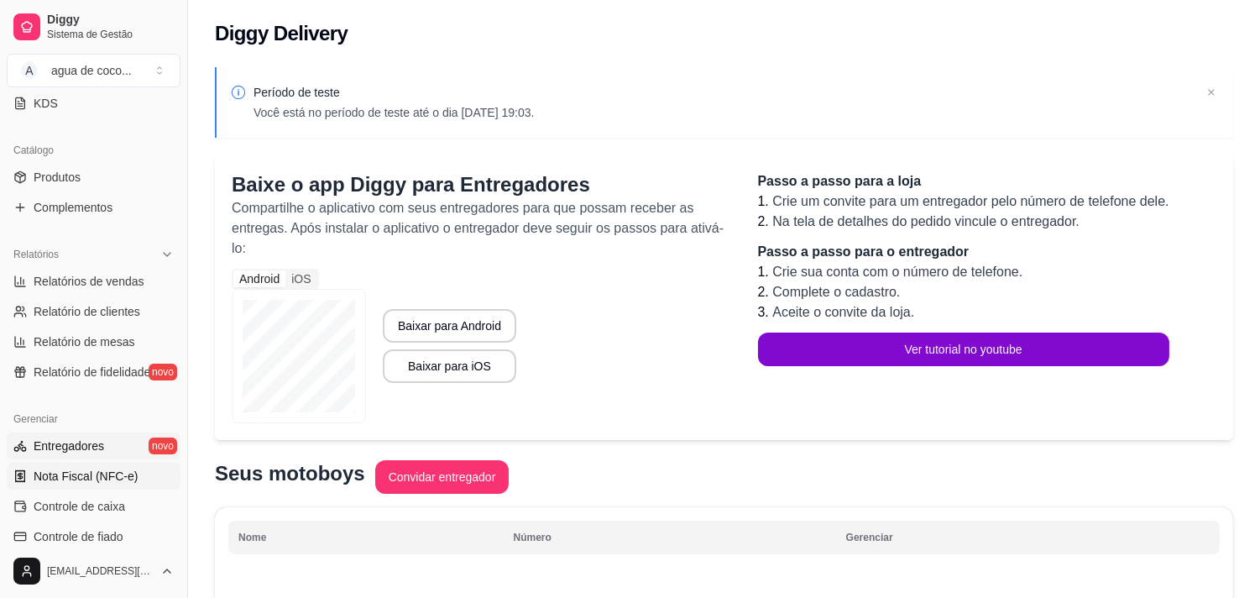
click at [54, 480] on span "Nota Fiscal (NFC-e)" at bounding box center [86, 476] width 104 height 17
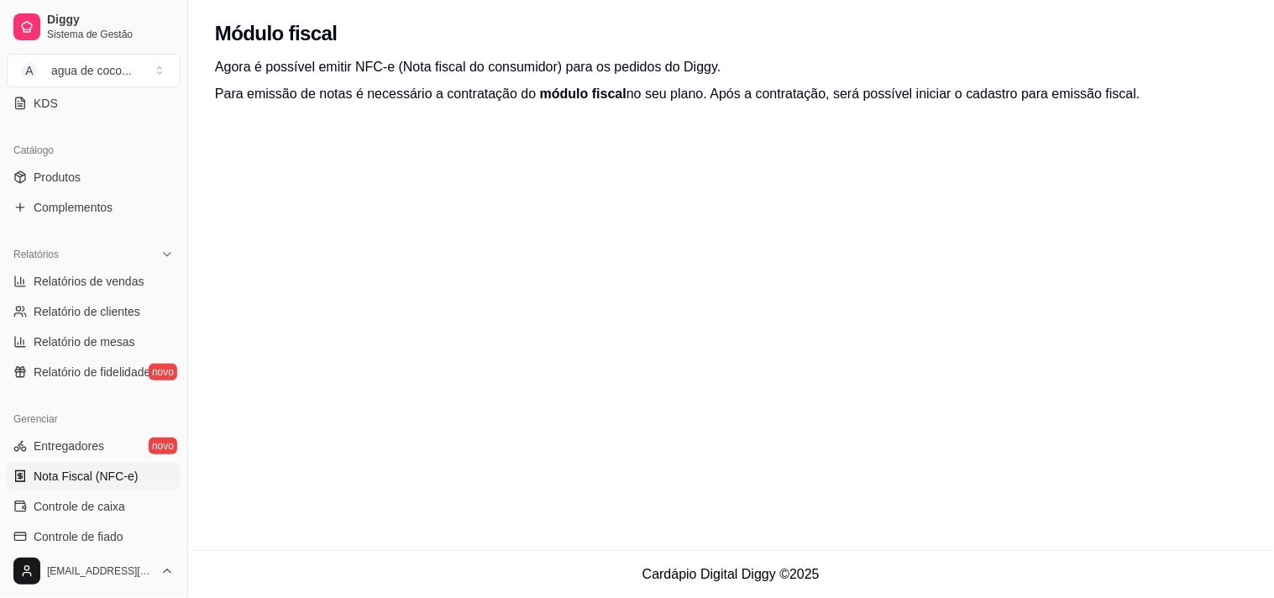
click at [54, 480] on span "Nota Fiscal (NFC-e)" at bounding box center [86, 476] width 104 height 17
click at [82, 506] on span "Controle de caixa" at bounding box center [80, 506] width 92 height 17
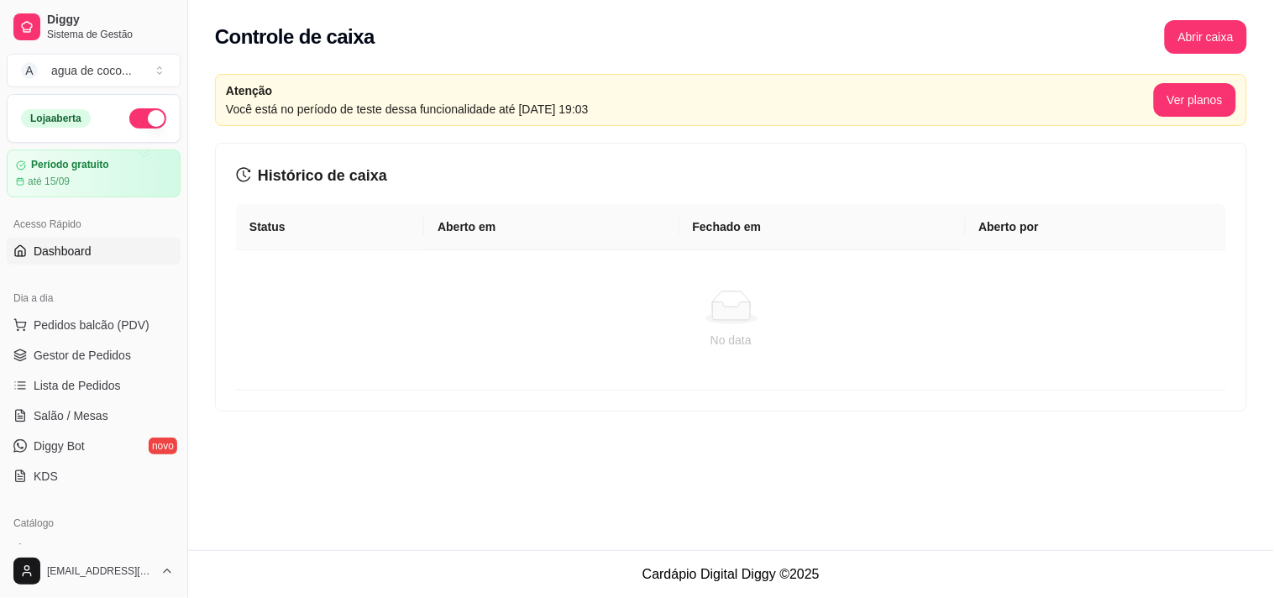
click at [94, 264] on link "Dashboard" at bounding box center [94, 251] width 174 height 27
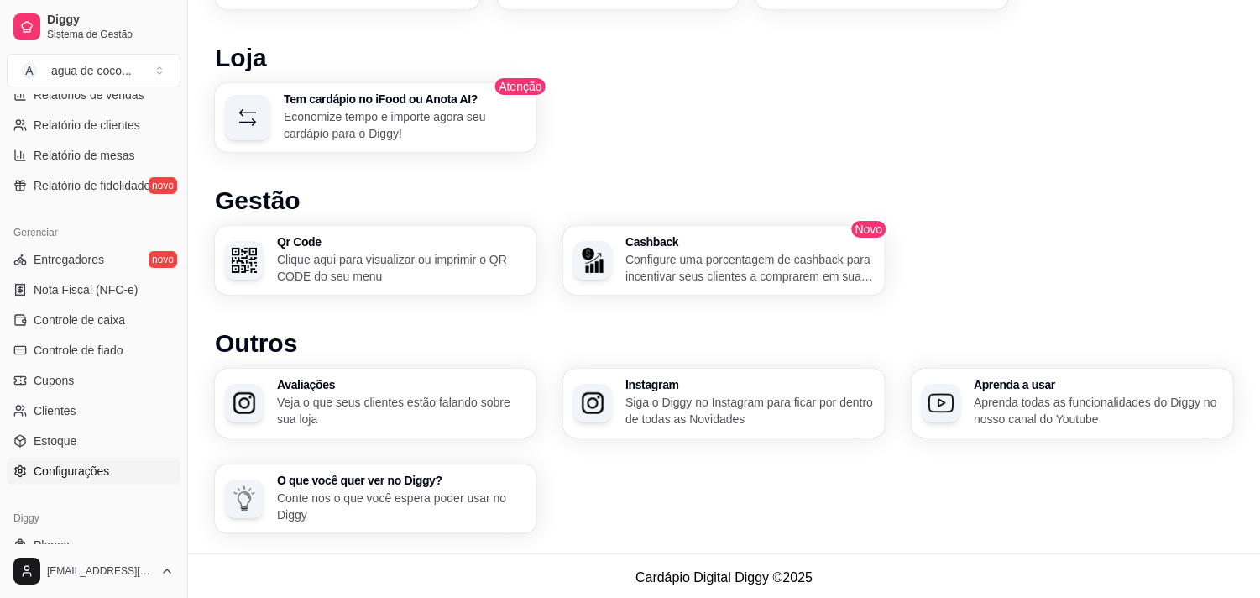
scroll to position [610, 0]
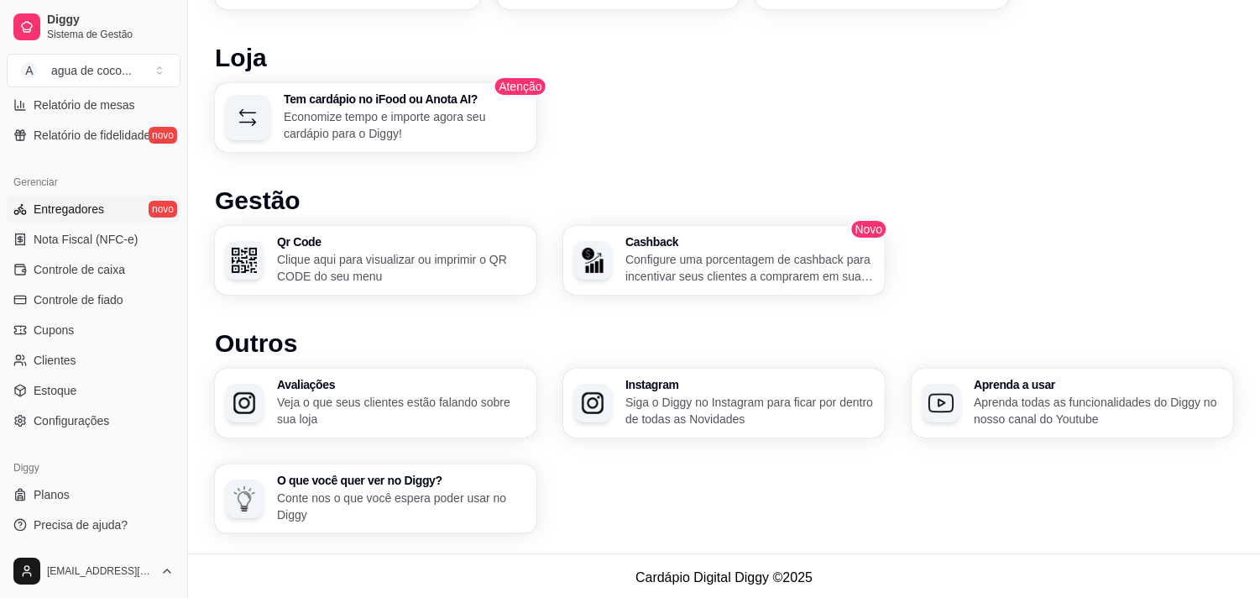
click at [111, 206] on link "Entregadores novo" at bounding box center [94, 209] width 174 height 27
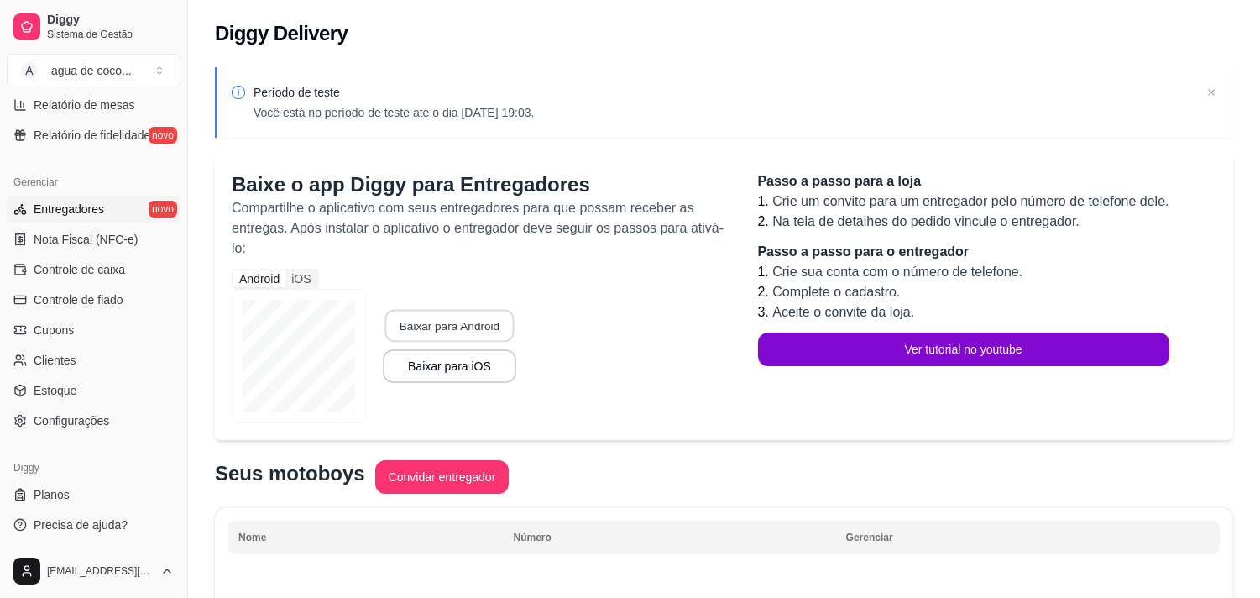
click at [510, 332] on button "Baixar para Android" at bounding box center [449, 326] width 129 height 33
